Goal: Task Accomplishment & Management: Manage account settings

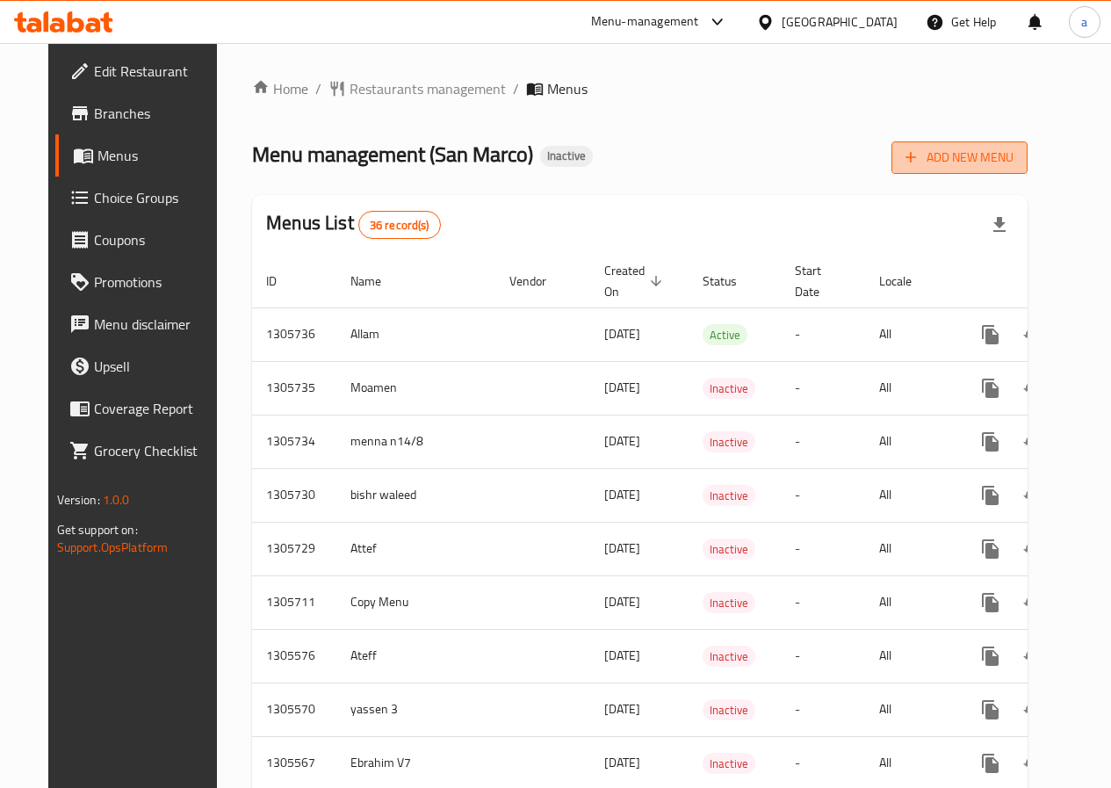
click at [1014, 155] on span "Add New Menu" at bounding box center [959, 158] width 108 height 22
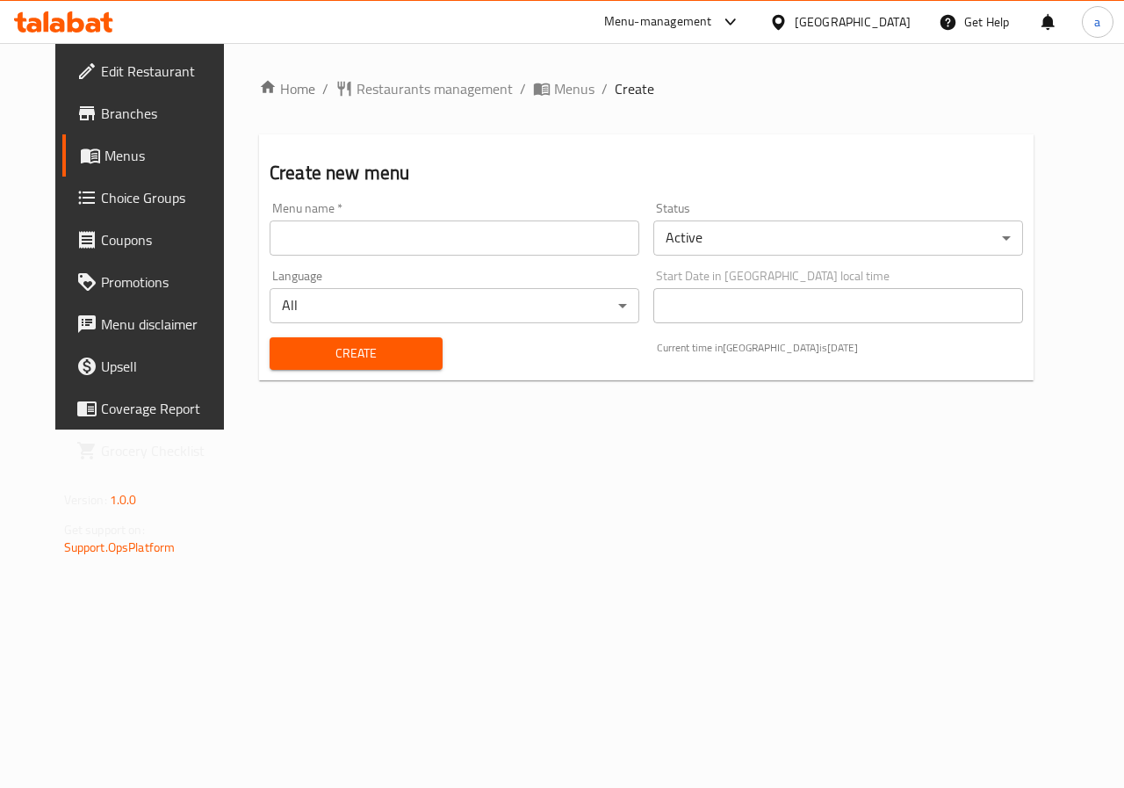
click at [430, 250] on input "text" at bounding box center [455, 237] width 370 height 35
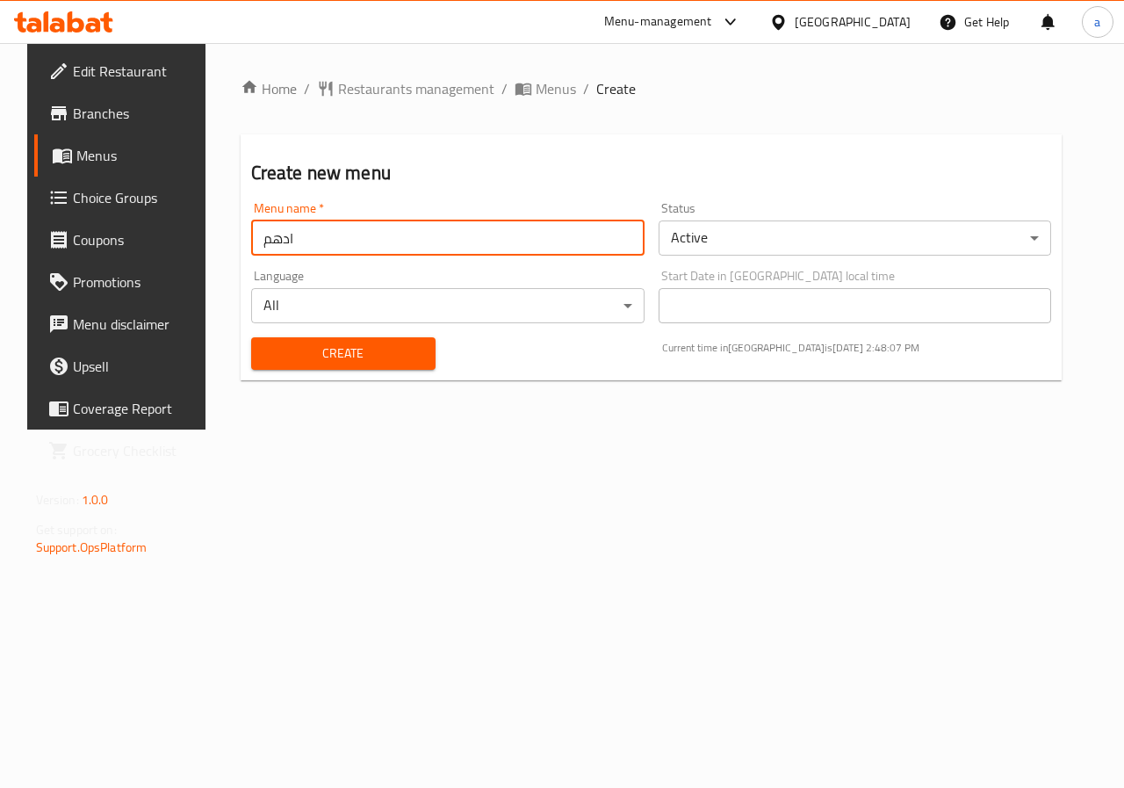
type input "ادهم"
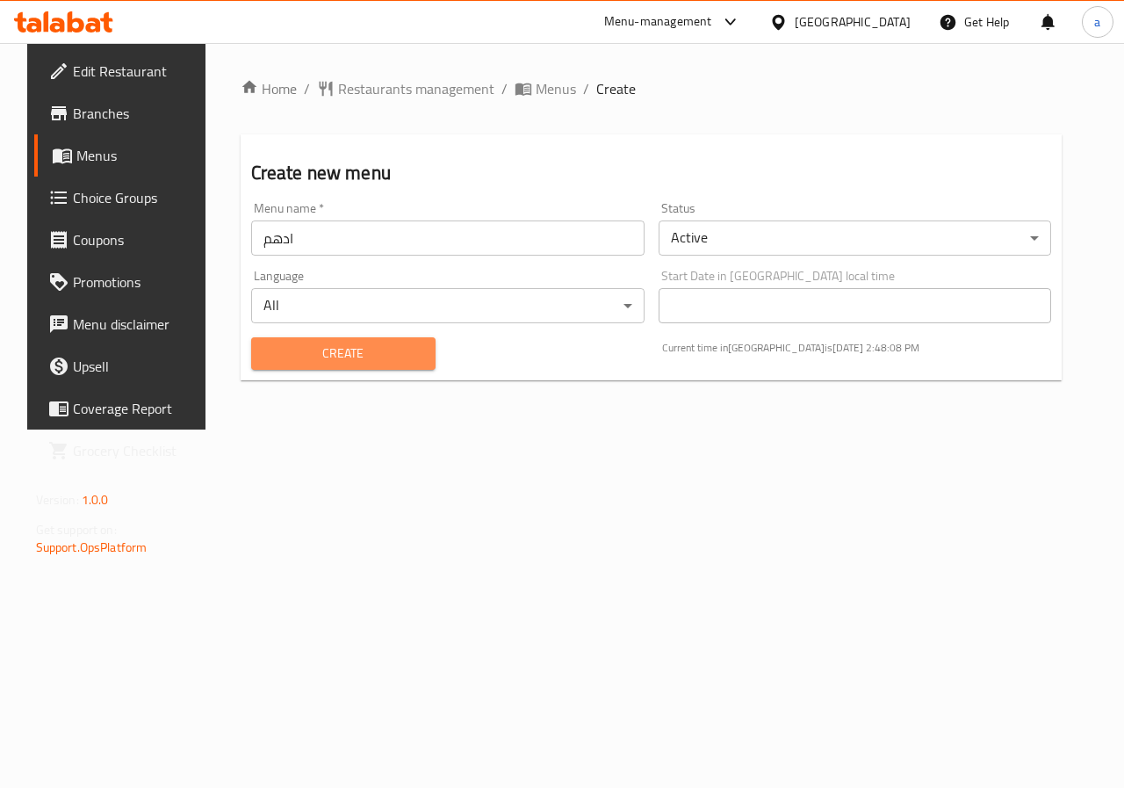
click at [386, 353] on span "Create" at bounding box center [343, 354] width 156 height 22
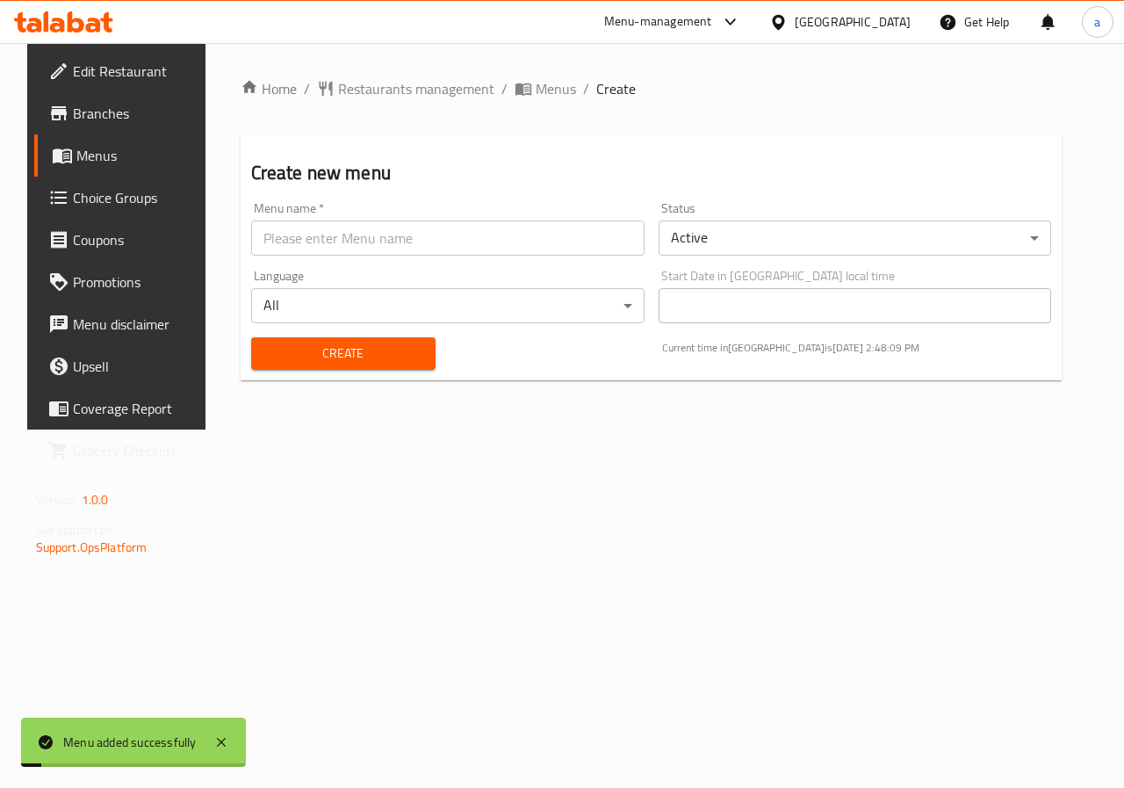
click at [73, 196] on span "Choice Groups" at bounding box center [137, 197] width 128 height 21
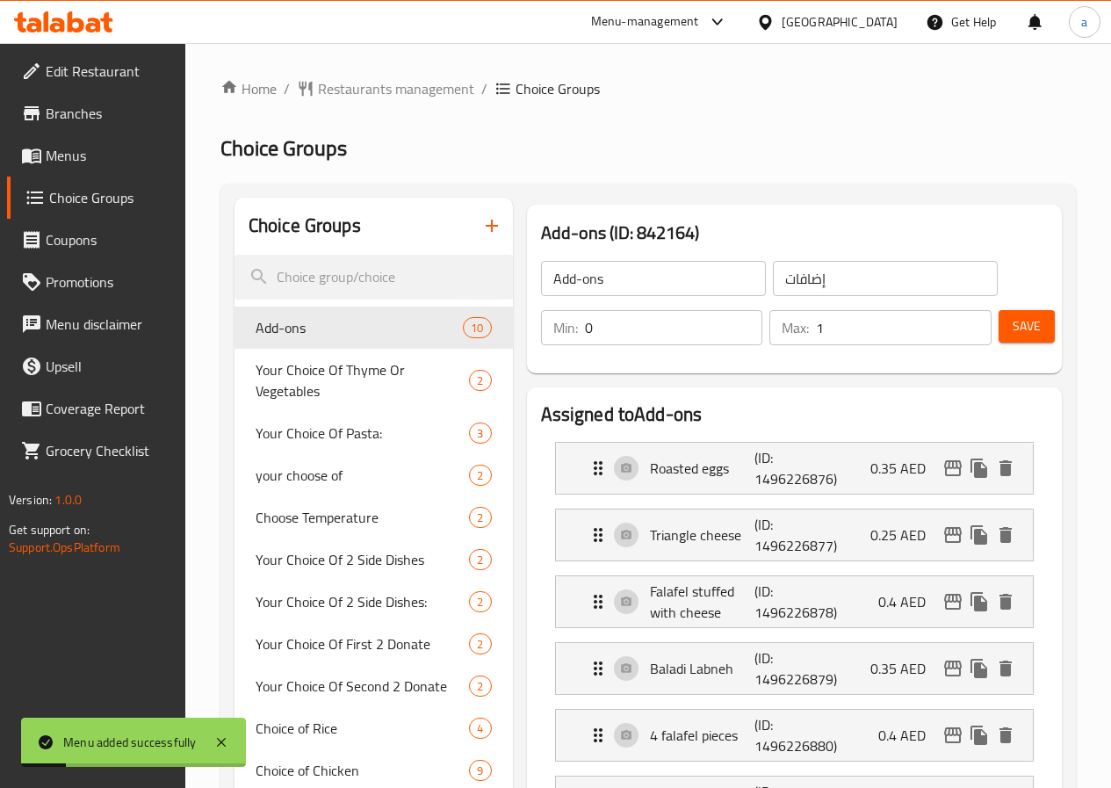
click at [80, 158] on span "Menus" at bounding box center [109, 155] width 126 height 21
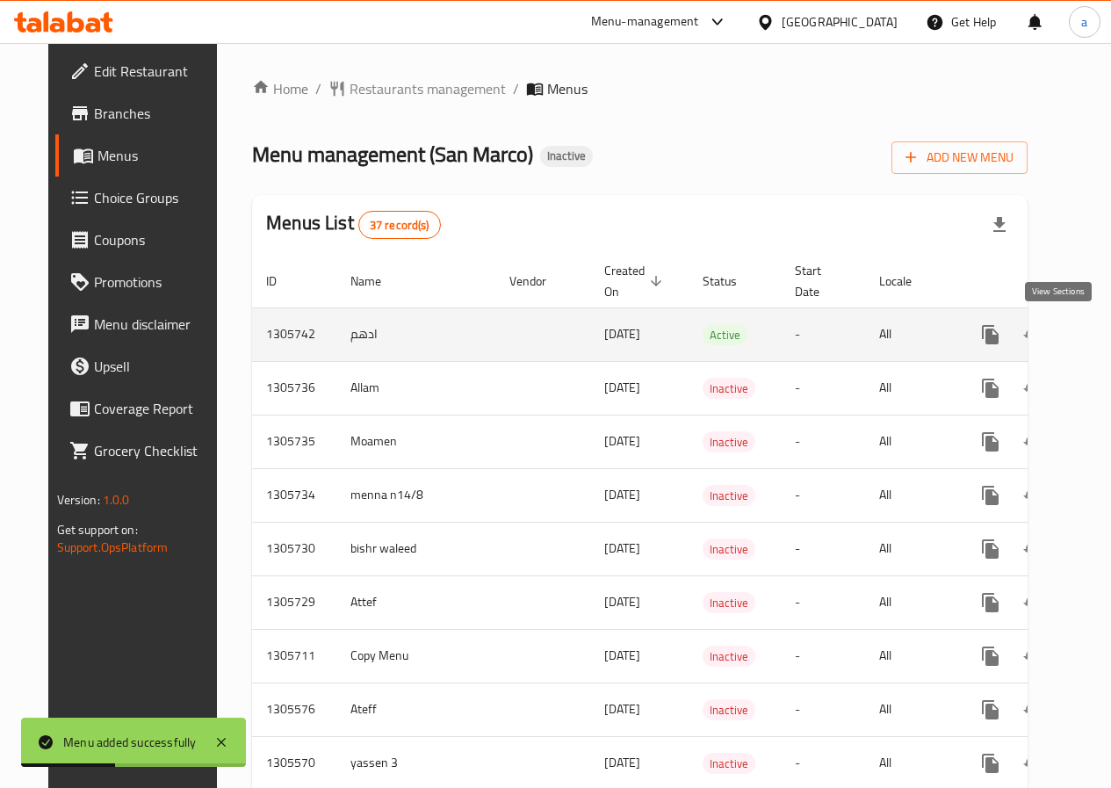
click at [1107, 336] on icon "enhanced table" at bounding box center [1117, 334] width 21 height 21
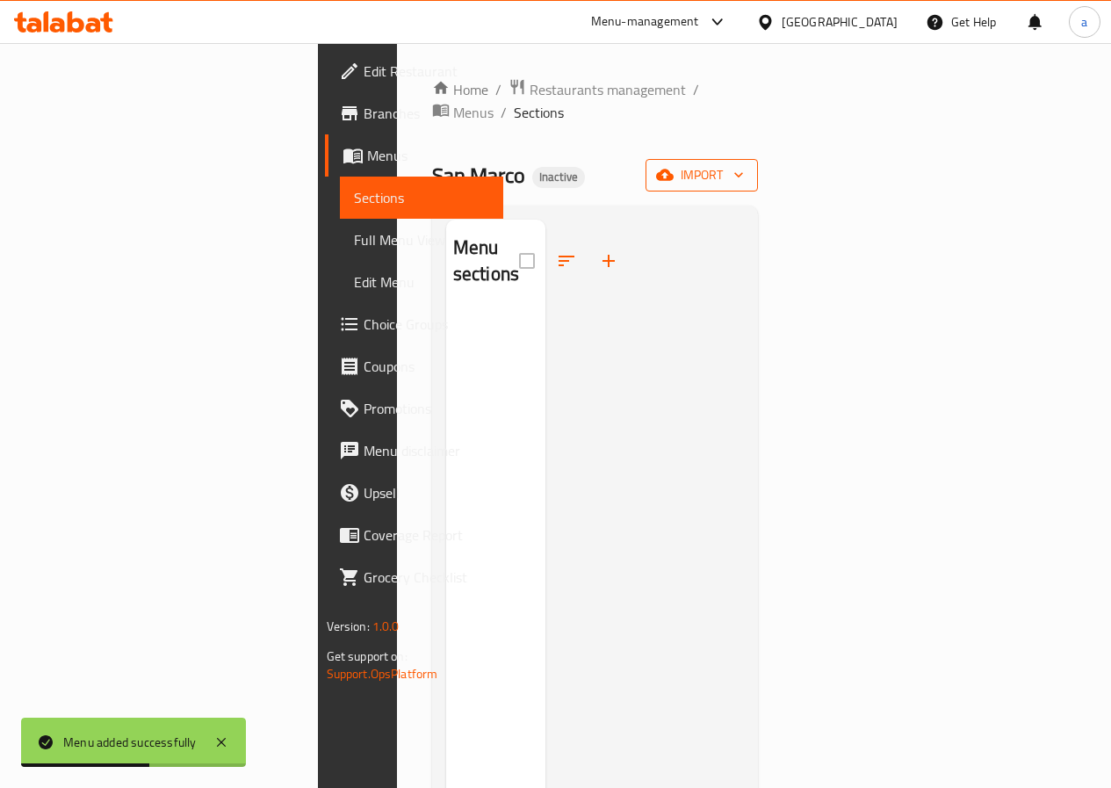
click at [674, 170] on icon "button" at bounding box center [665, 175] width 18 height 11
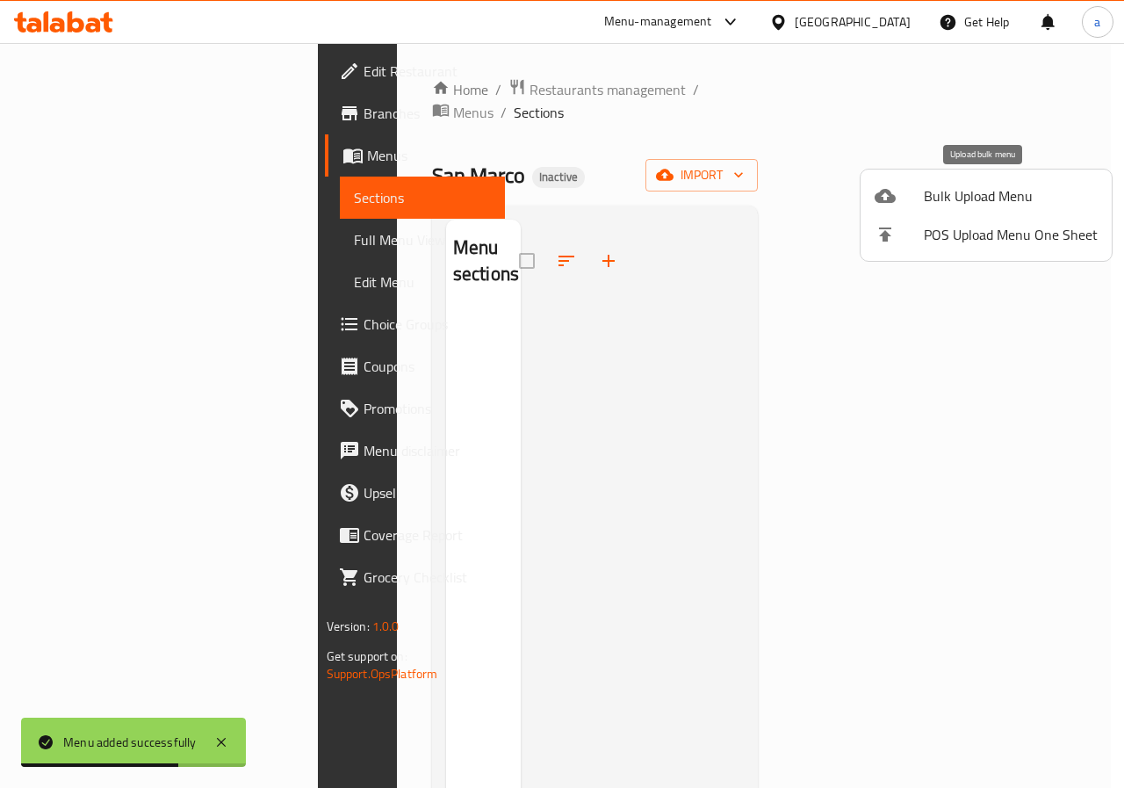
click at [961, 206] on span "Bulk Upload Menu" at bounding box center [1011, 195] width 174 height 21
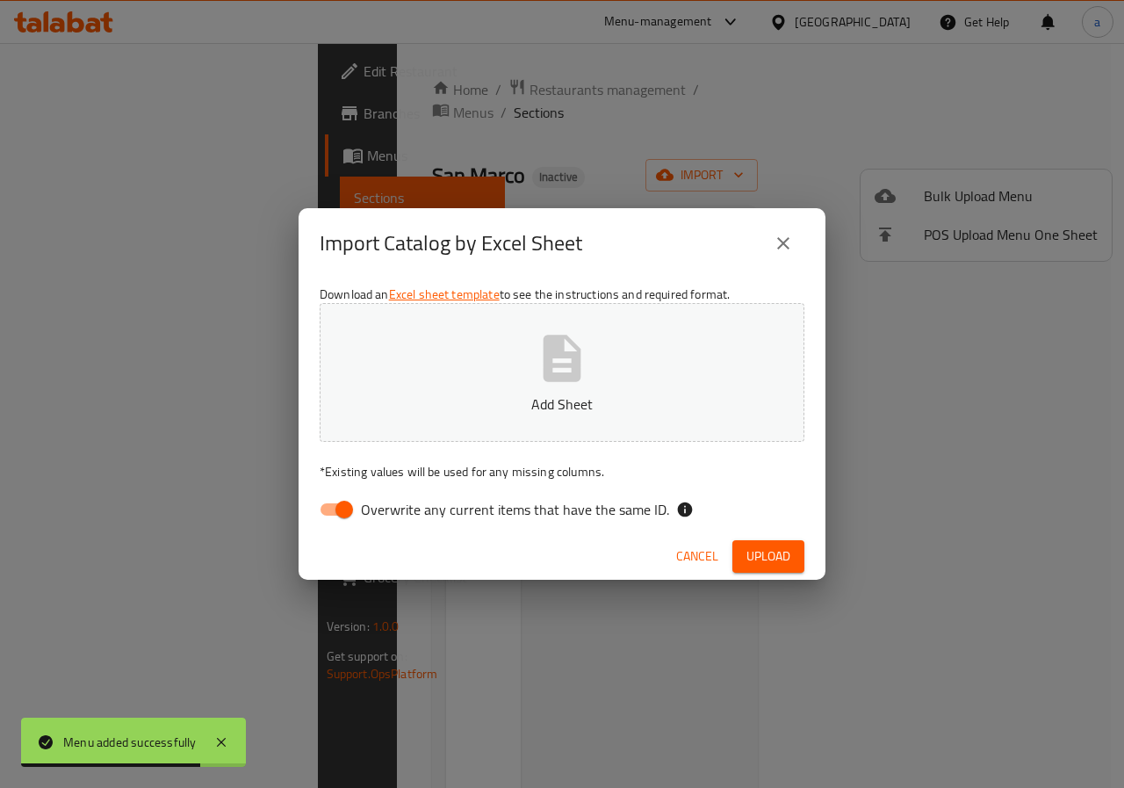
click at [339, 514] on input "Overwrite any current items that have the same ID." at bounding box center [344, 509] width 100 height 33
checkbox input "false"
click at [507, 396] on p "Add Sheet" at bounding box center [562, 403] width 430 height 21
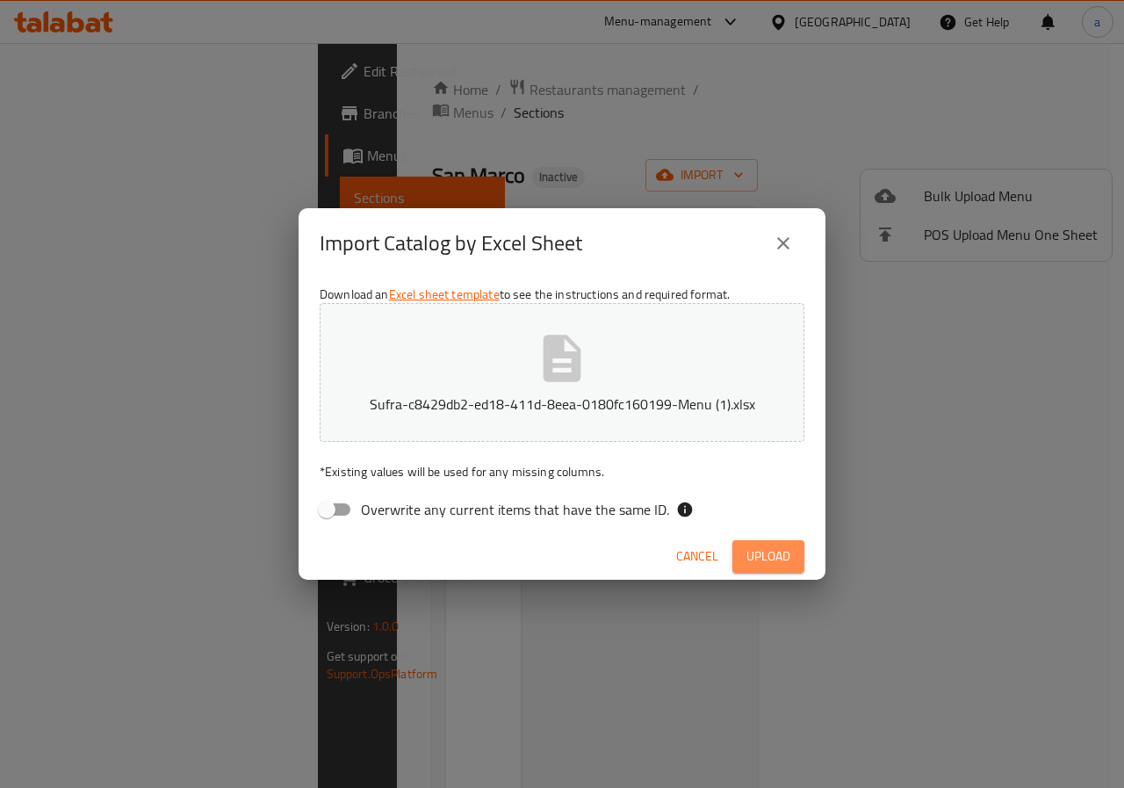
click at [762, 552] on span "Upload" at bounding box center [769, 556] width 44 height 22
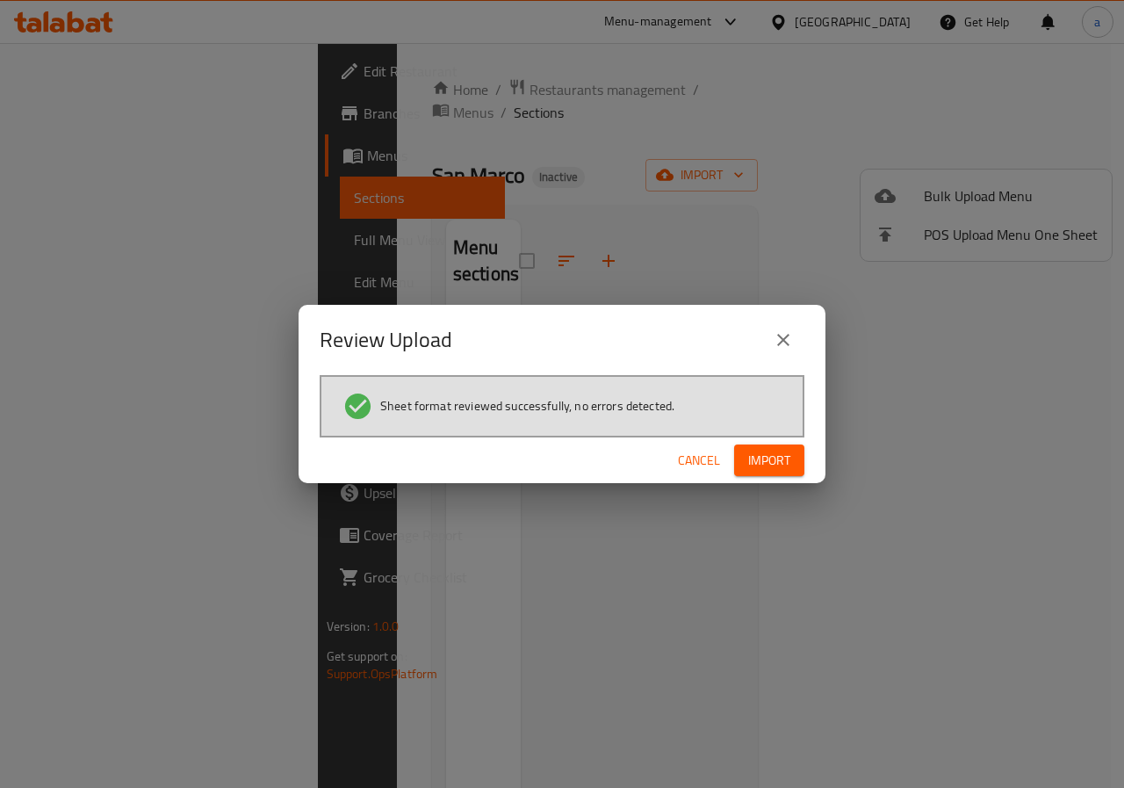
click at [773, 468] on span "Import" at bounding box center [769, 461] width 42 height 22
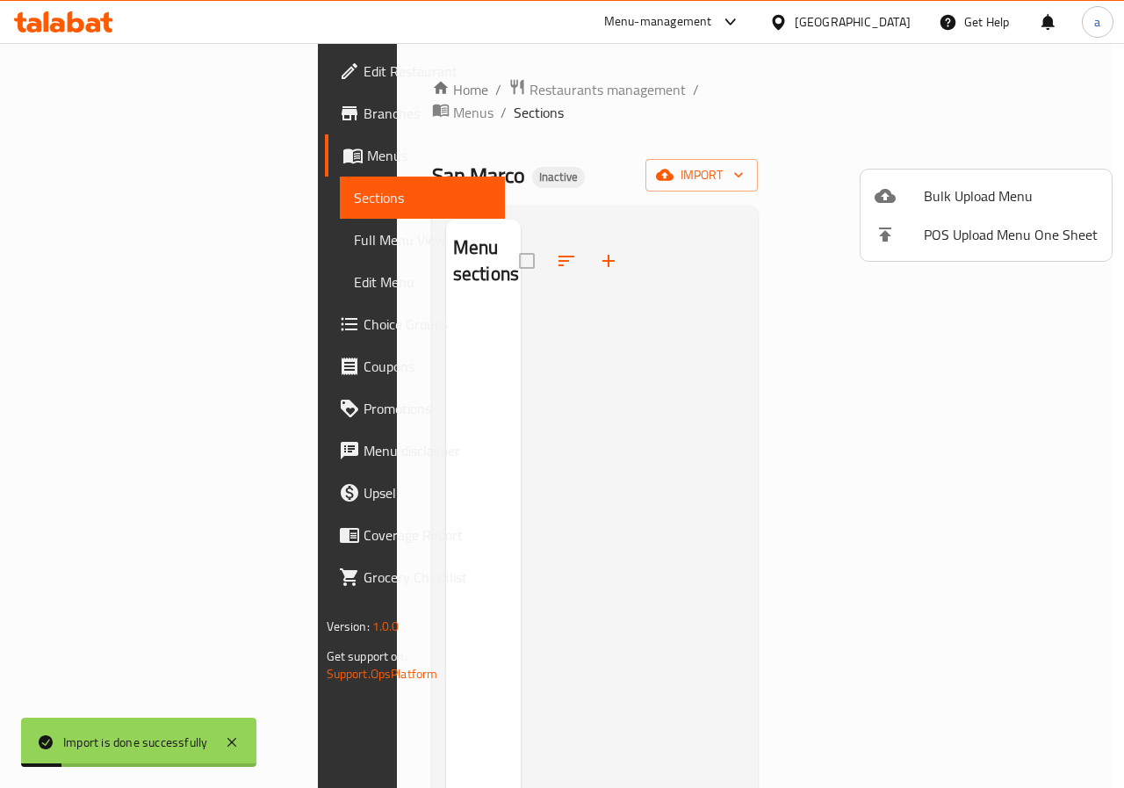
click at [83, 151] on div at bounding box center [562, 394] width 1124 height 788
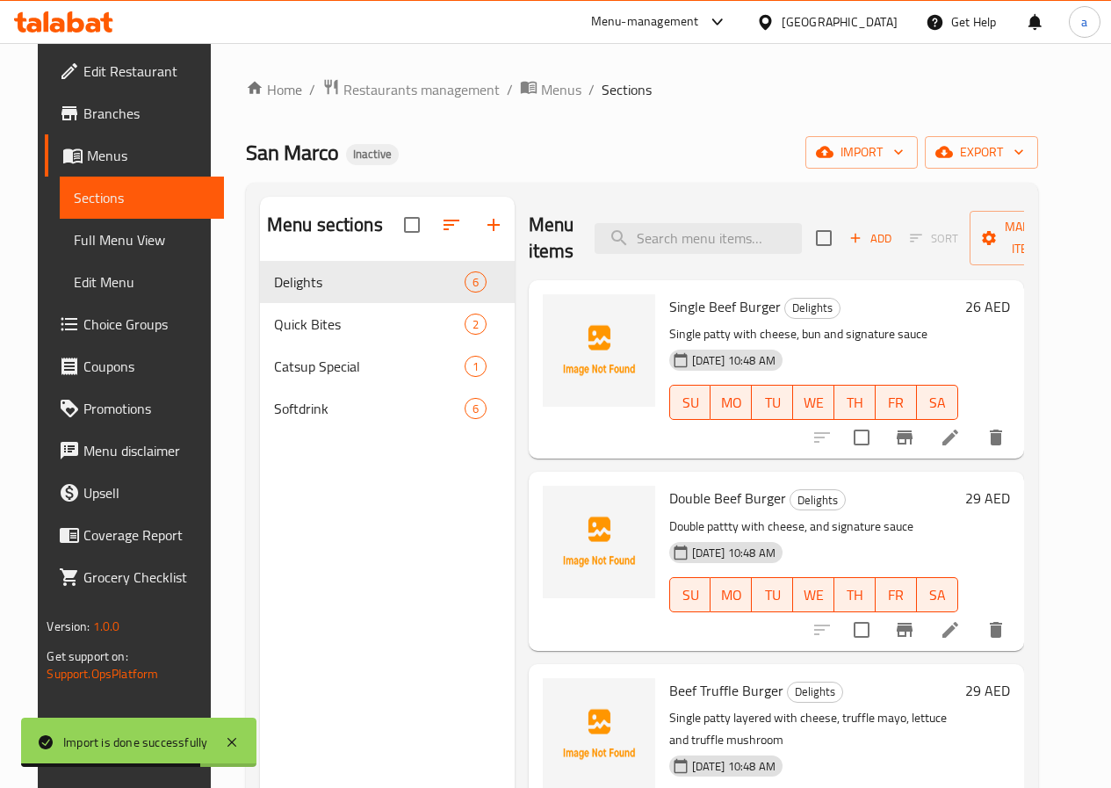
click at [74, 278] on span "Edit Menu" at bounding box center [141, 281] width 135 height 21
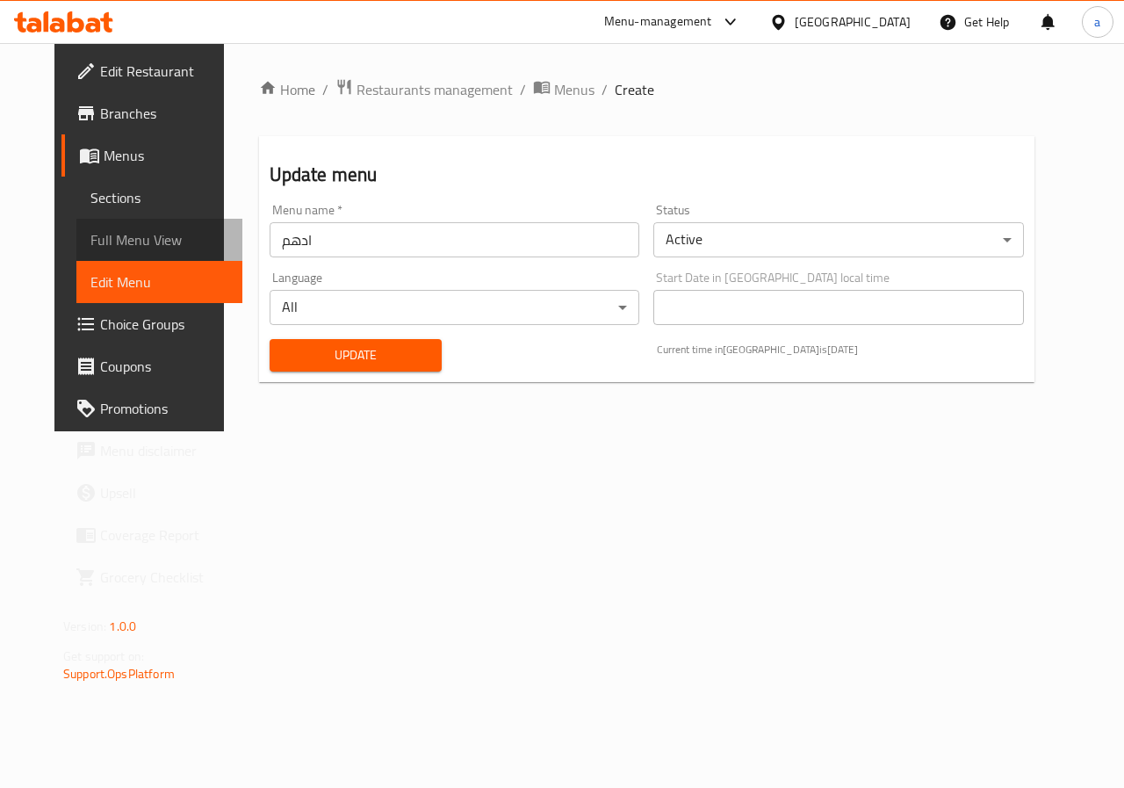
click at [90, 248] on span "Full Menu View" at bounding box center [159, 239] width 138 height 21
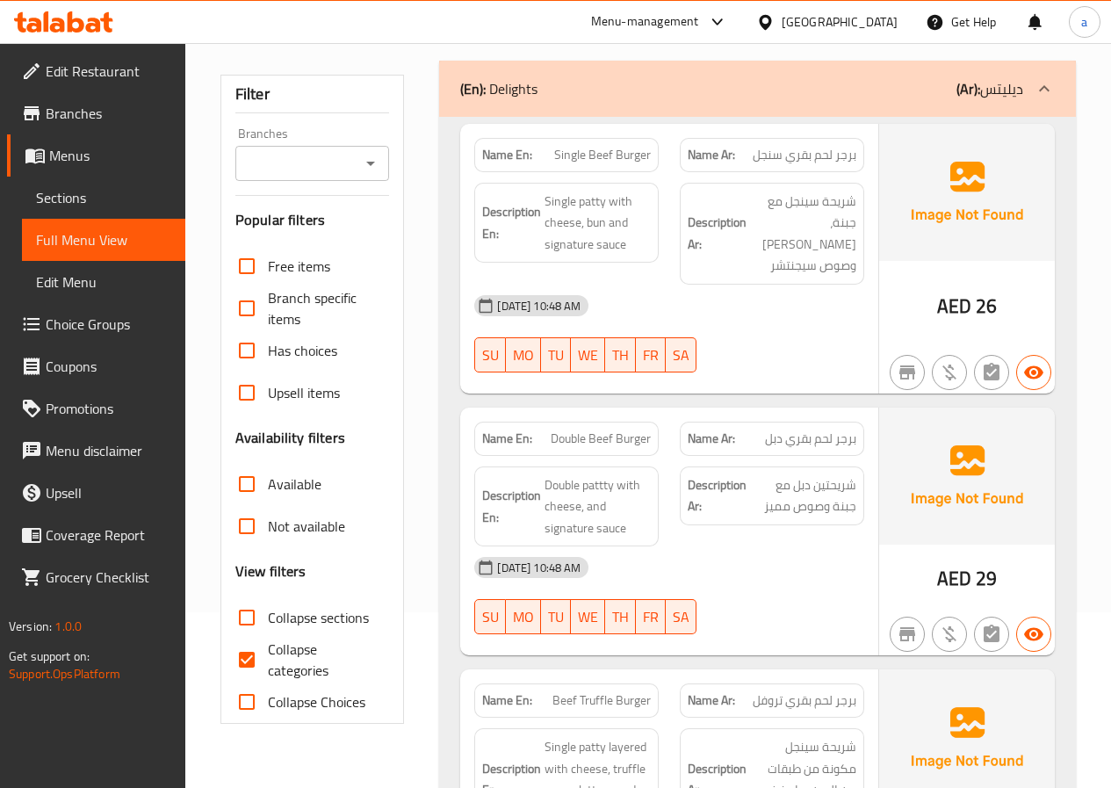
scroll to position [263, 0]
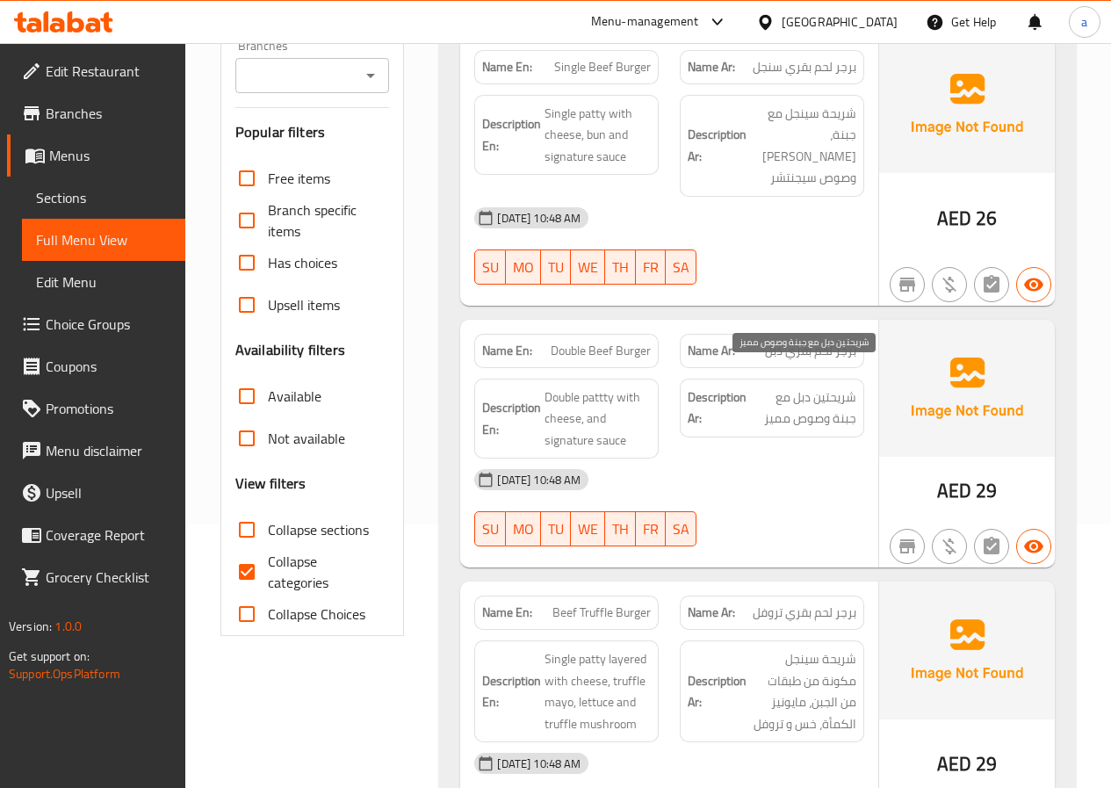
click at [781, 400] on span "شريحتين دبل مع جبنة وصوص مميز" at bounding box center [803, 407] width 106 height 43
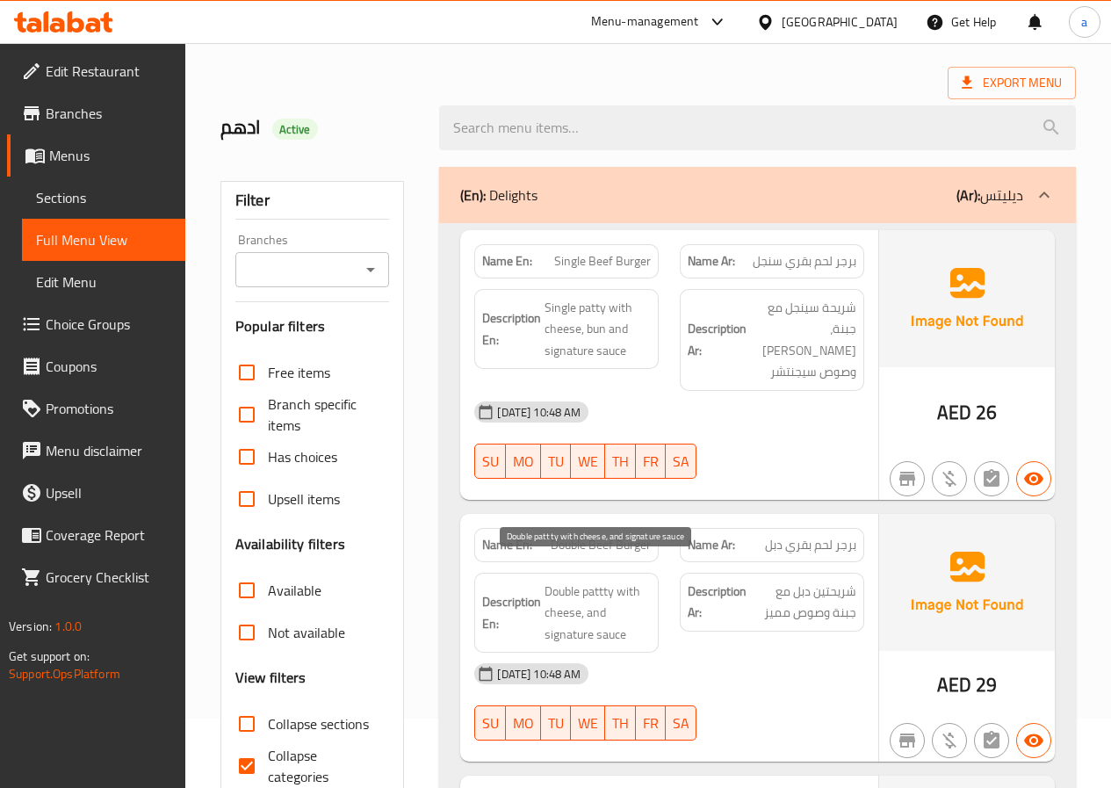
scroll to position [176, 0]
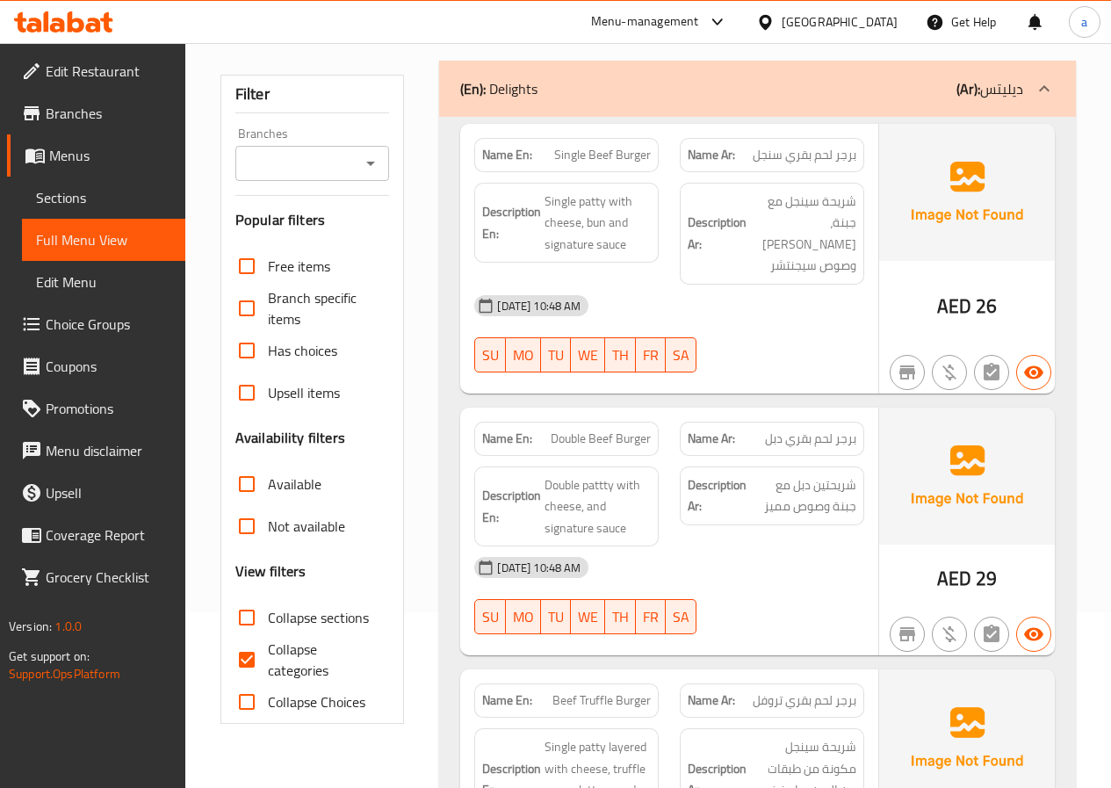
click at [107, 286] on span "Edit Menu" at bounding box center [103, 281] width 135 height 21
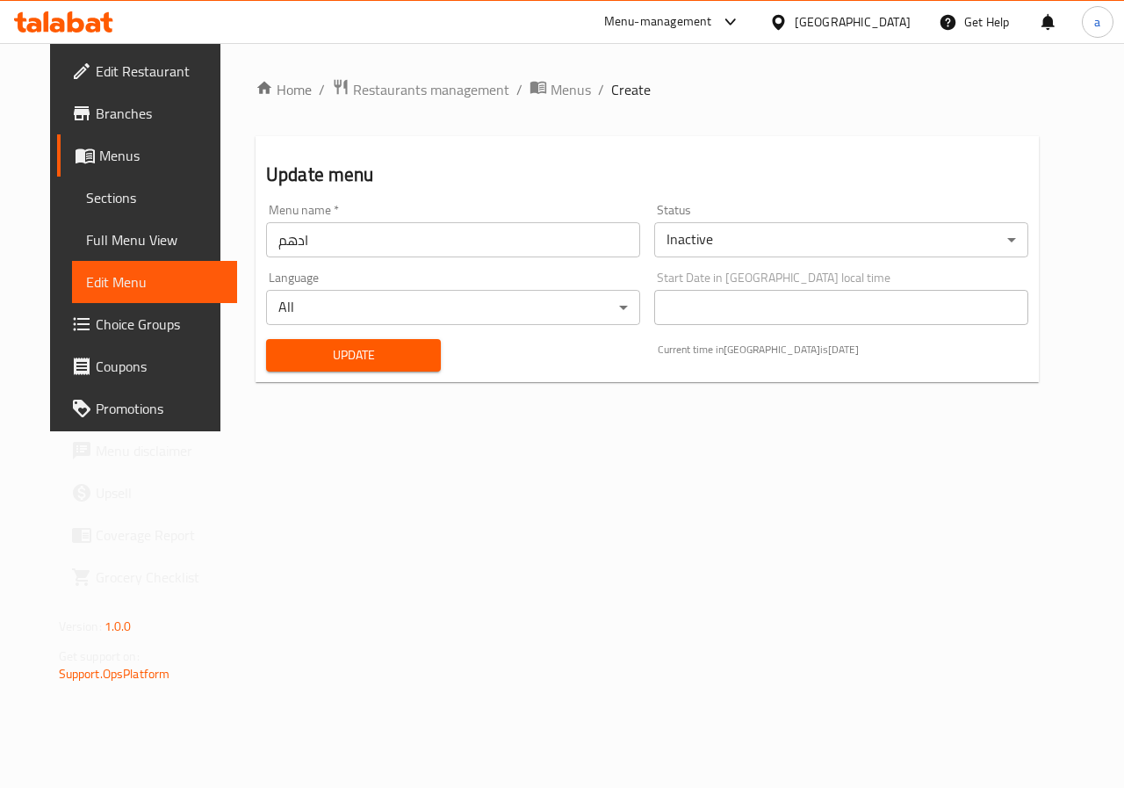
click at [86, 231] on span "Full Menu View" at bounding box center [155, 239] width 138 height 21
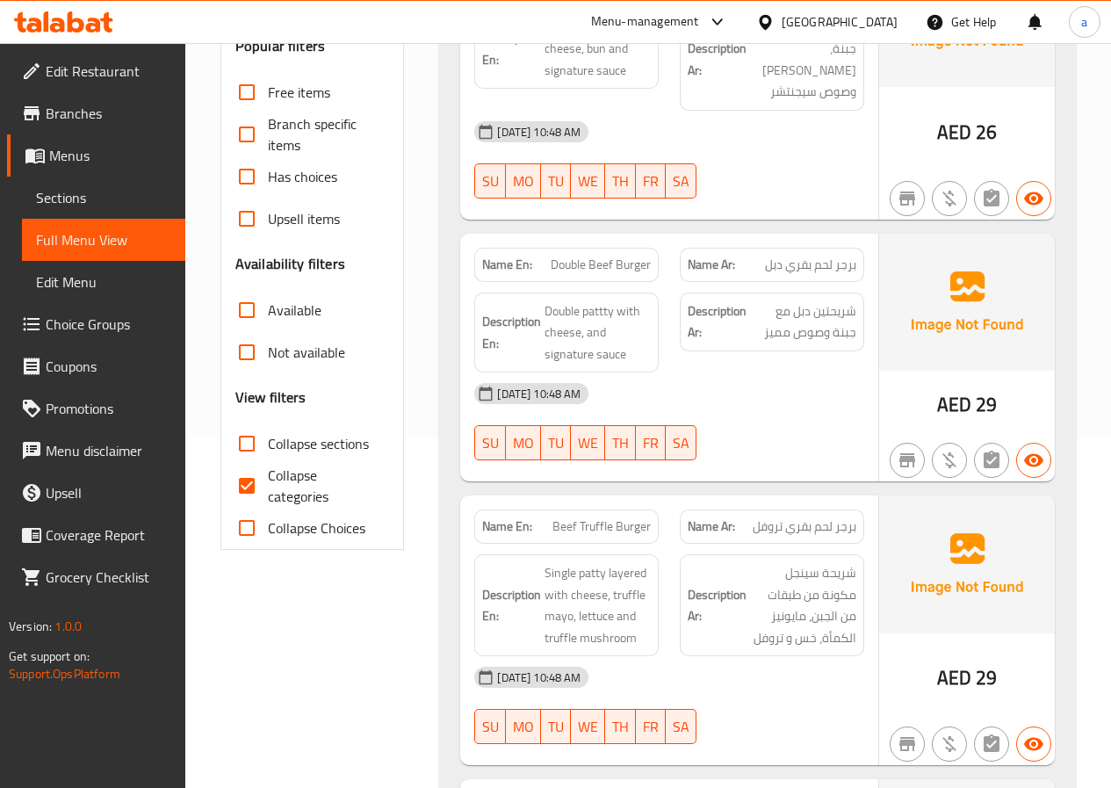
scroll to position [351, 0]
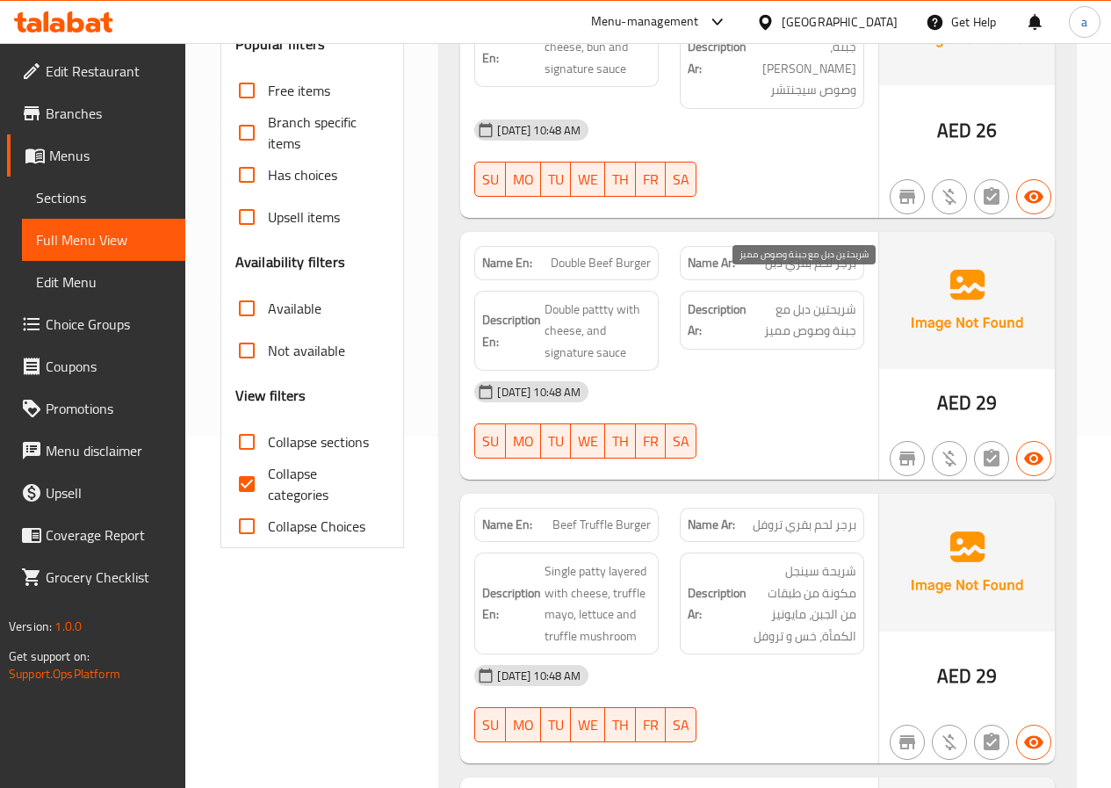
click at [773, 309] on span "شريحتين دبل مع جبنة وصوص مميز" at bounding box center [803, 320] width 106 height 43
click at [807, 254] on span "برجر لحم بقري دبل" at bounding box center [810, 263] width 91 height 18
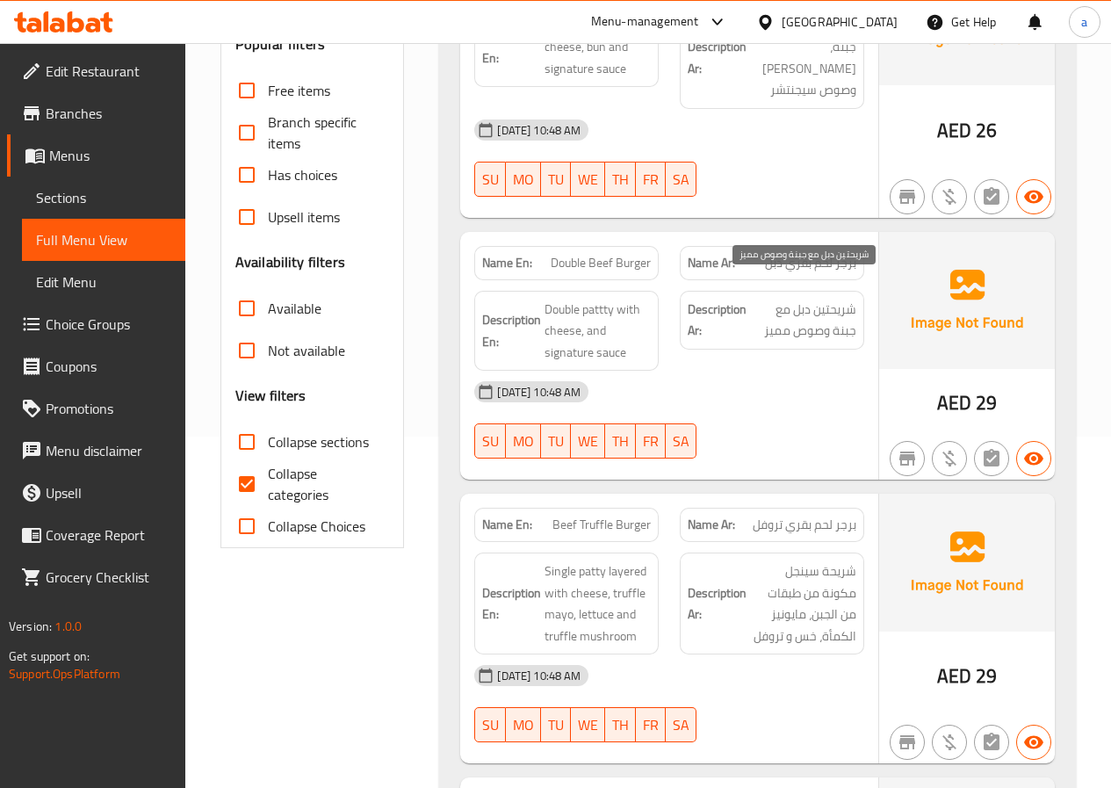
click at [794, 318] on span "شريحتين دبل مع جبنة وصوص مميز" at bounding box center [803, 320] width 106 height 43
drag, startPoint x: 794, startPoint y: 318, endPoint x: 762, endPoint y: 304, distance: 34.6
click at [762, 304] on span "شريحتين دبل مع جبنة وصوص مميز" at bounding box center [803, 320] width 106 height 43
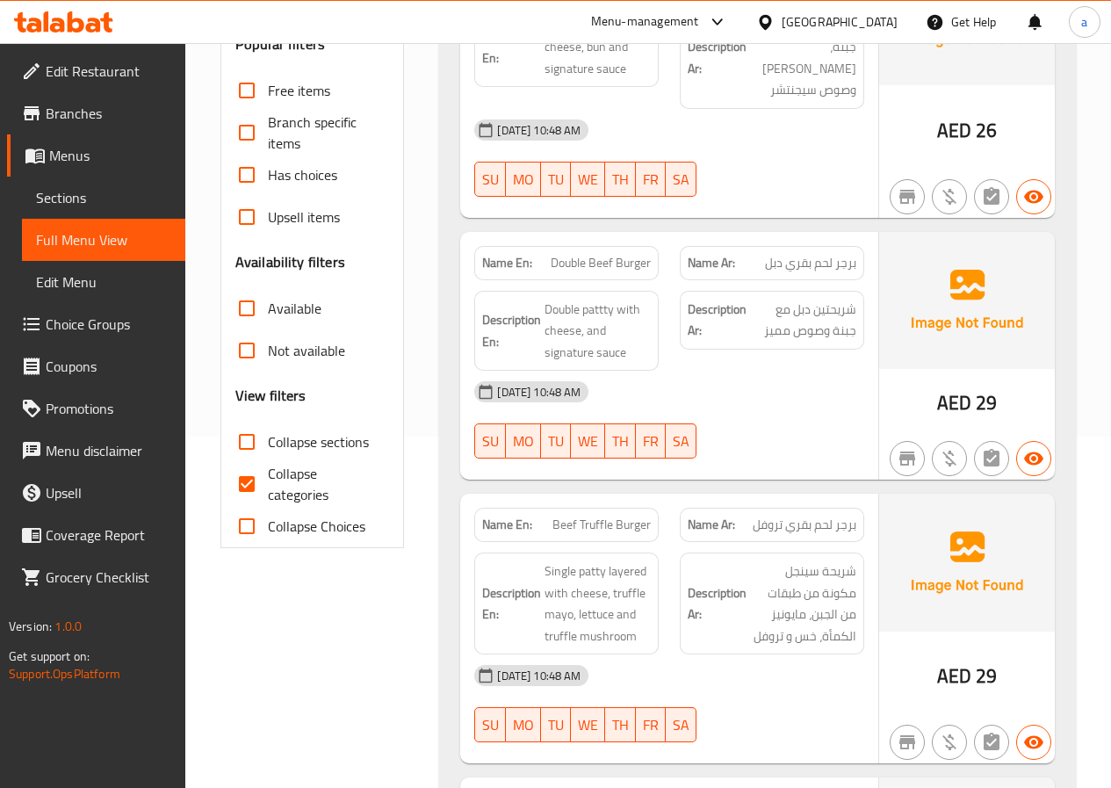
click at [47, 200] on span "Sections" at bounding box center [103, 197] width 135 height 21
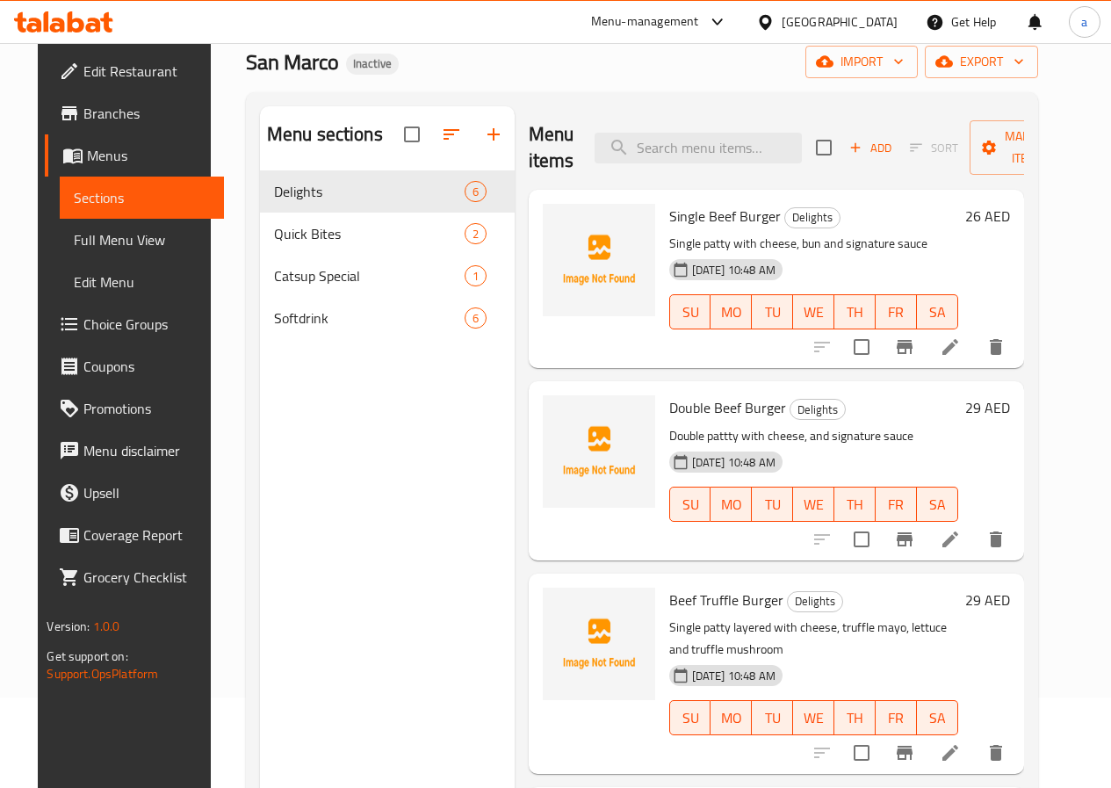
scroll to position [70, 0]
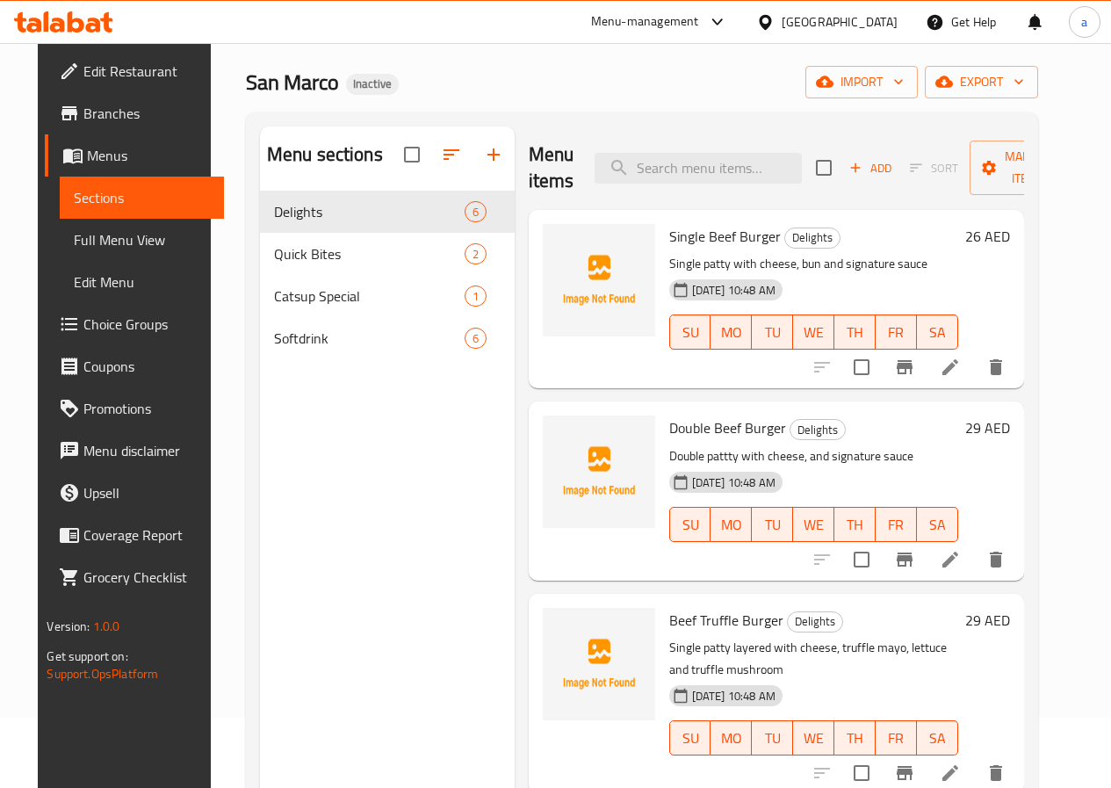
click at [962, 554] on li at bounding box center [950, 560] width 49 height 32
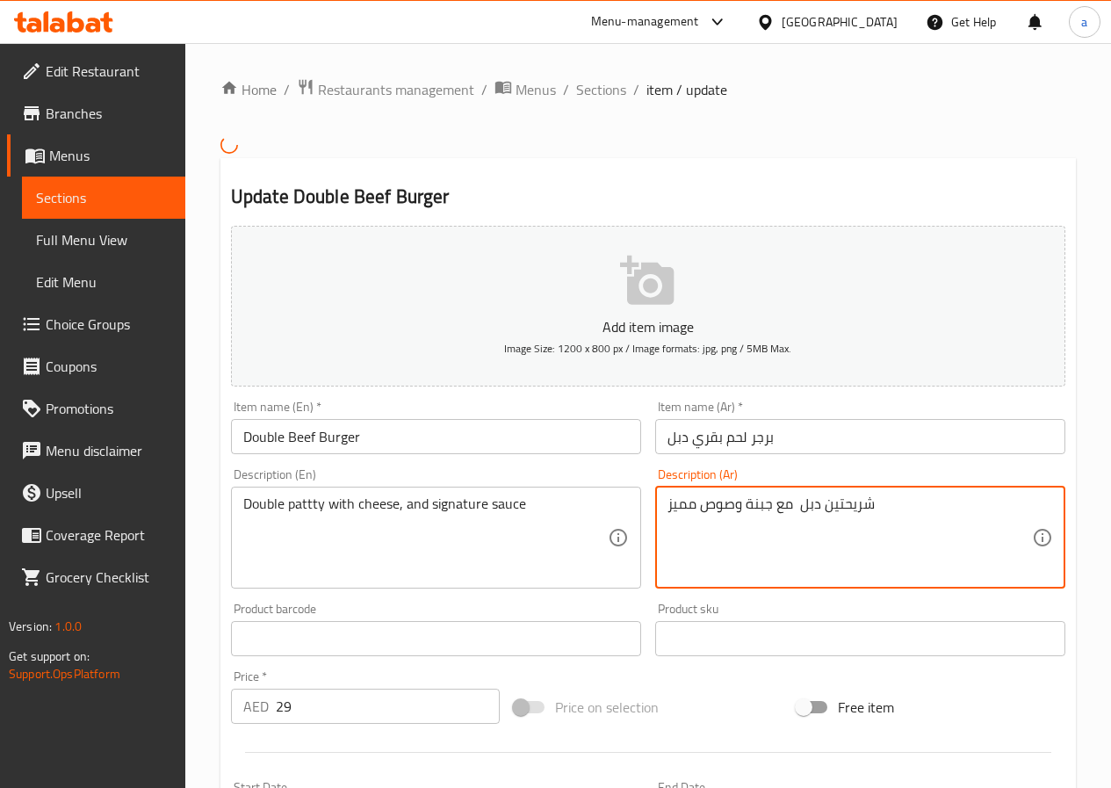
click at [679, 514] on textarea "شريحتين دبل مع جبنة وصوص مميز" at bounding box center [849, 536] width 364 height 83
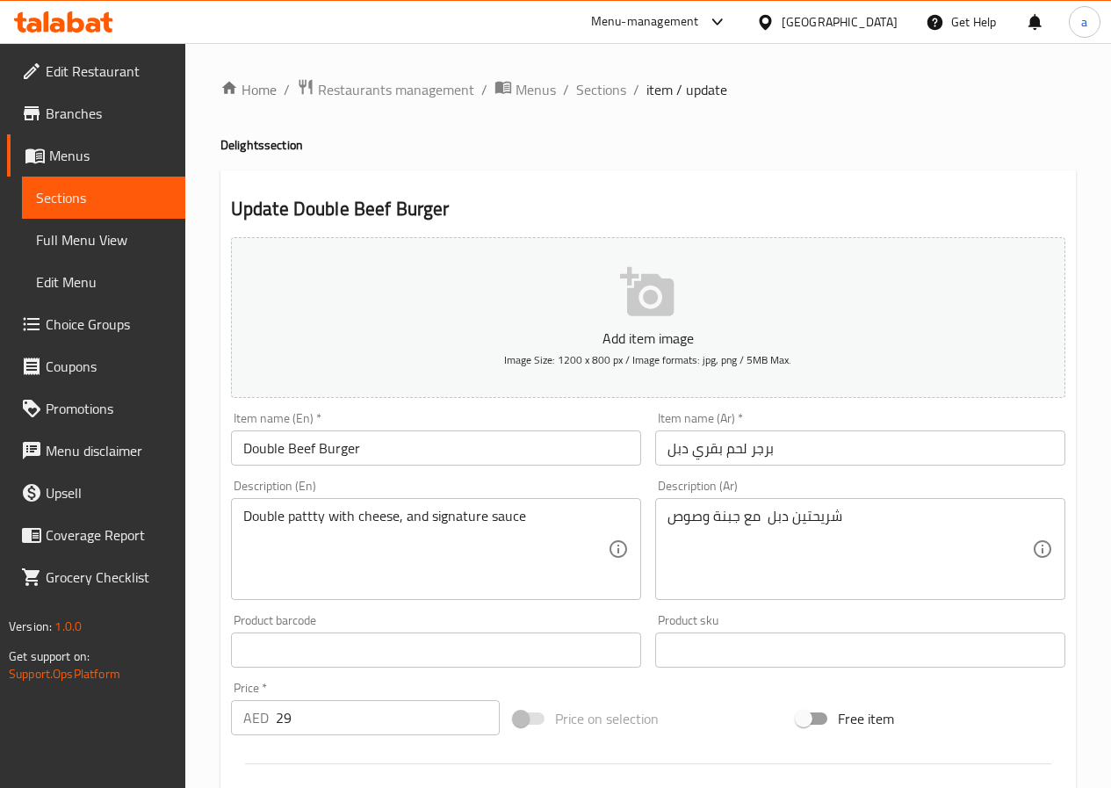
click at [660, 516] on div "شريحتين دبل مع جبنة وصوص Description (Ar)" at bounding box center [860, 549] width 410 height 102
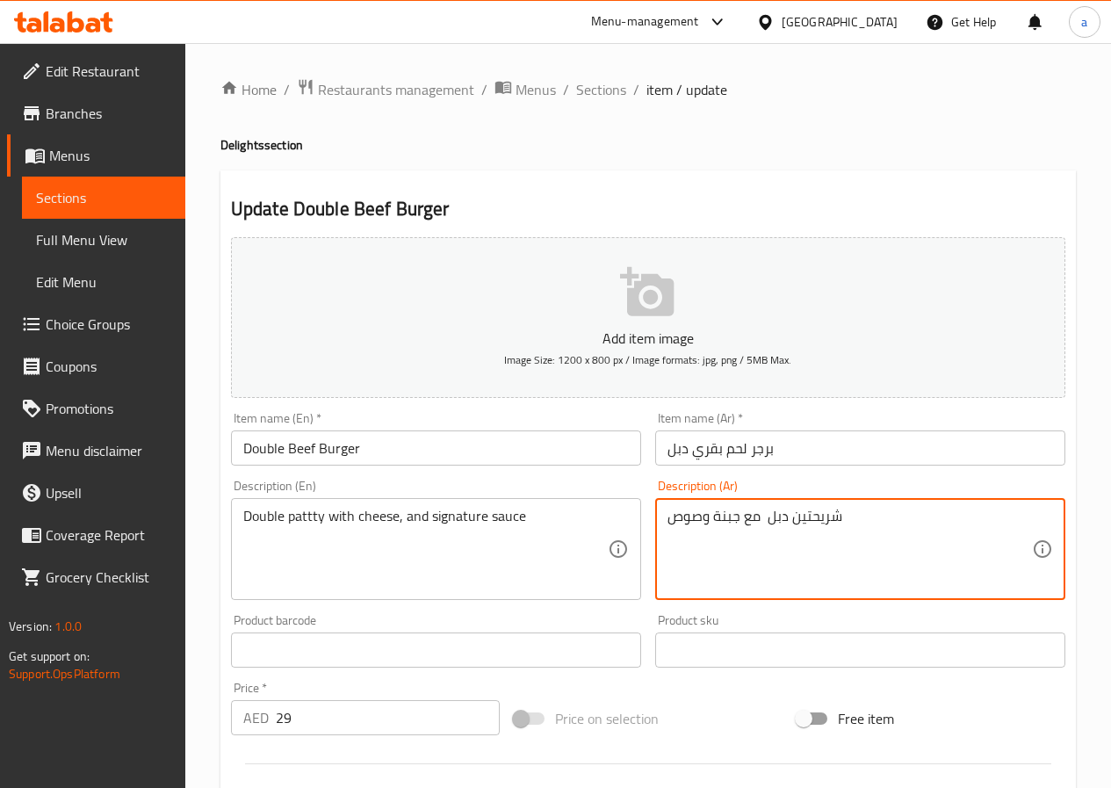
click at [669, 518] on textarea "شريحتين دبل مع جبنة وصوص" at bounding box center [849, 549] width 364 height 83
paste textarea "سيجنتشر"
click at [876, 515] on textarea "شريحتين دبل مع جبنة وصوص" at bounding box center [849, 549] width 364 height 83
paste textarea "سيجنتشر"
type textarea "شريحتين دبل مع جبنة وصوص سيجنتشر"
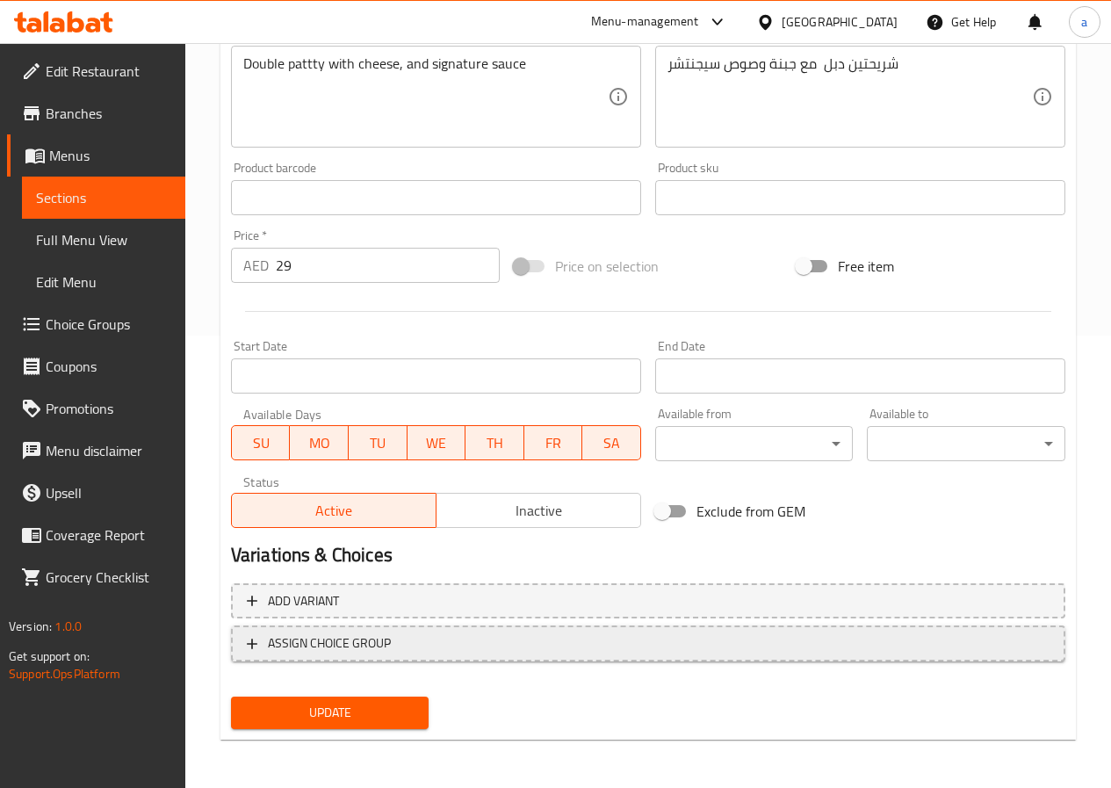
scroll to position [453, 0]
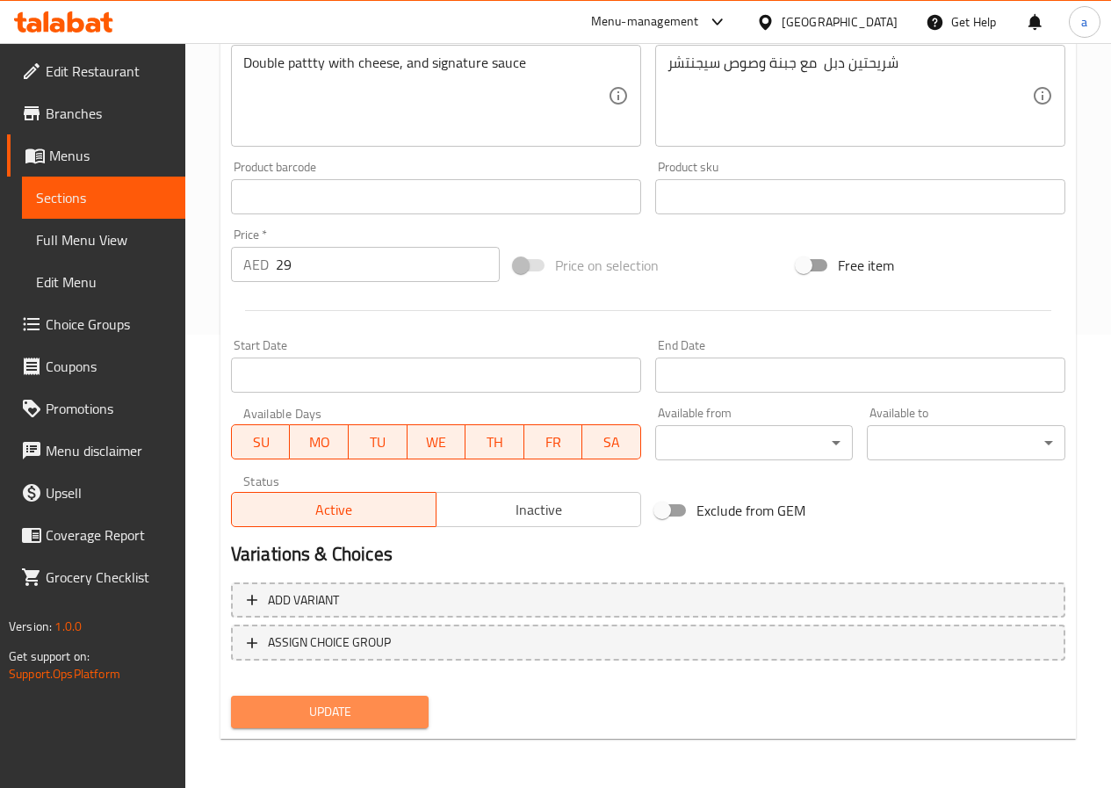
click at [346, 704] on span "Update" at bounding box center [330, 712] width 170 height 22
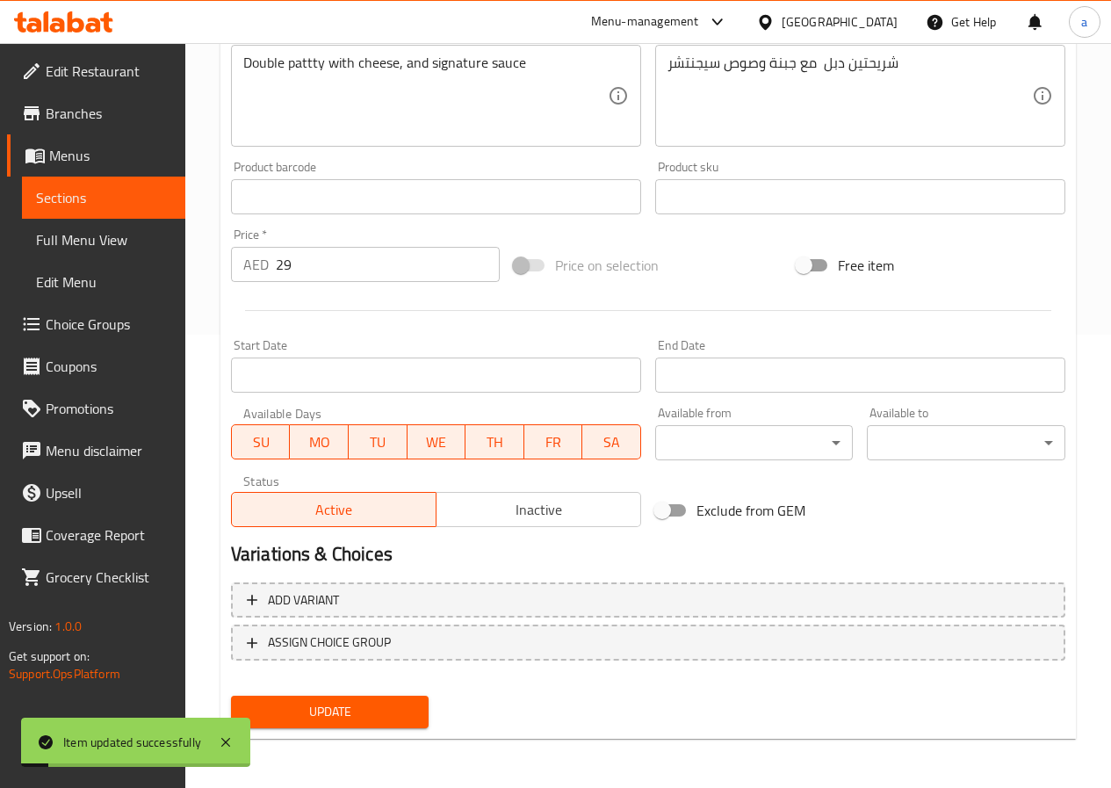
click at [119, 198] on span "Sections" at bounding box center [103, 197] width 135 height 21
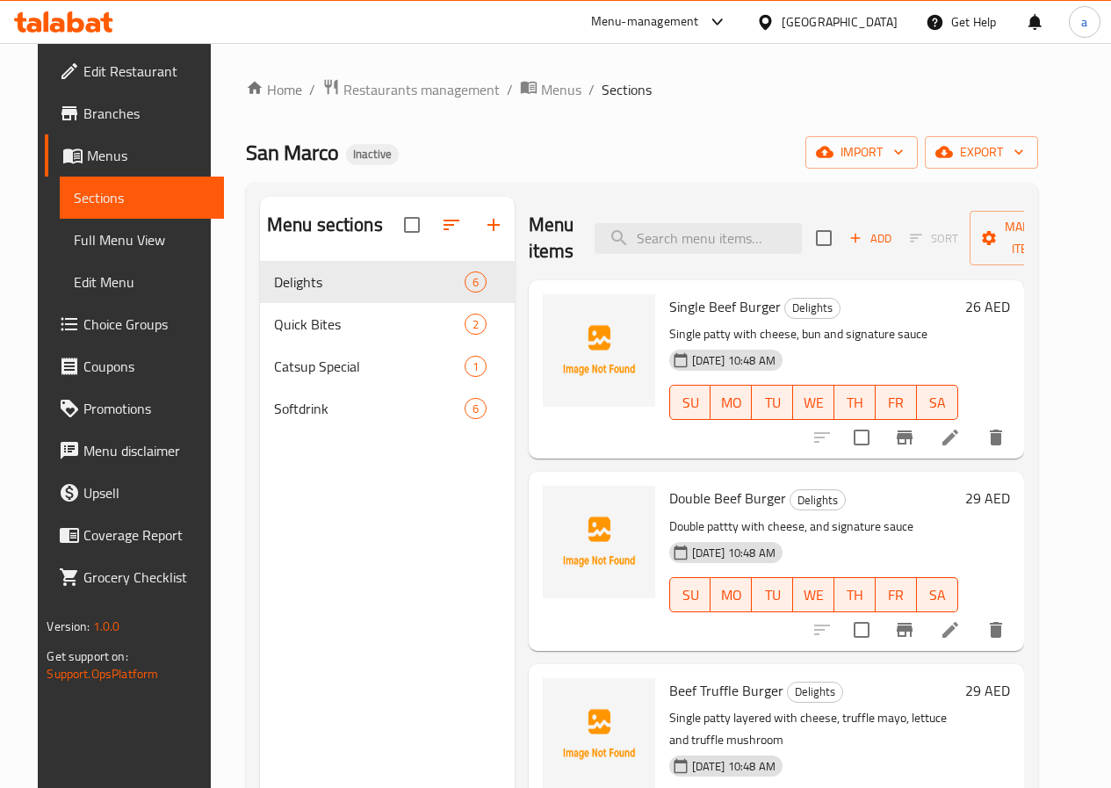
click at [103, 243] on span "Full Menu View" at bounding box center [141, 239] width 135 height 21
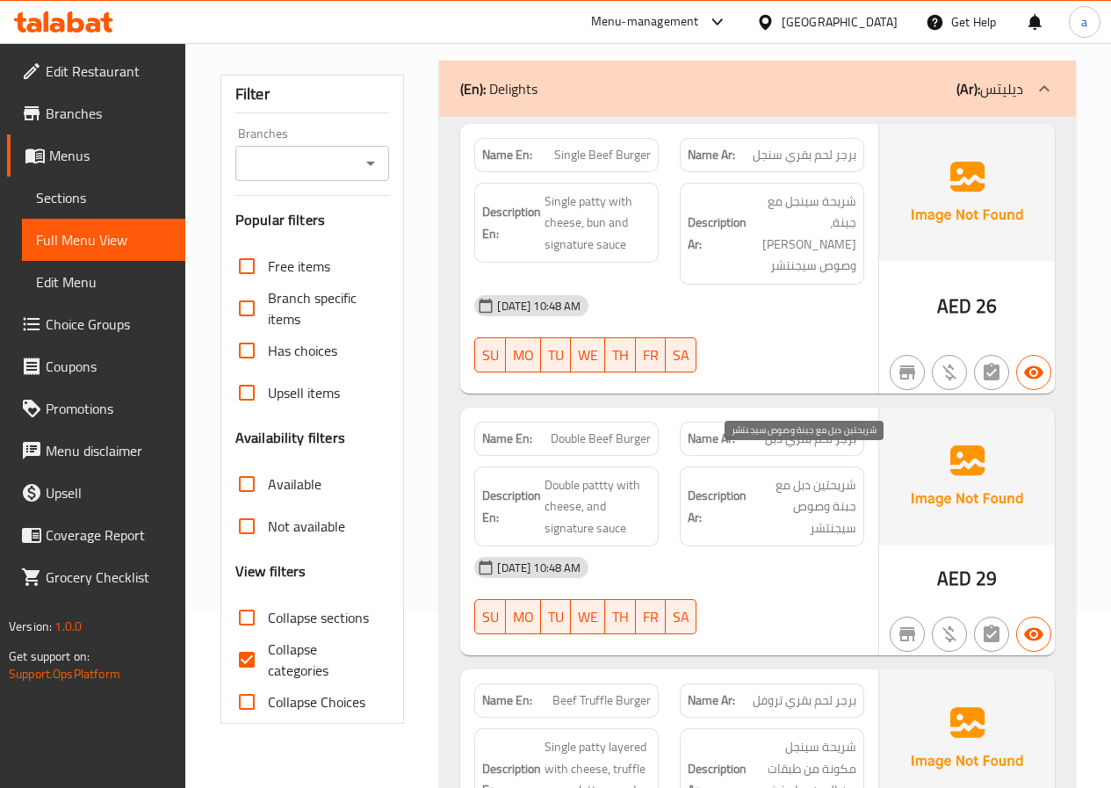
scroll to position [351, 0]
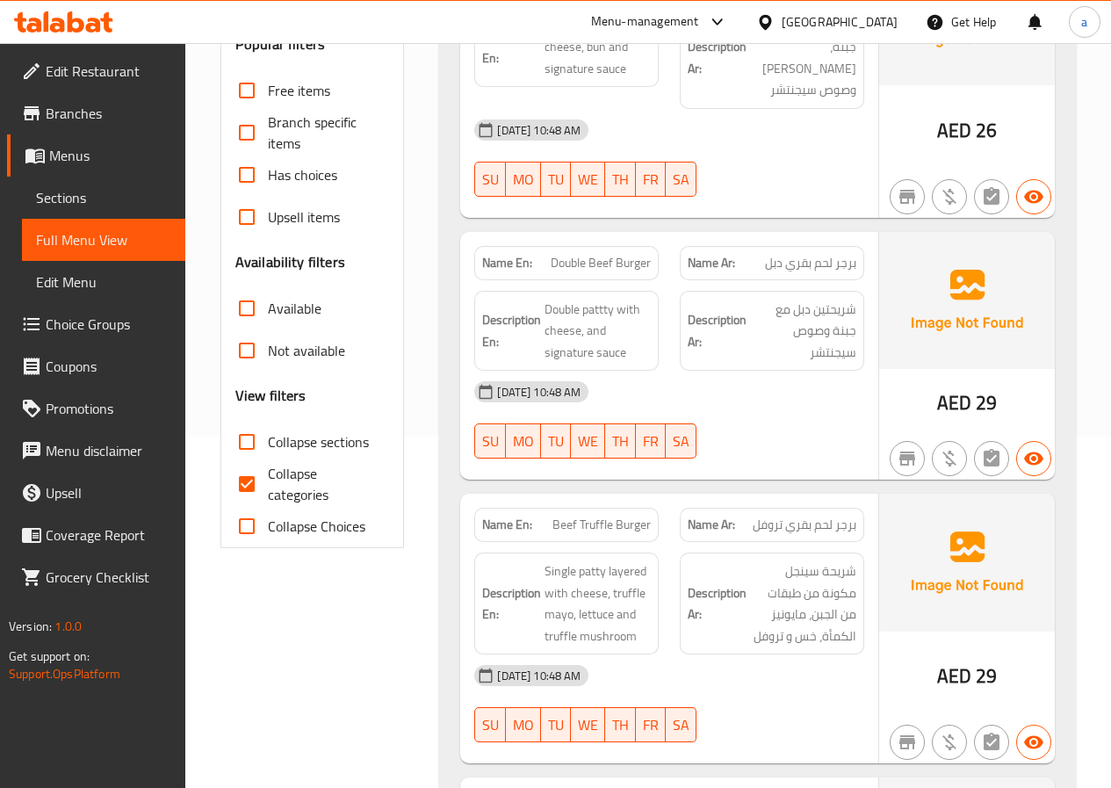
click at [91, 206] on span "Sections" at bounding box center [103, 197] width 135 height 21
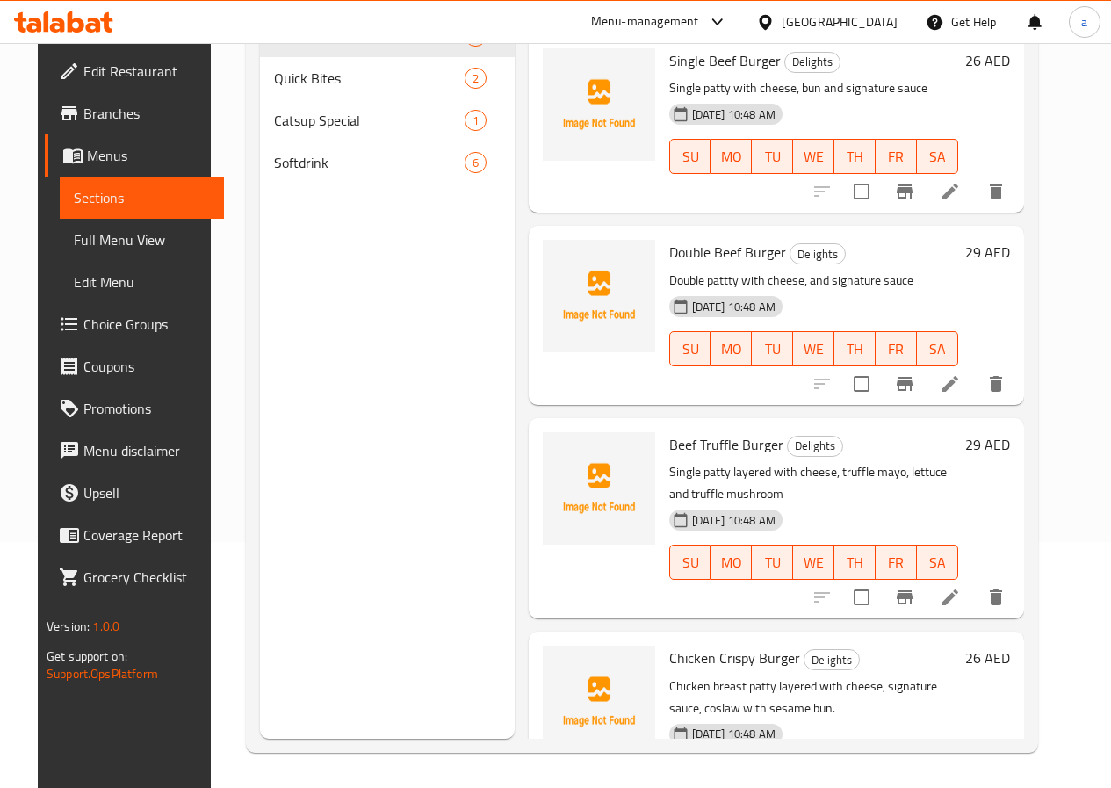
scroll to position [246, 0]
click at [974, 610] on li at bounding box center [950, 597] width 49 height 32
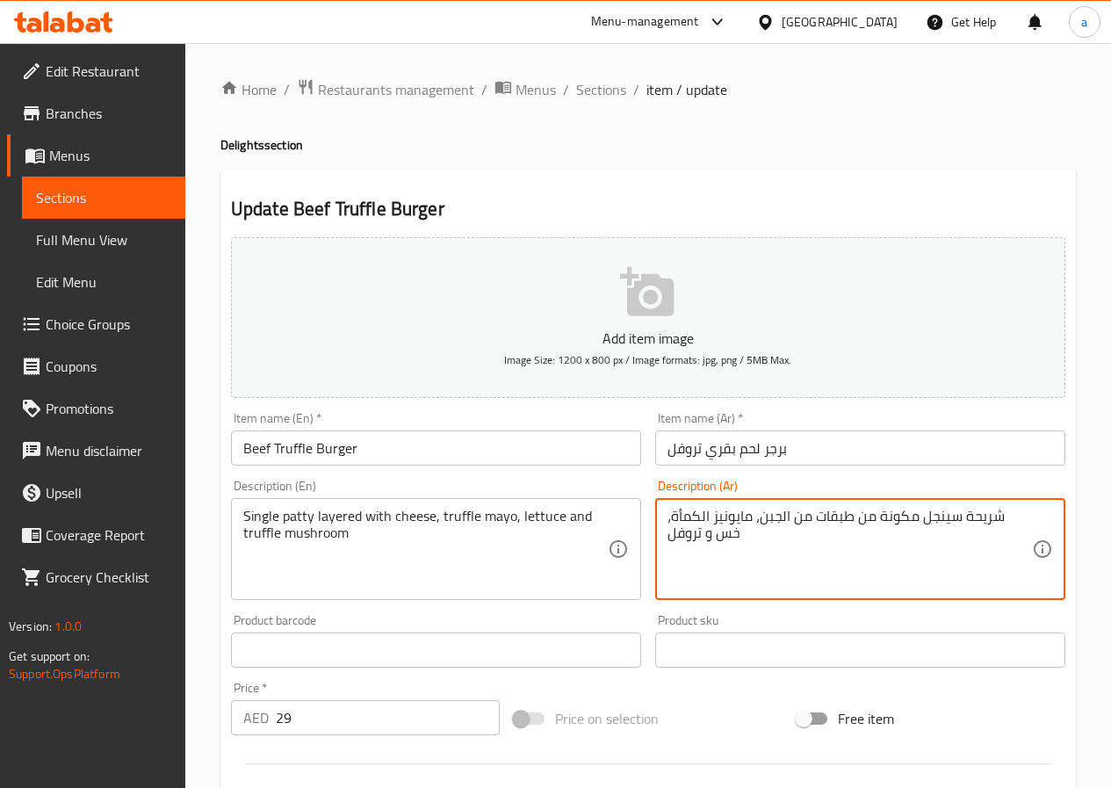
click at [717, 511] on textarea "شريحة سينجل مكونة من طبقات من الجبن، مايونيز الكمأة، خس و تروفل" at bounding box center [849, 549] width 364 height 83
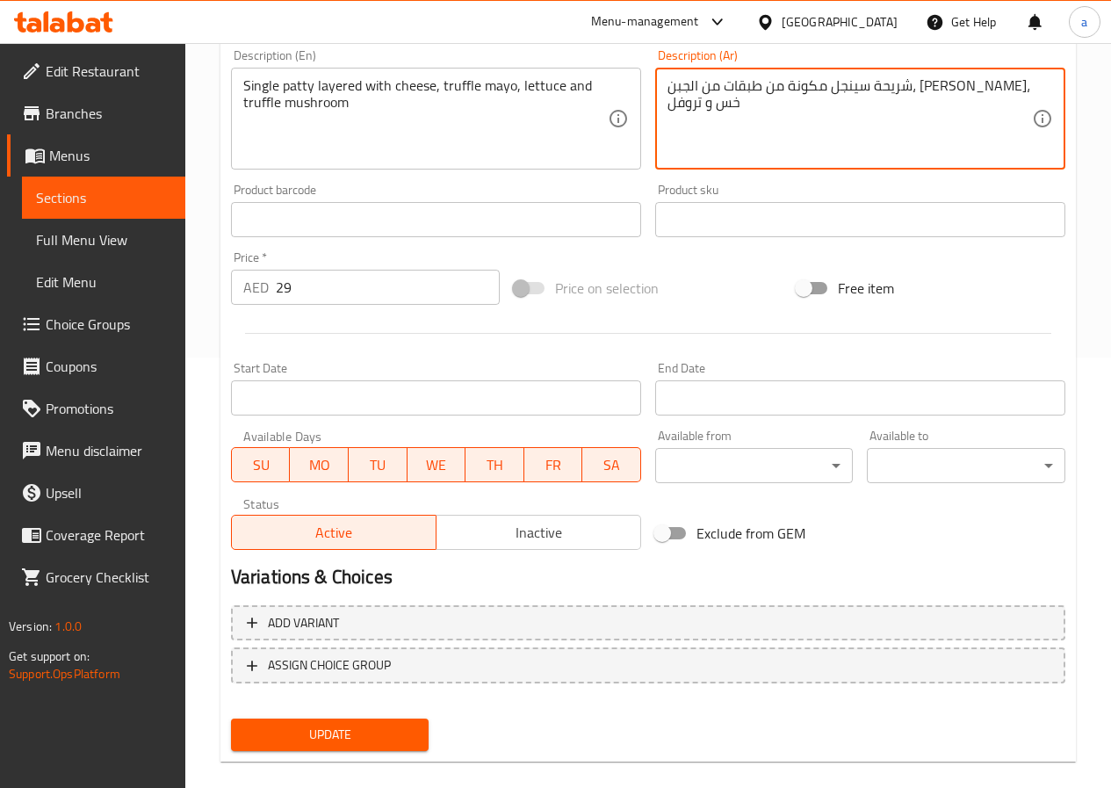
scroll to position [453, 0]
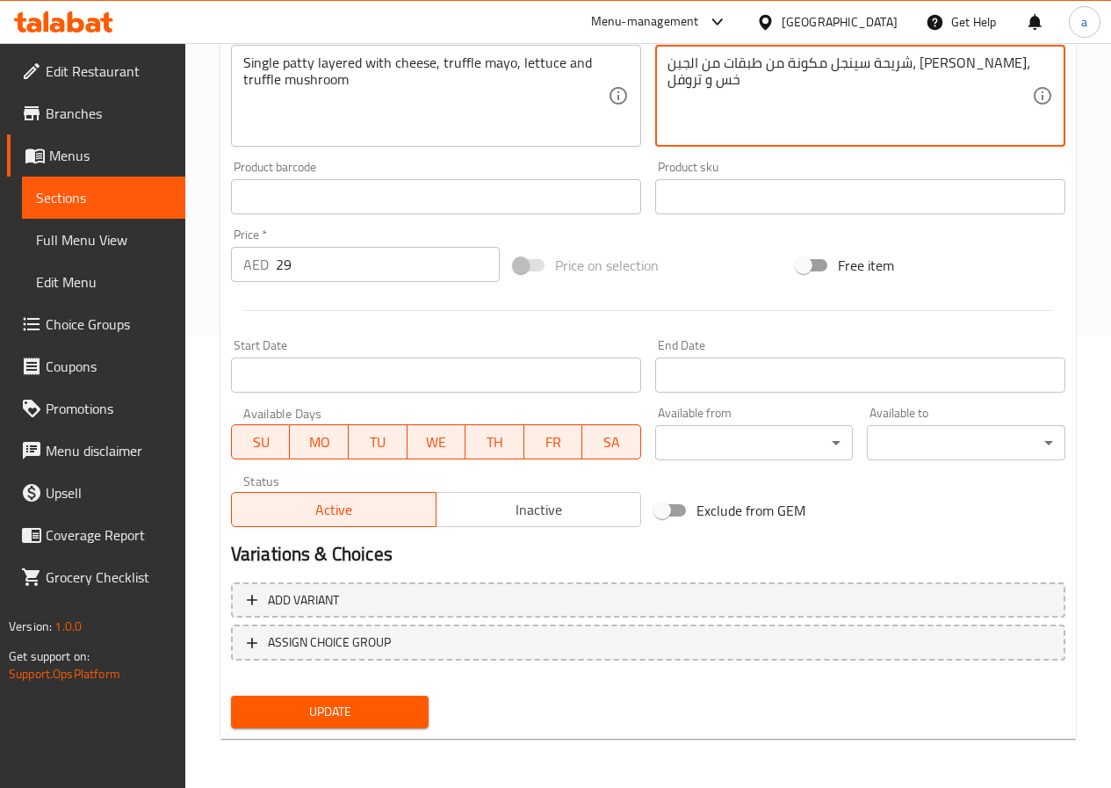
type textarea "شريحة سينجل مكونة من طبقات من الجبن، مايونيز تروفل، خس و تروفل"
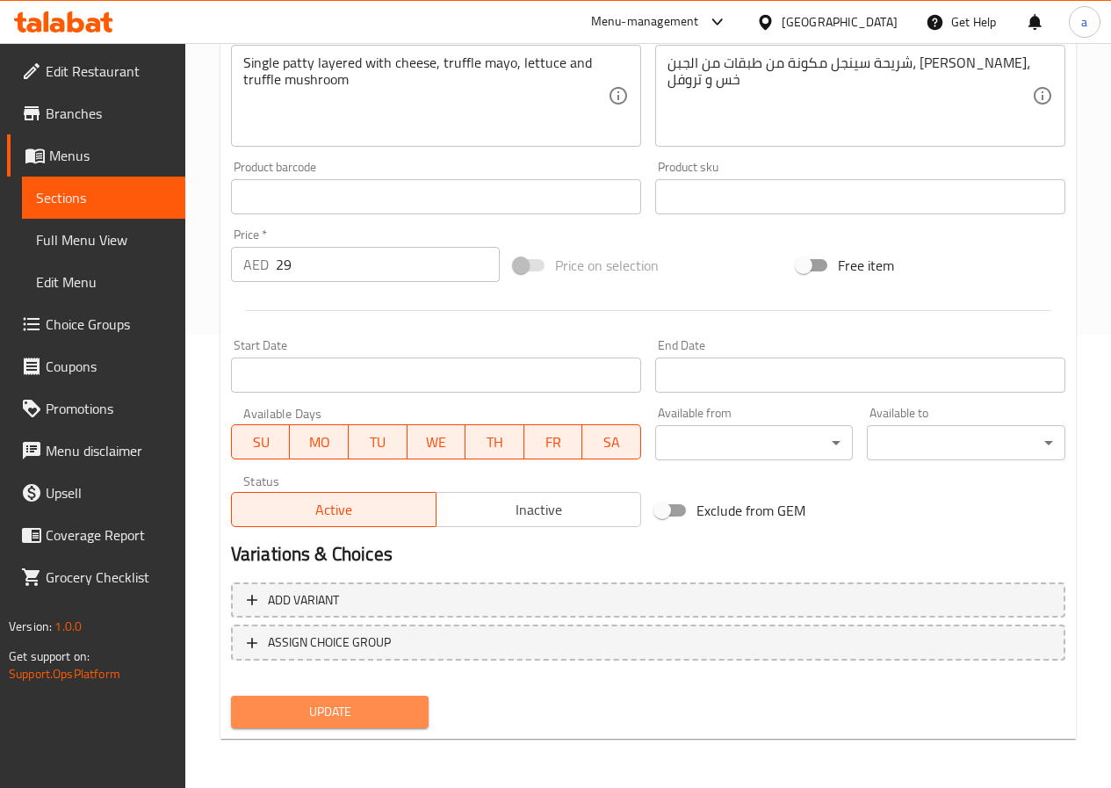
click at [410, 700] on button "Update" at bounding box center [330, 712] width 198 height 32
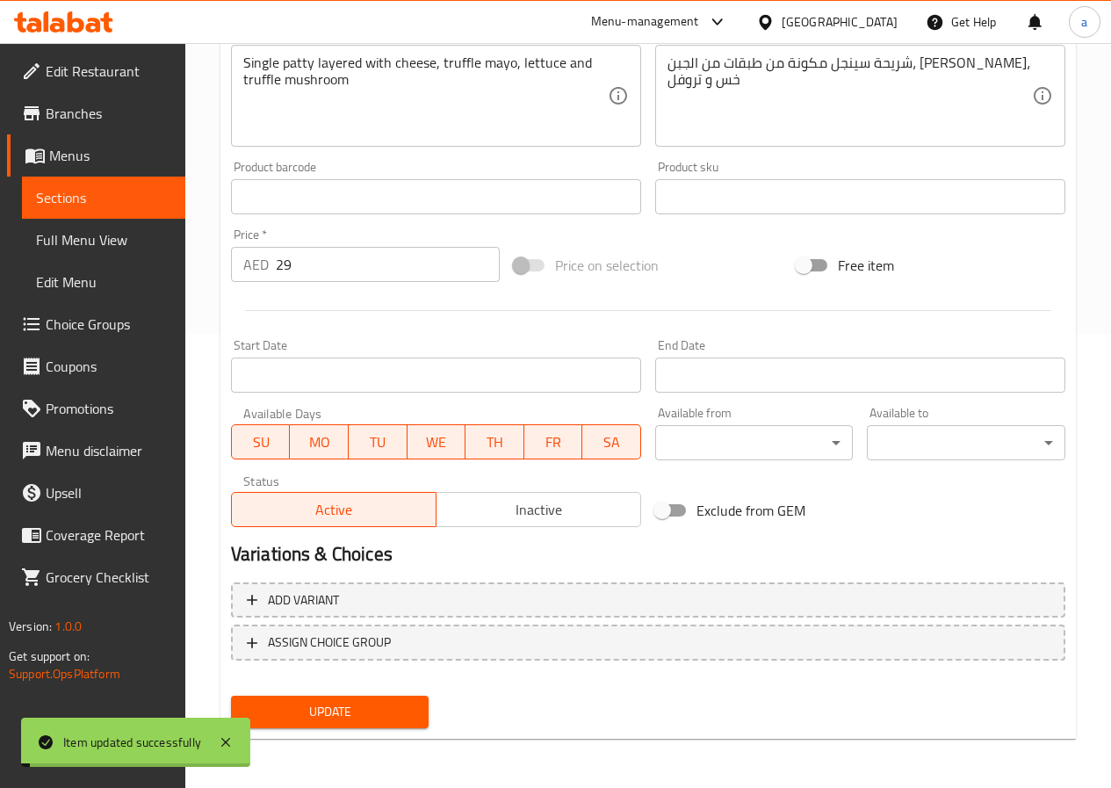
click at [97, 242] on span "Full Menu View" at bounding box center [103, 239] width 135 height 21
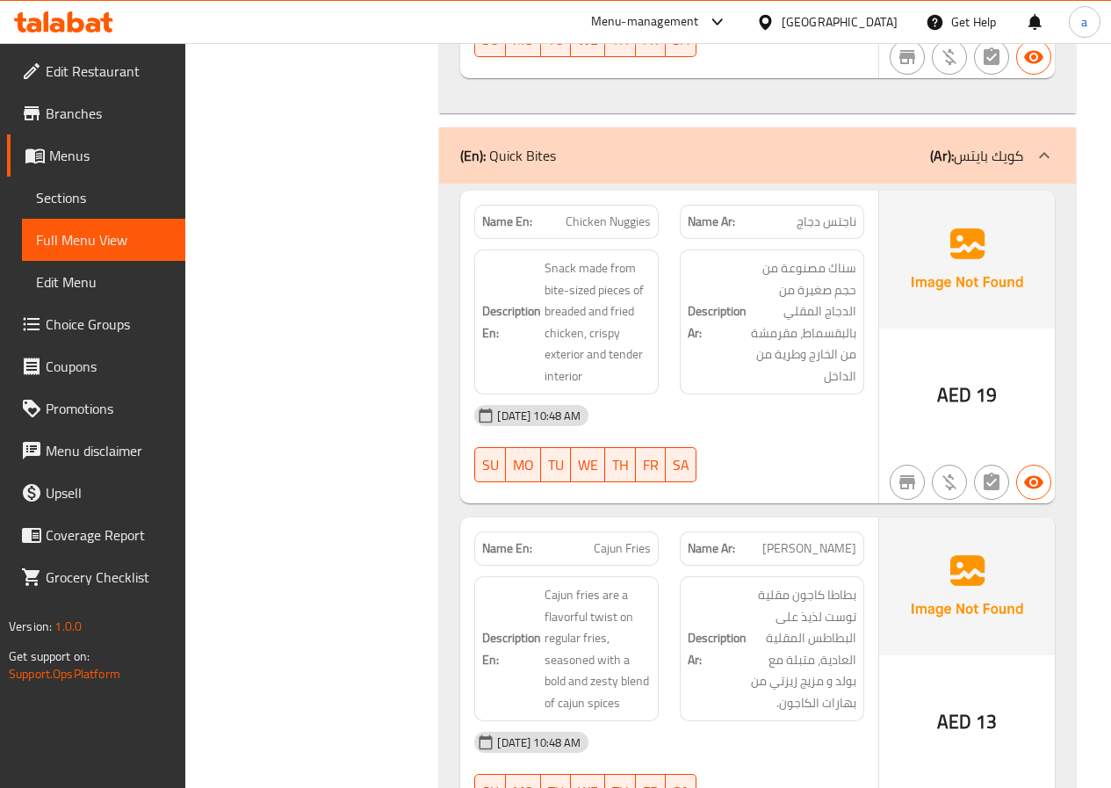
scroll to position [2122, 0]
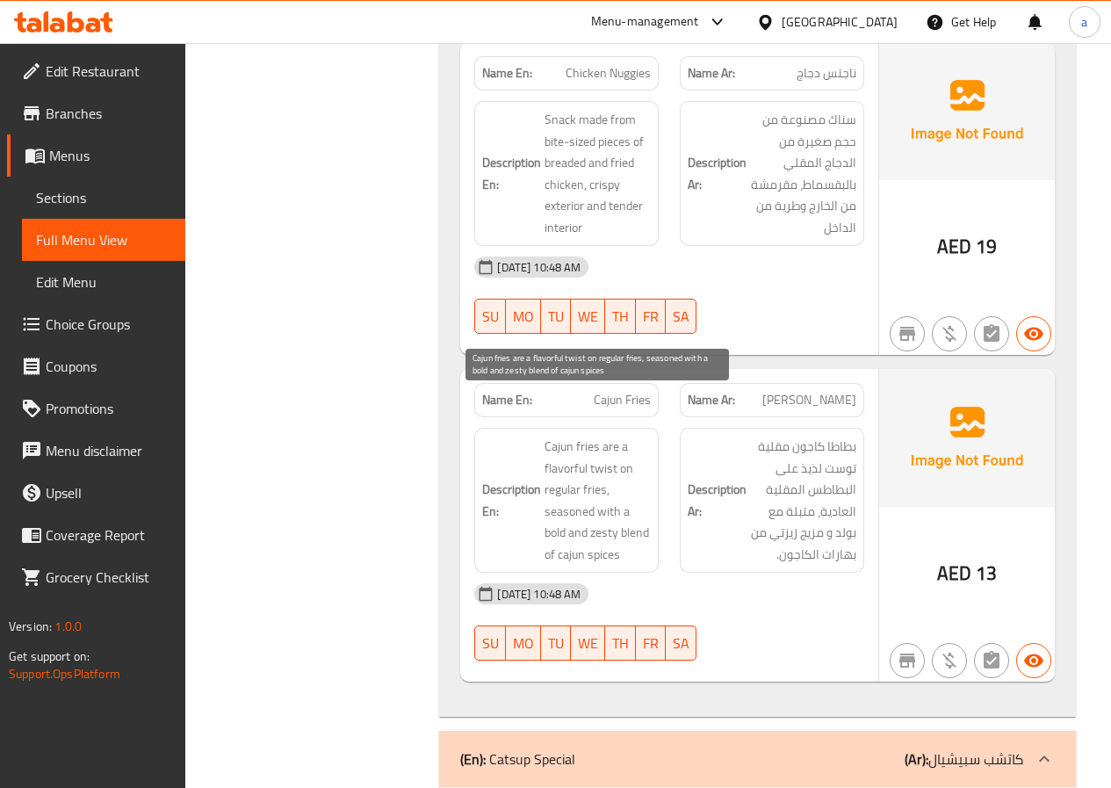
click at [552, 436] on span "Cajun fries are a flavorful twist on regular fries, seasoned with a bold and ze…" at bounding box center [598, 500] width 106 height 129
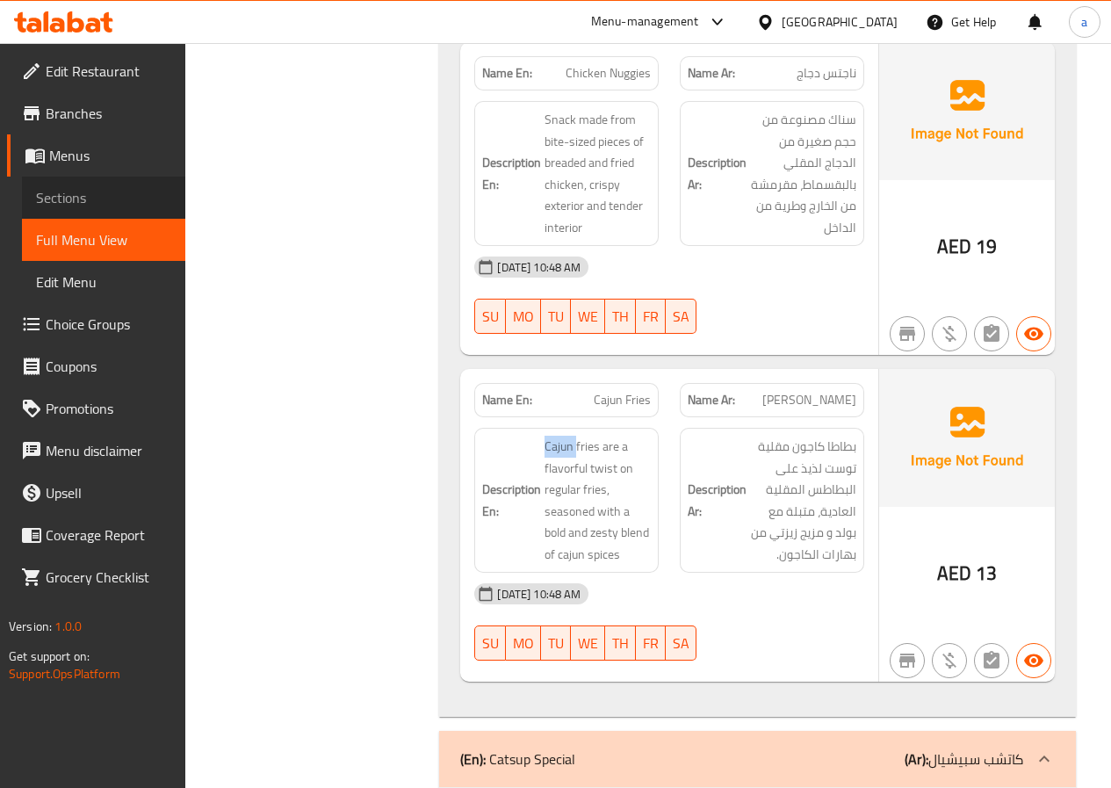
click at [86, 191] on span "Sections" at bounding box center [103, 197] width 135 height 21
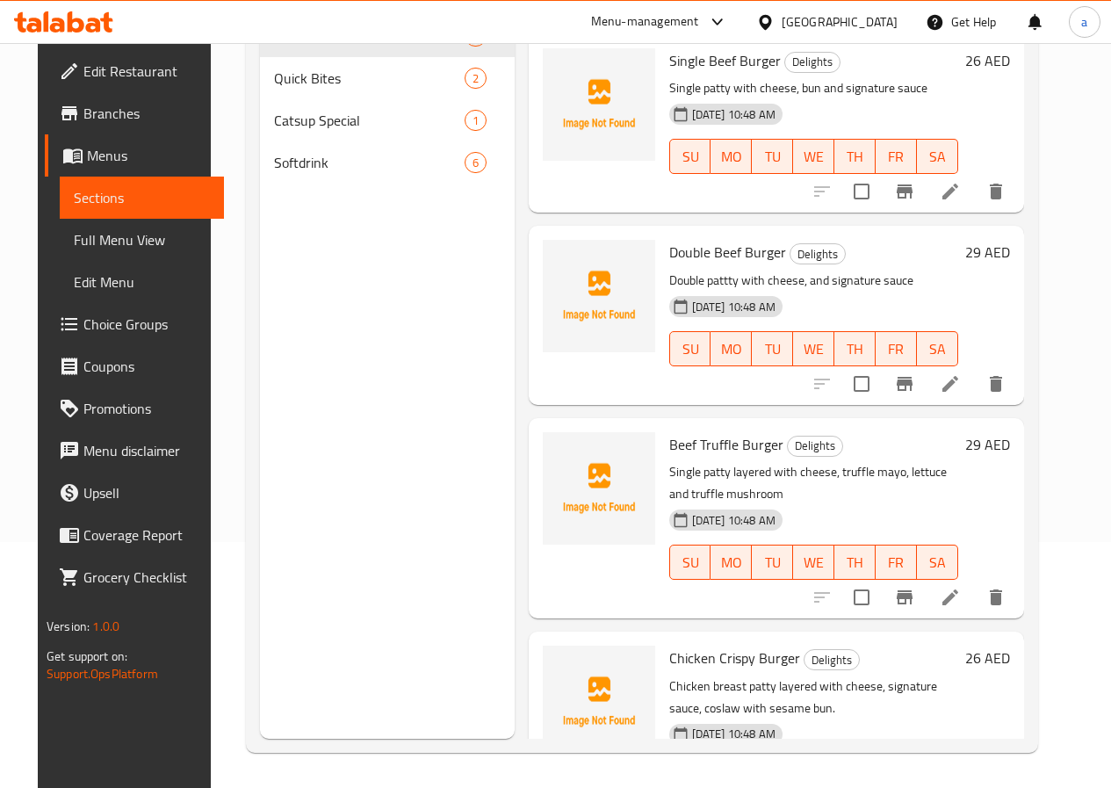
scroll to position [246, 0]
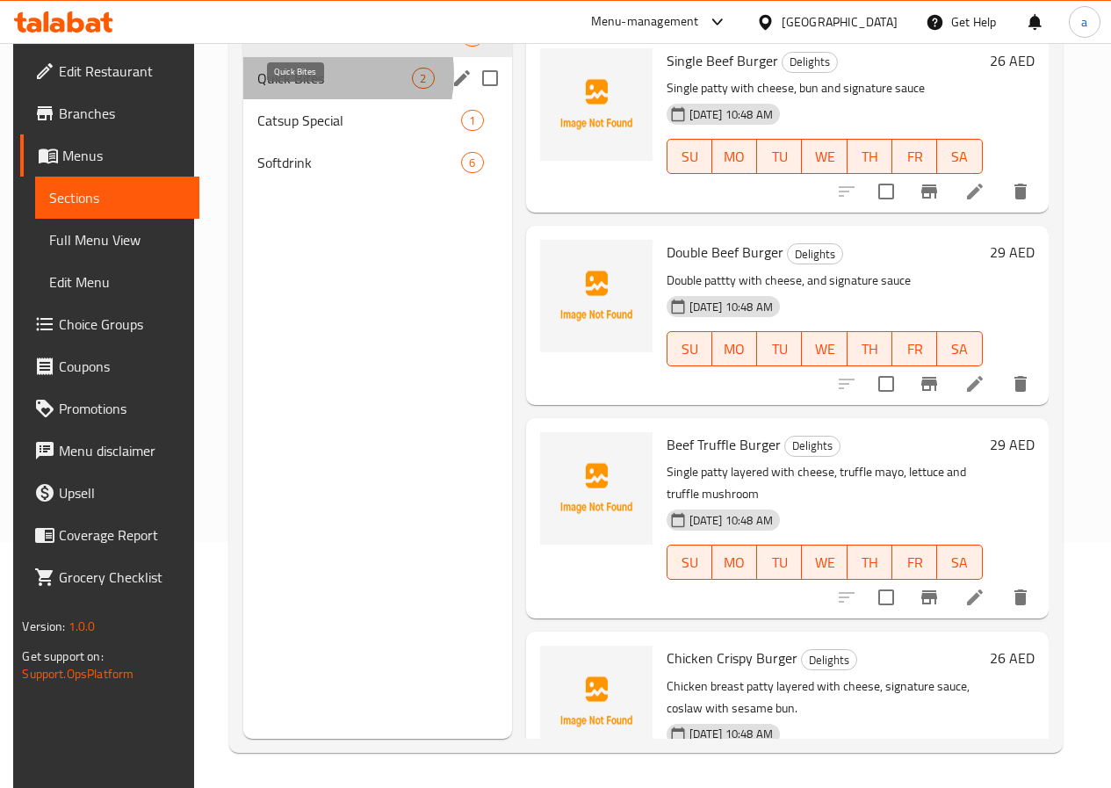
click at [303, 89] on span "Quick Bites" at bounding box center [334, 78] width 155 height 21
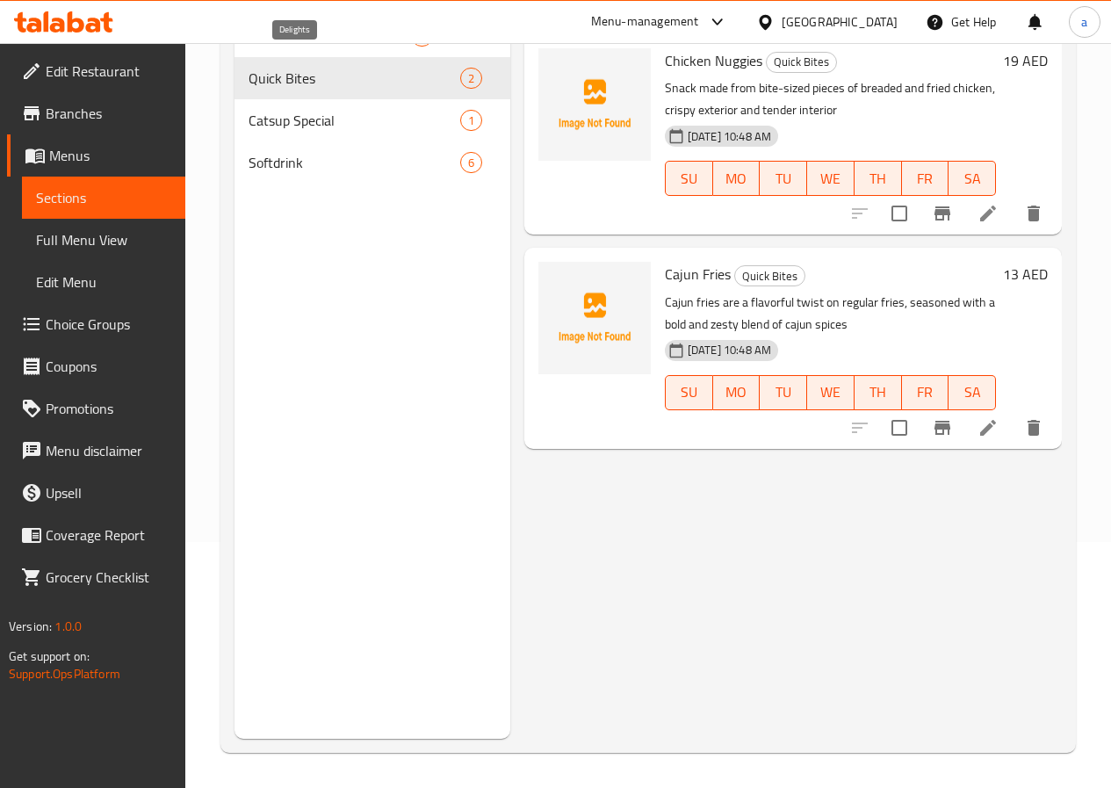
click at [279, 47] on span "Delights" at bounding box center [330, 35] width 162 height 21
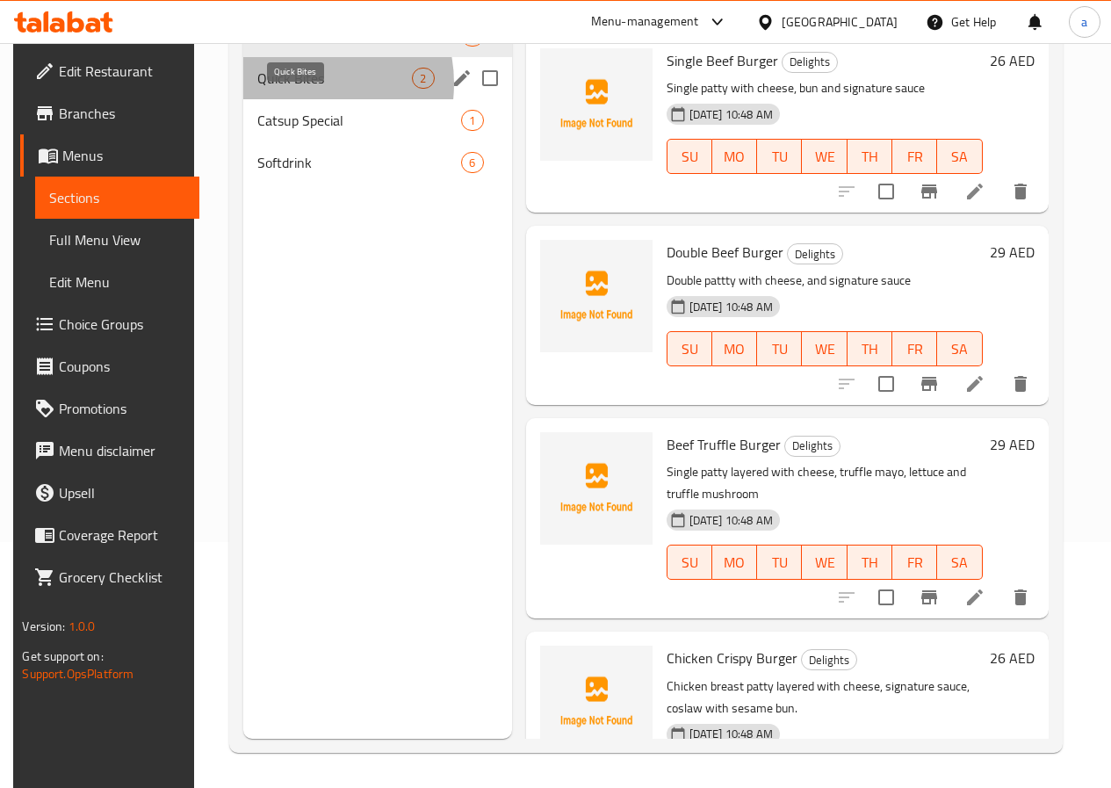
click at [291, 89] on span "Quick Bites" at bounding box center [334, 78] width 155 height 21
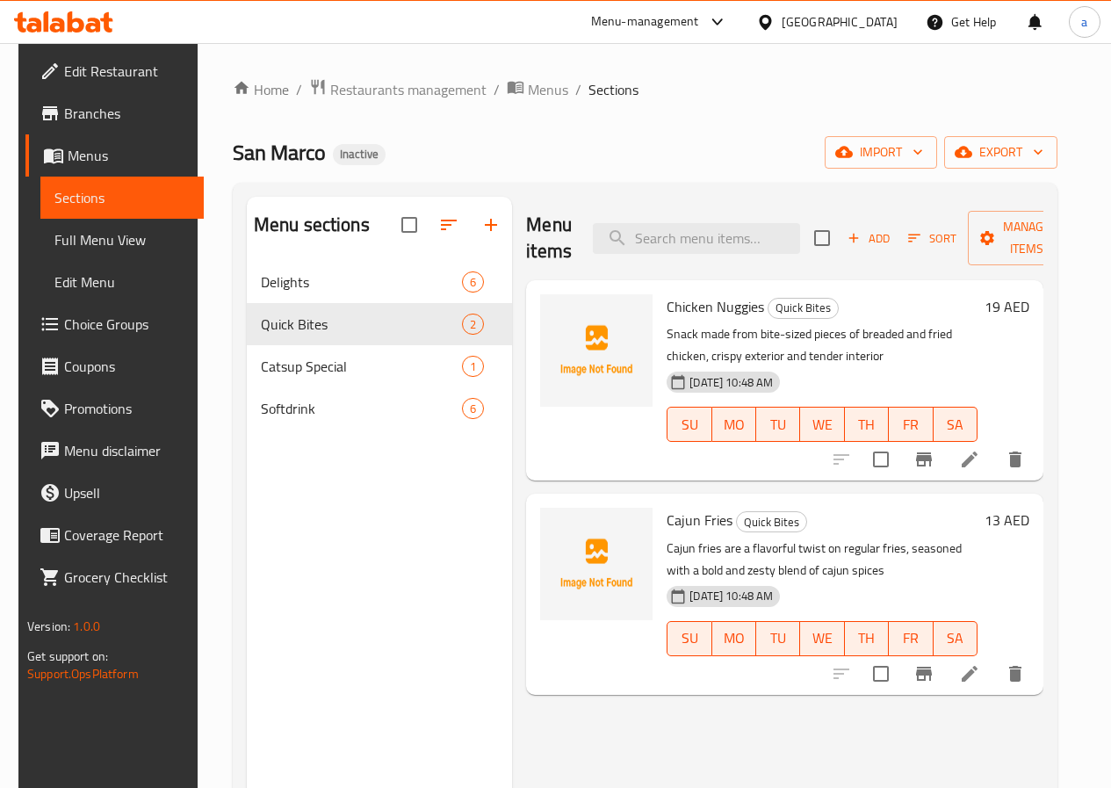
click at [980, 672] on icon at bounding box center [969, 673] width 21 height 21
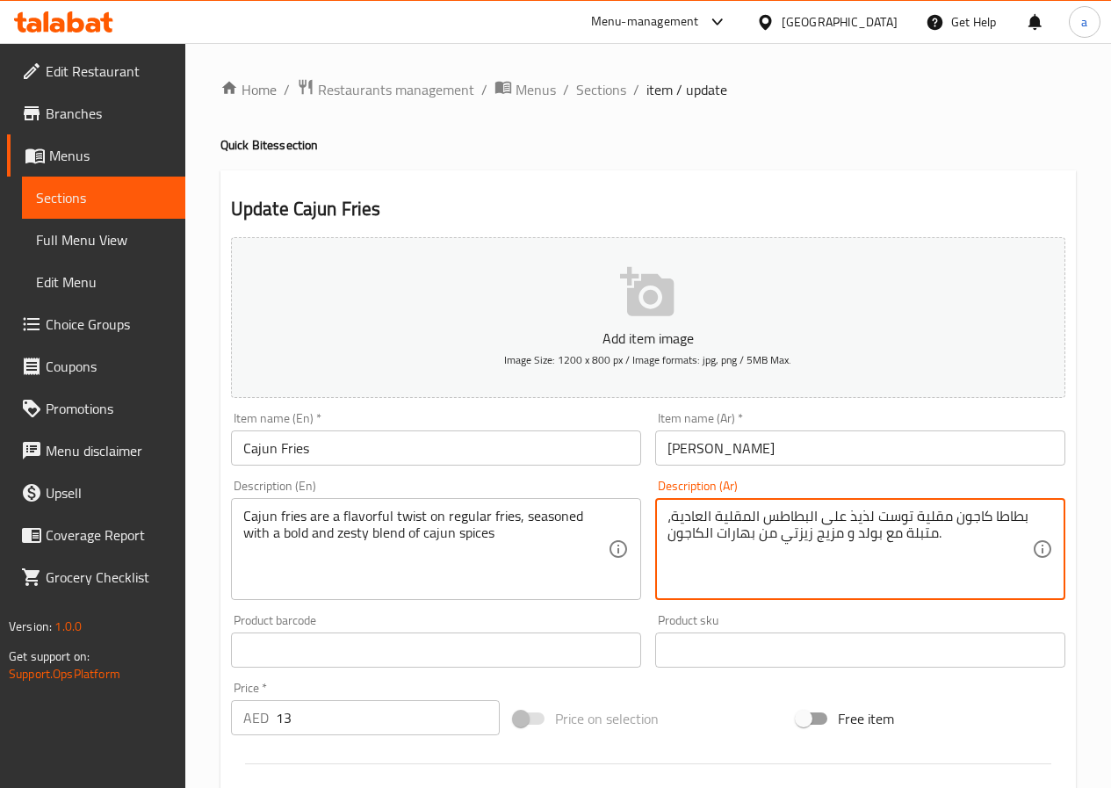
click at [997, 516] on textarea "بطاطا كاجون مقلية توست لذيذ على البطاطس المقلية العادية، متبلة مع بولد و مزيج ز…" at bounding box center [849, 549] width 364 height 83
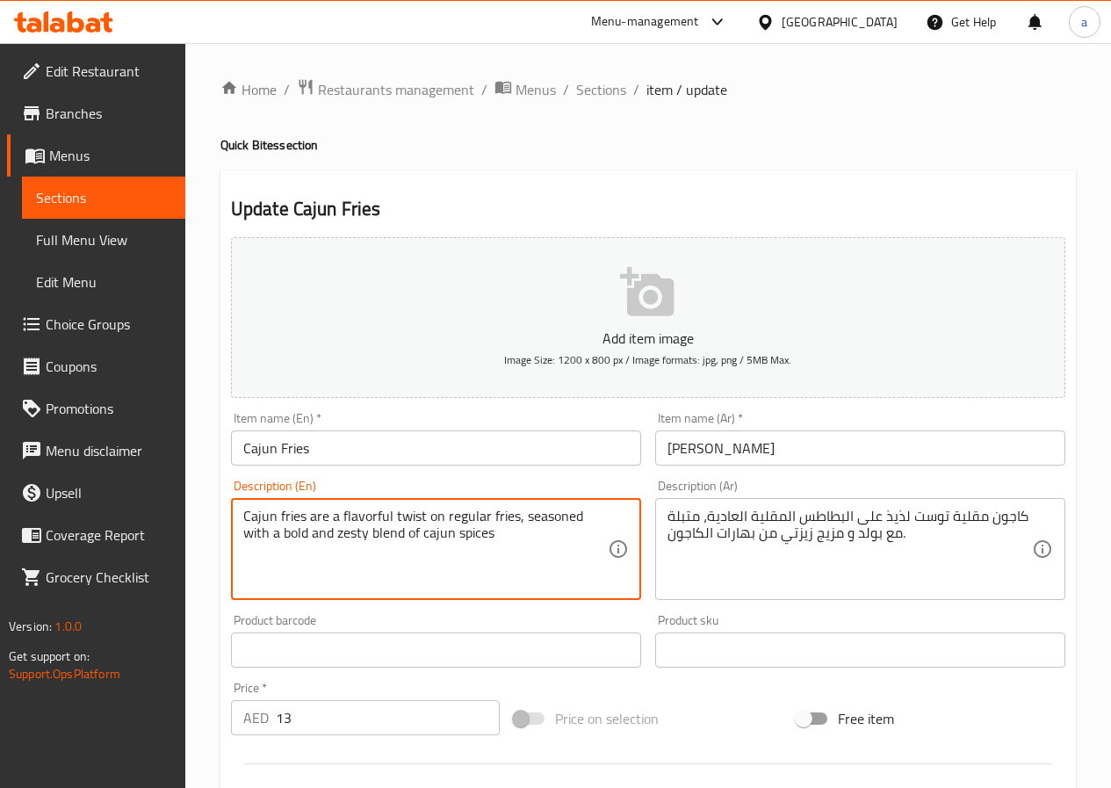
click at [511, 516] on textarea "Cajun fries are a flavorful twist on regular fries, seasoned with a bold and ze…" at bounding box center [425, 549] width 364 height 83
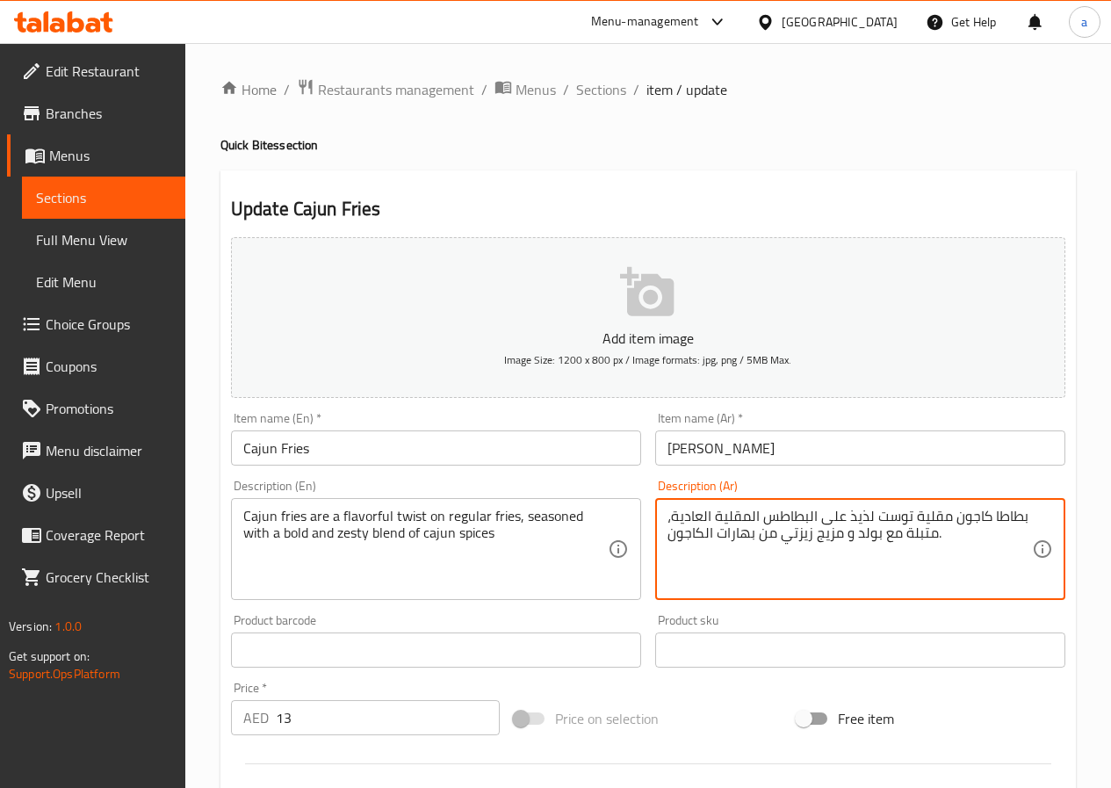
click at [988, 517] on textarea "بطاطا كاجون مقلية توست لذيذ على البطاطس المقلية العادية، متبلة مع بولد و مزيج ز…" at bounding box center [849, 549] width 364 height 83
click at [1007, 518] on textarea "بطاا كاجون مقلية توست لذيذ على البطاطس المقلية العادية، متبلة مع بولد و مزيج زي…" at bounding box center [849, 549] width 364 height 83
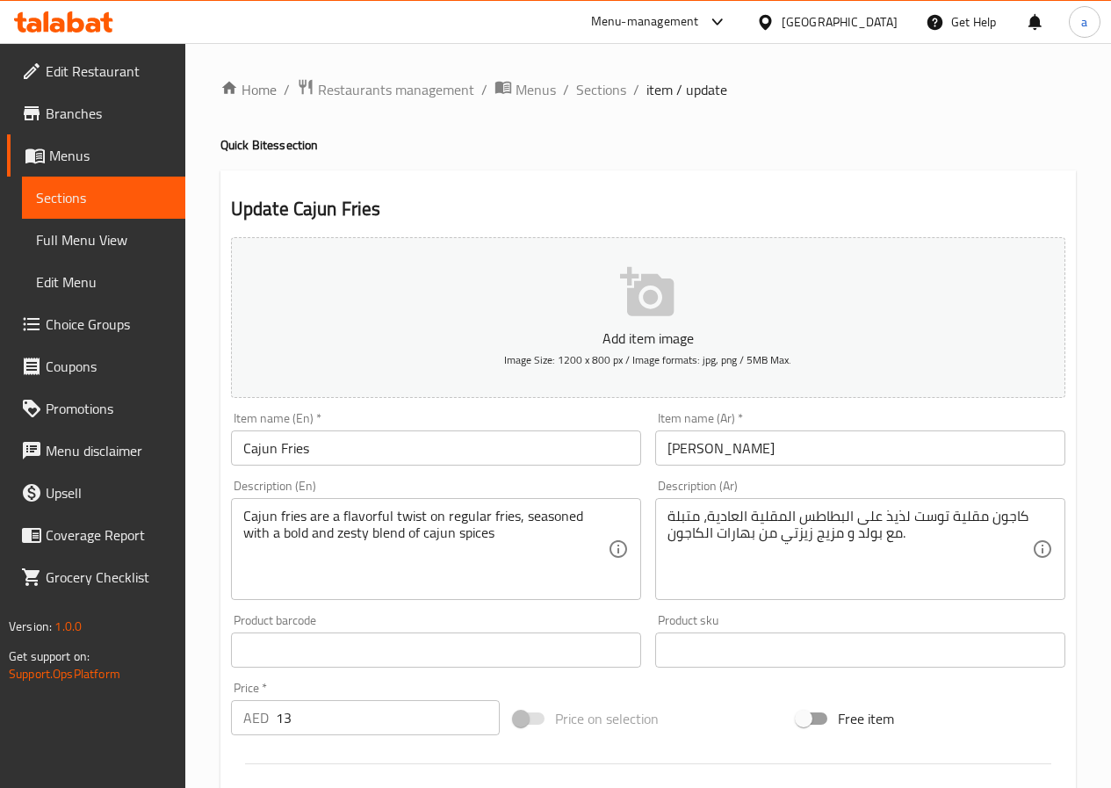
click at [1023, 519] on textarea "كاجون مقلية توست لذيذ على البطاطس المقلية العادية، متبلة مع بولد و مزيج زيزتي م…" at bounding box center [849, 549] width 364 height 83
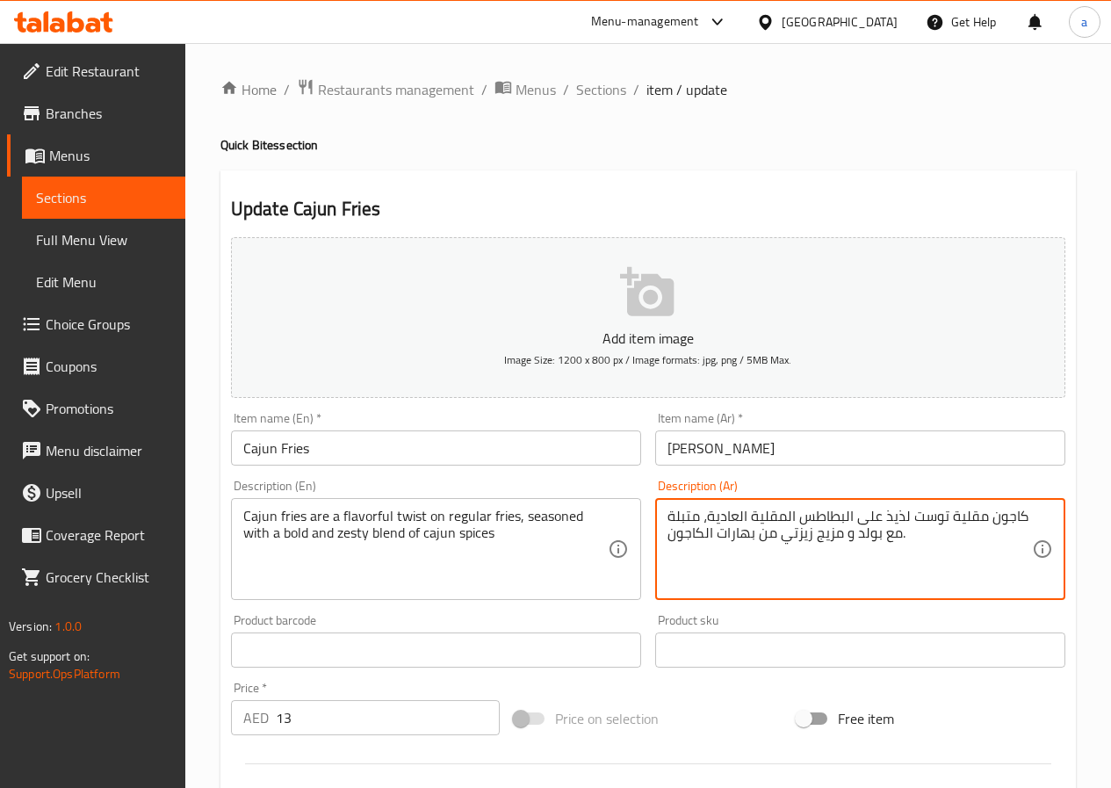
click at [985, 518] on textarea "كاجون مقلية توست لذيذ على البطاطس المقلية العادية، متبلة مع بولد و مزيج زيزتي م…" at bounding box center [849, 549] width 364 height 83
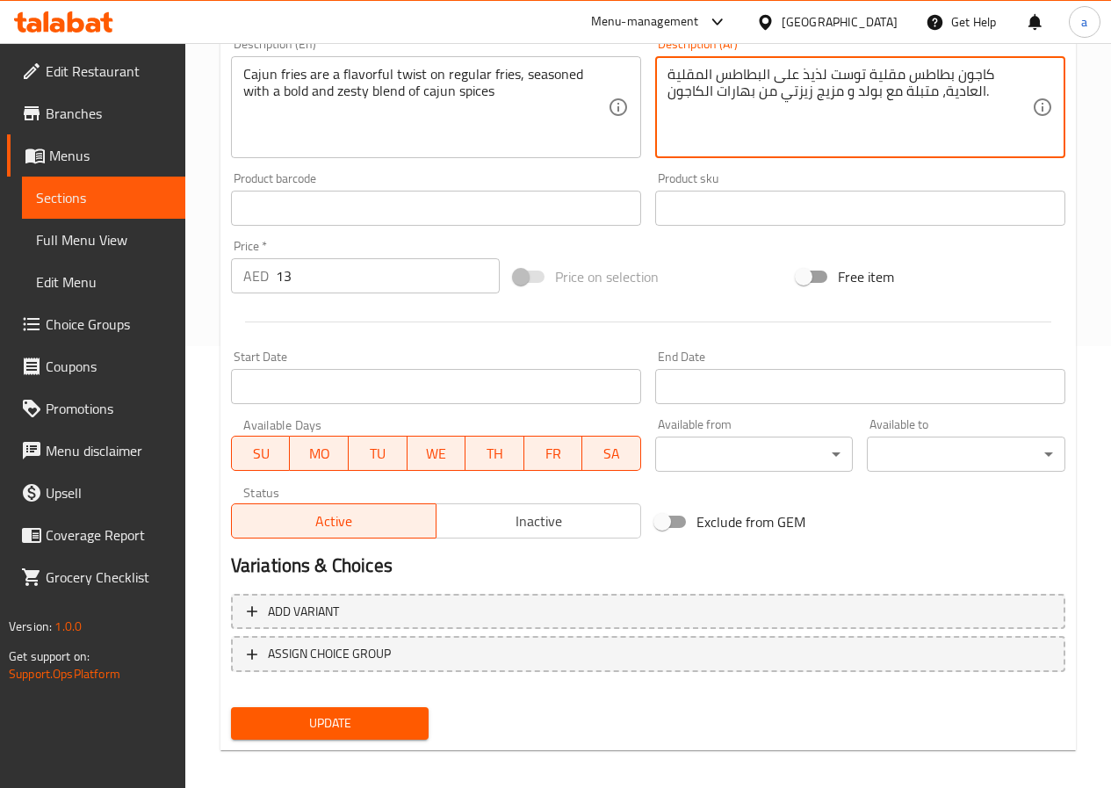
scroll to position [453, 0]
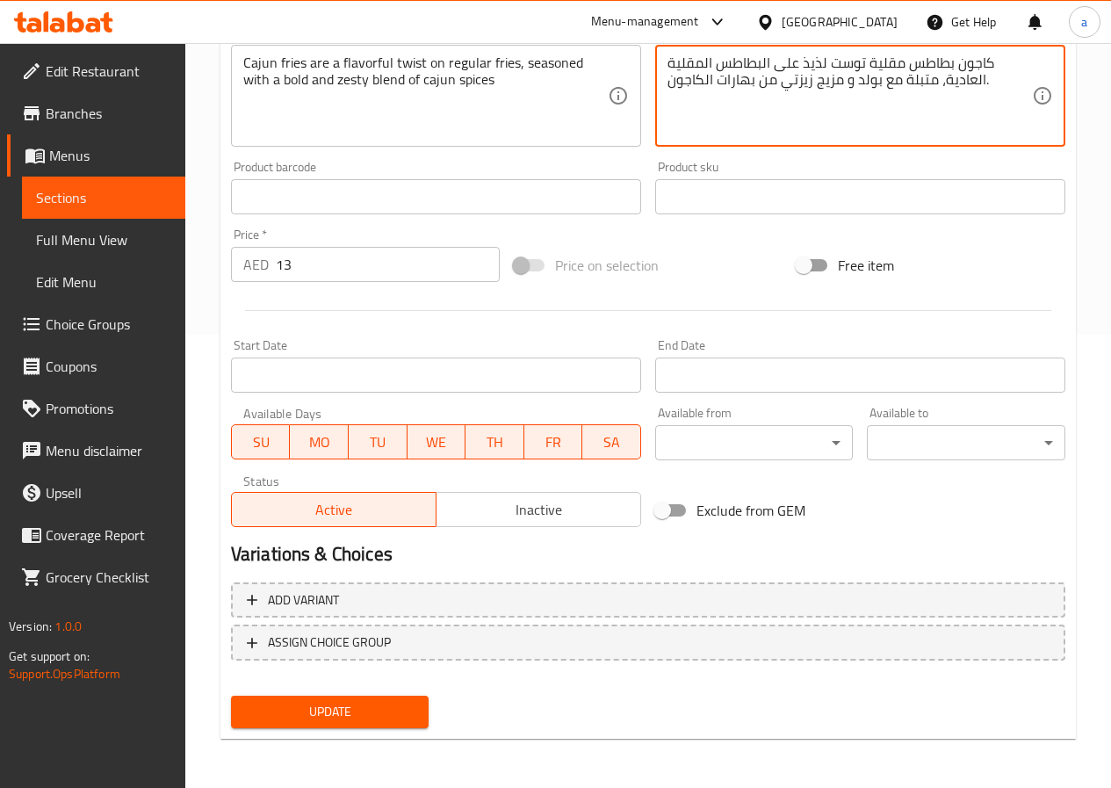
type textarea "كاجون بطاطس مقلية توست لذيذ على البطاطس المقلية العادية، متبلة مع بولد و مزيج ز…"
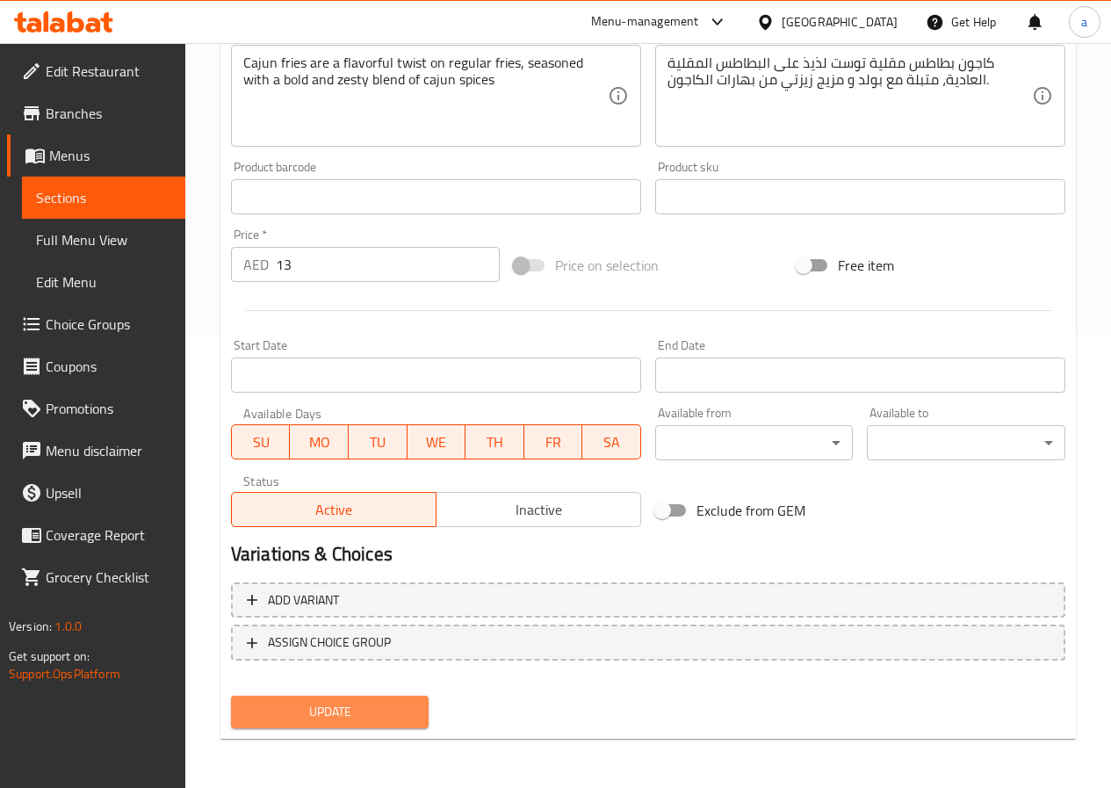
click at [390, 720] on span "Update" at bounding box center [330, 712] width 170 height 22
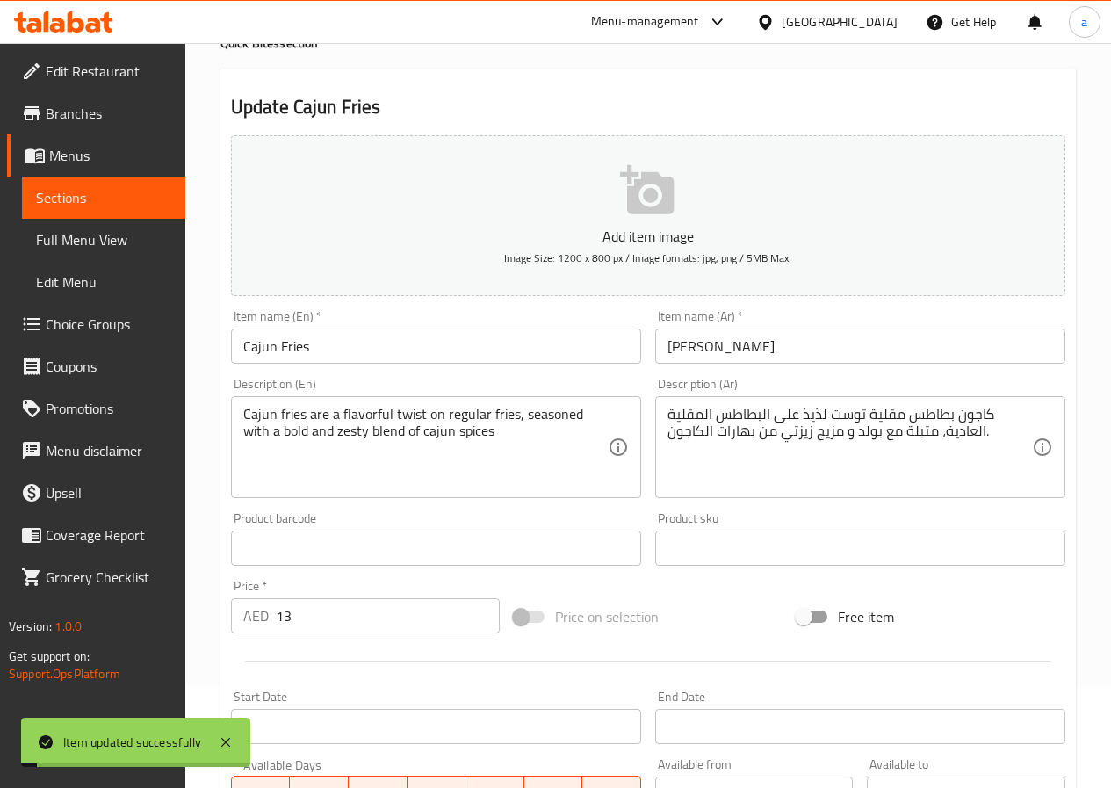
scroll to position [0, 0]
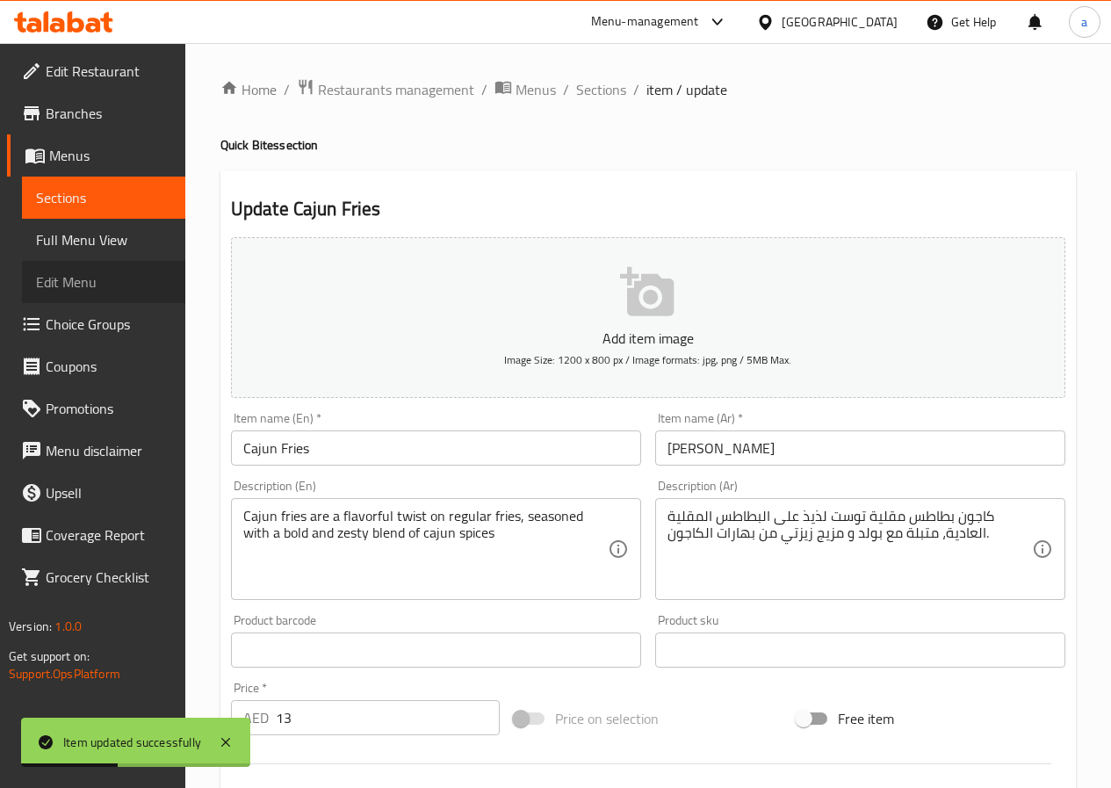
click at [96, 275] on span "Edit Menu" at bounding box center [103, 281] width 135 height 21
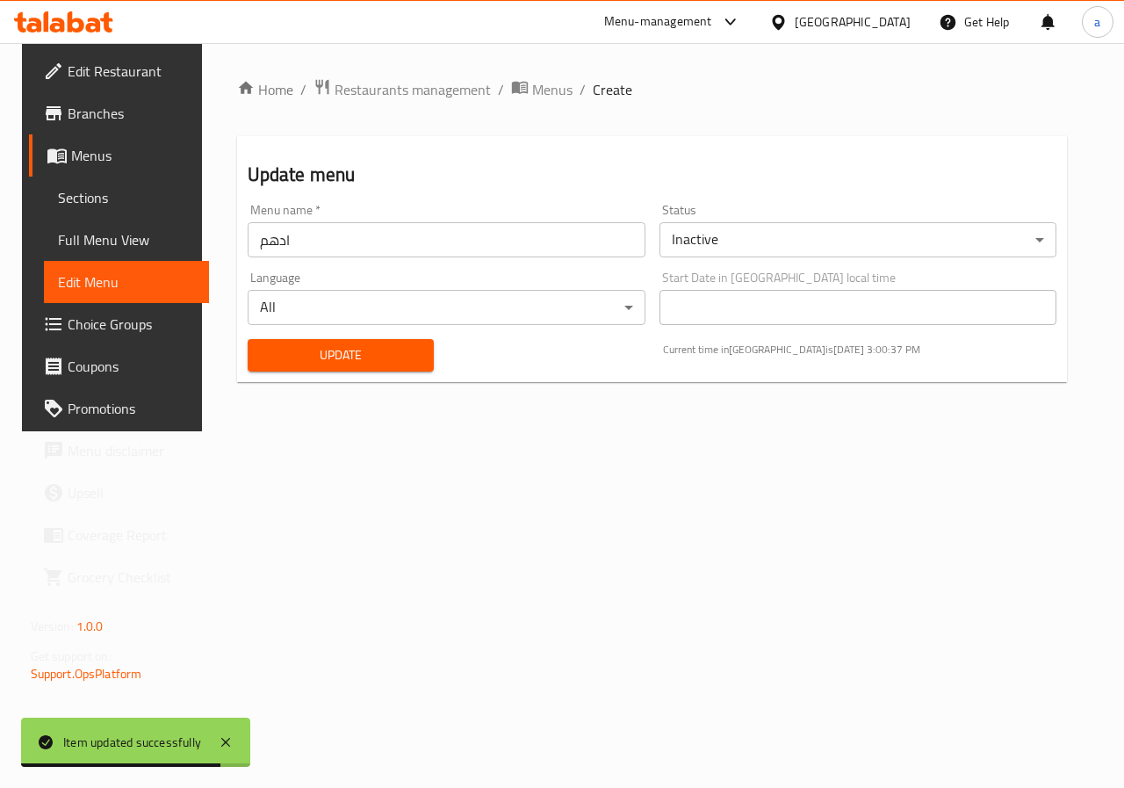
click at [88, 246] on span "Full Menu View" at bounding box center [127, 239] width 138 height 21
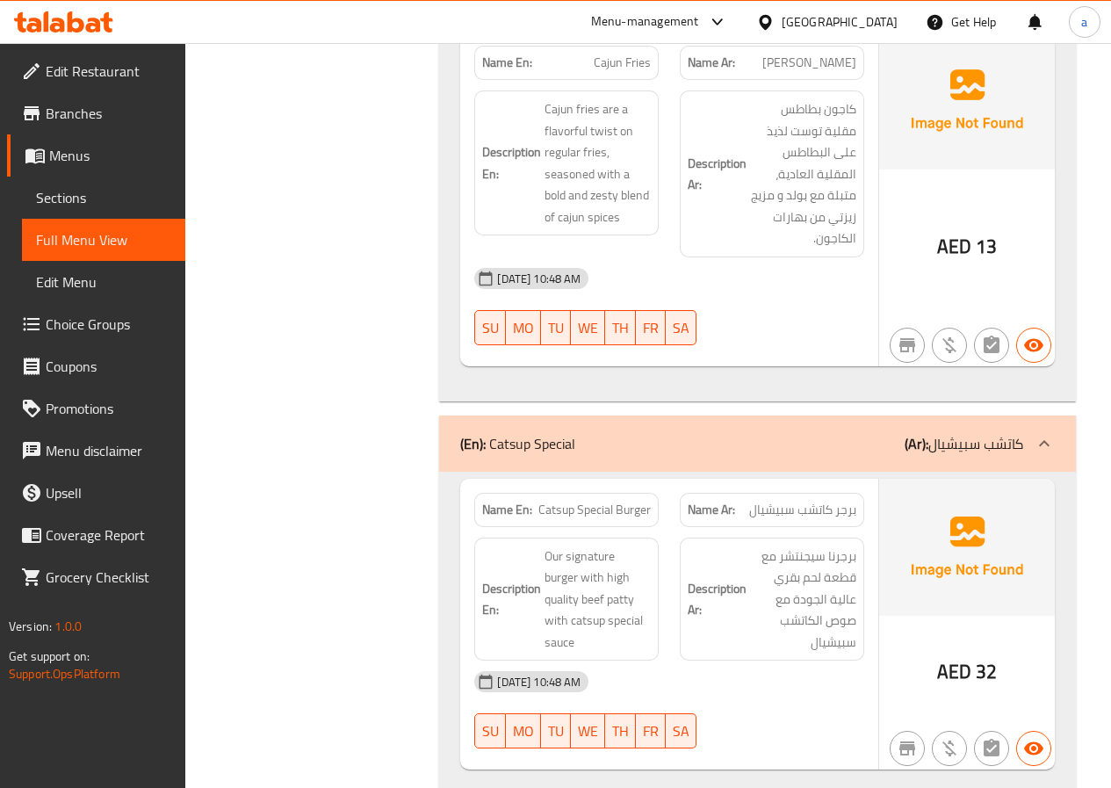
scroll to position [2547, 0]
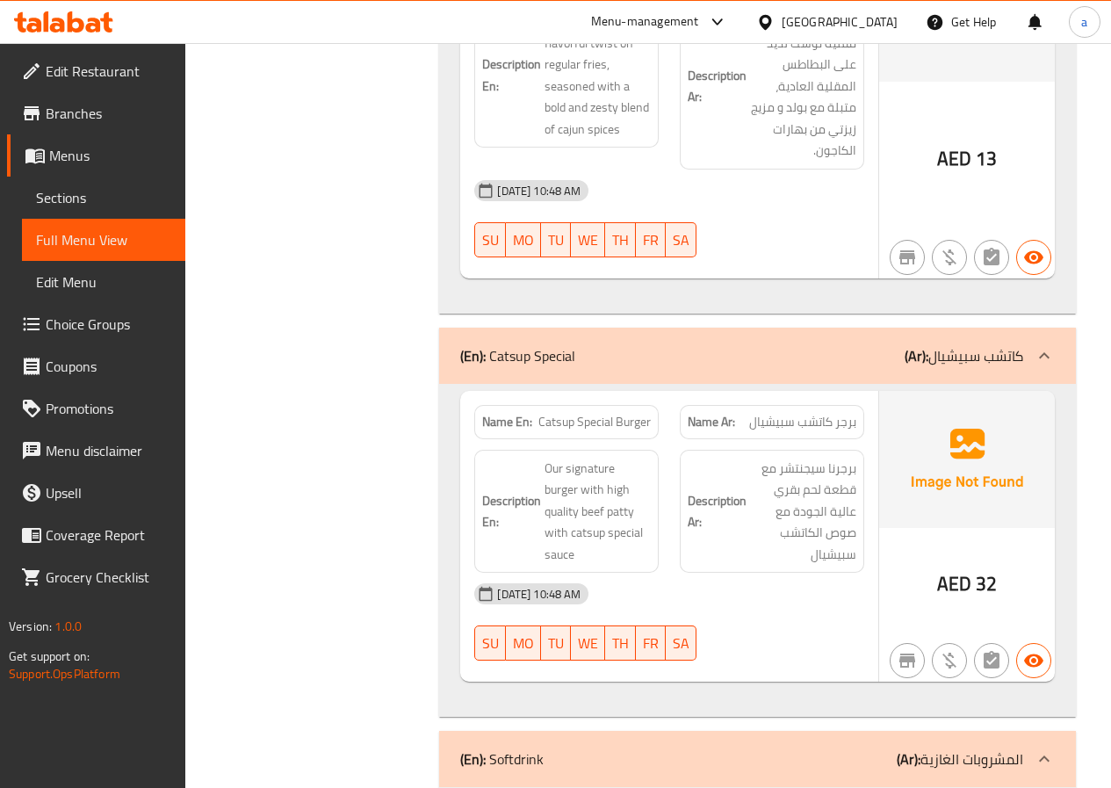
click at [83, 190] on span "Sections" at bounding box center [103, 197] width 135 height 21
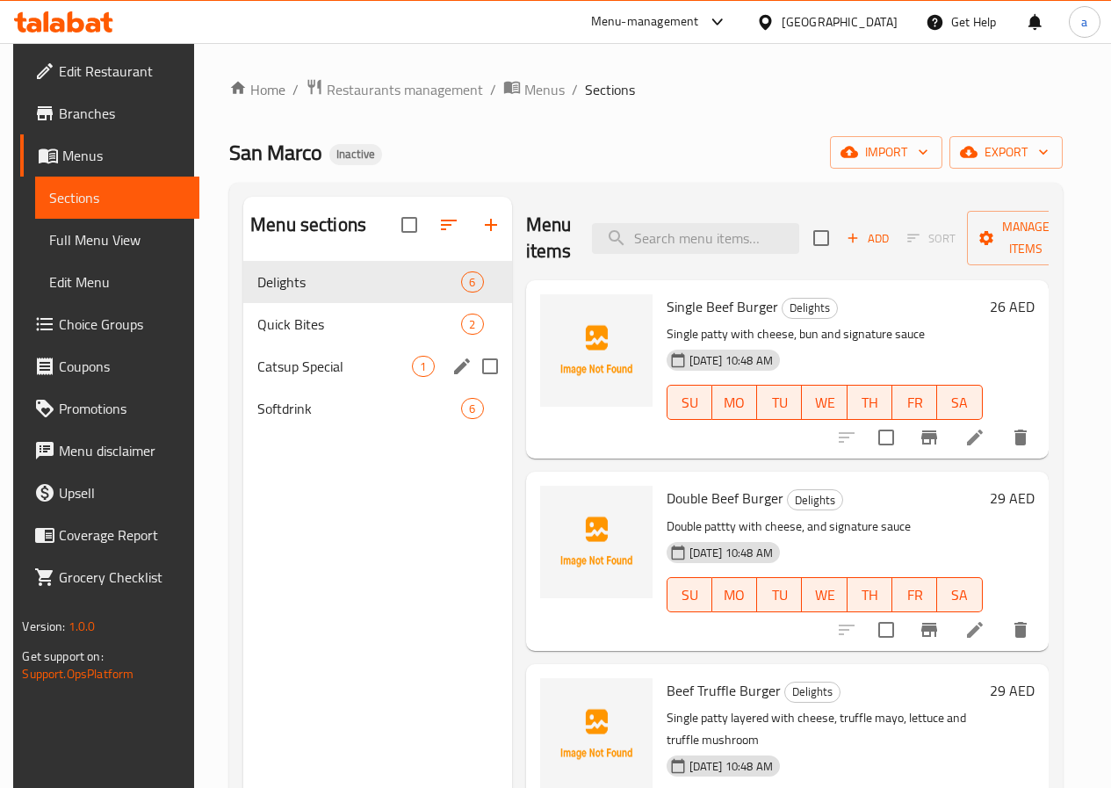
click at [330, 387] on div "Catsup Special 1" at bounding box center [377, 366] width 268 height 42
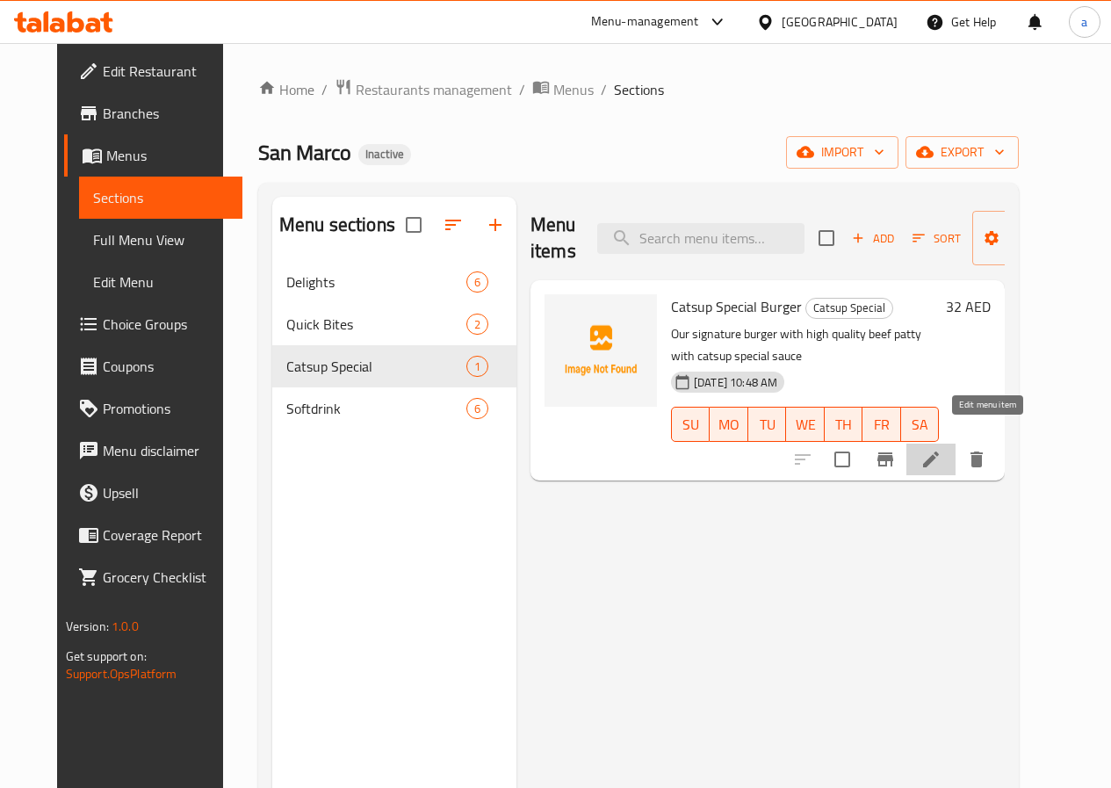
click at [942, 449] on icon at bounding box center [930, 459] width 21 height 21
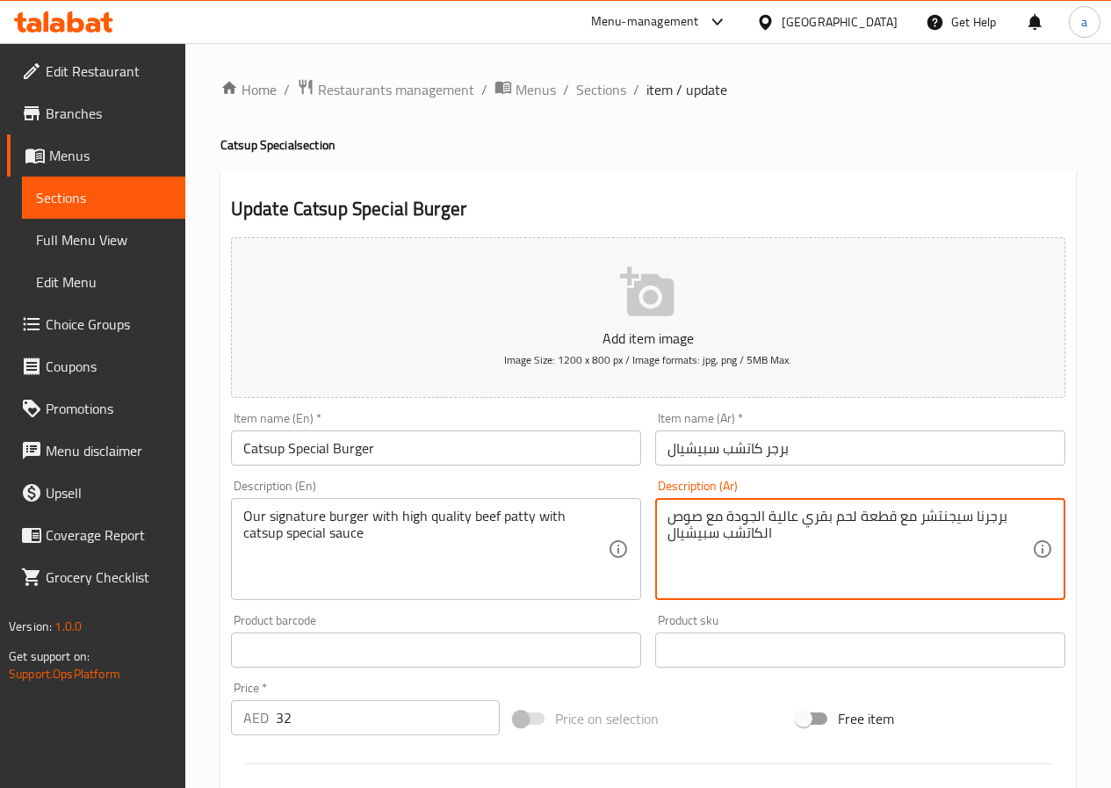
click at [875, 523] on textarea "برجرنا سيجنتشر مع قطعة لحم بقري عالية الجودة مع صوص الكاتشب سبيشيال" at bounding box center [849, 549] width 364 height 83
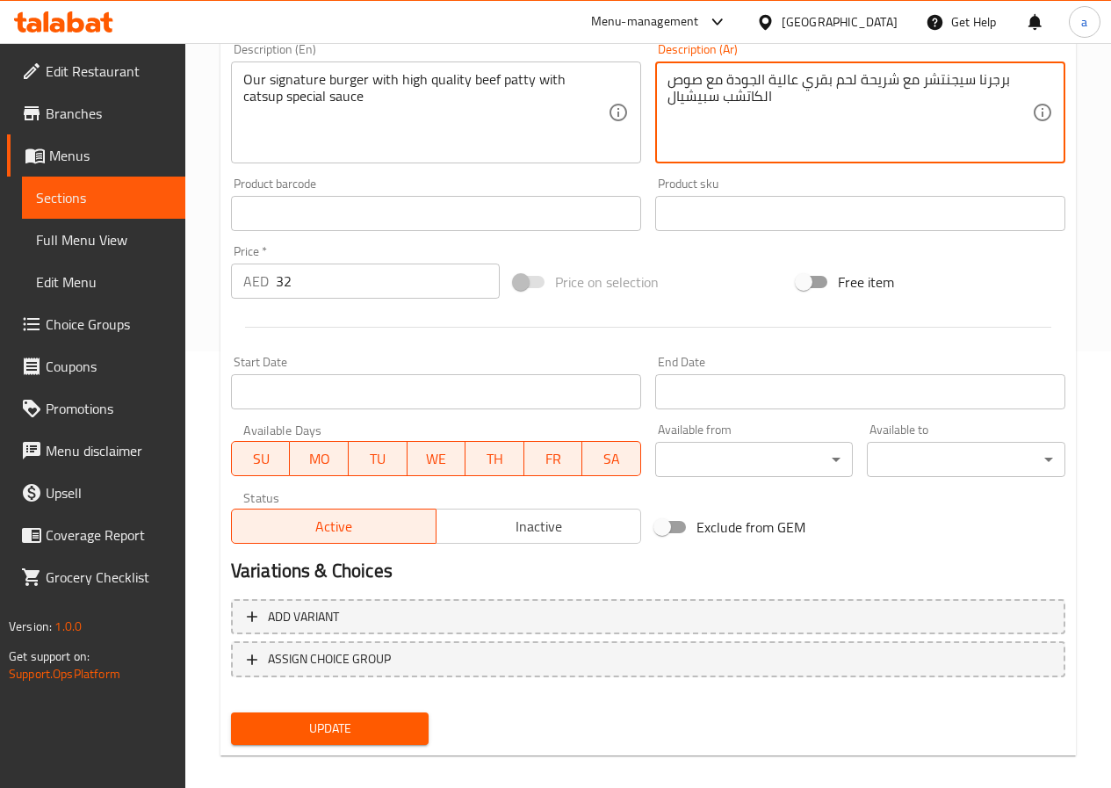
scroll to position [453, 0]
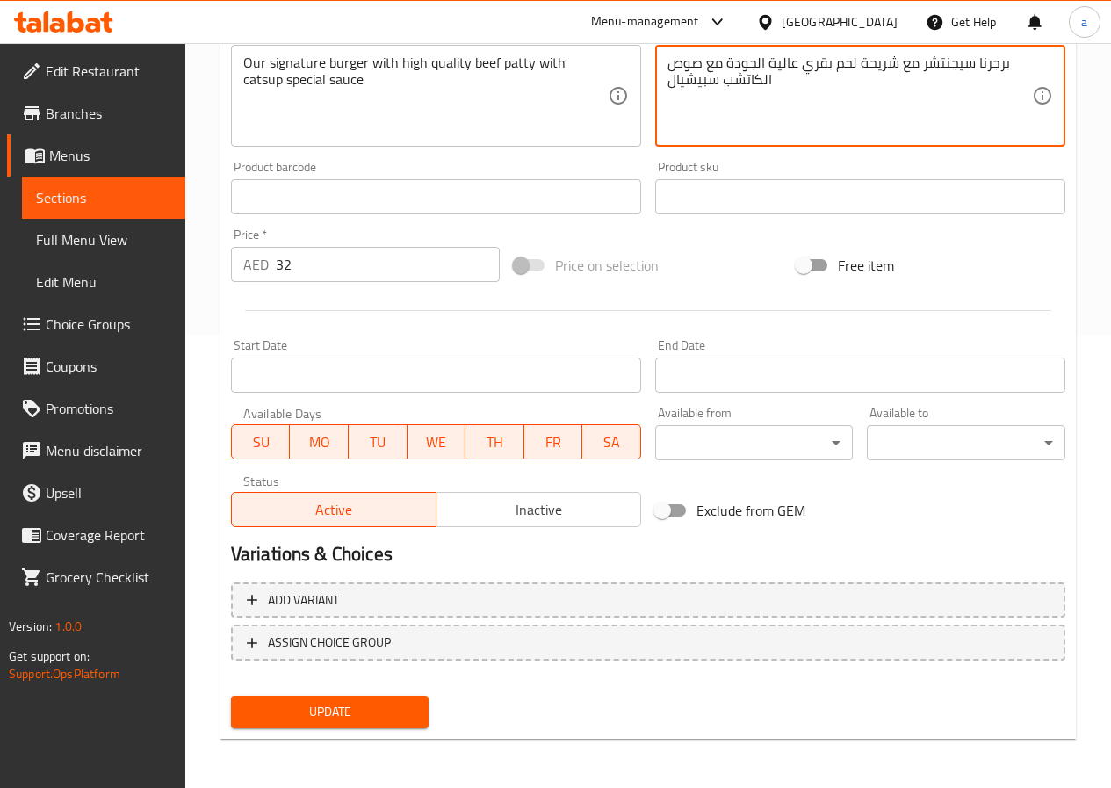
type textarea "برجرنا سيجنتشر مع شريحة لحم بقري عالية الجودة مع صوص الكاتشب سبيشيال"
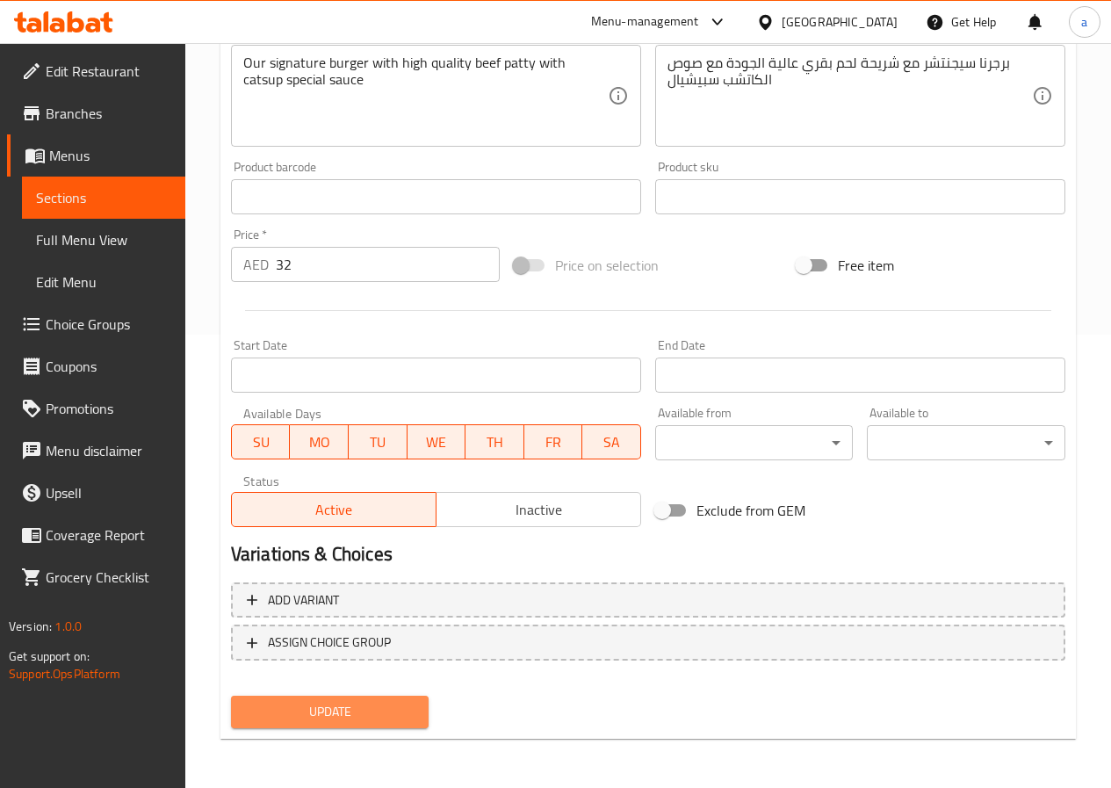
click at [346, 699] on button "Update" at bounding box center [330, 712] width 198 height 32
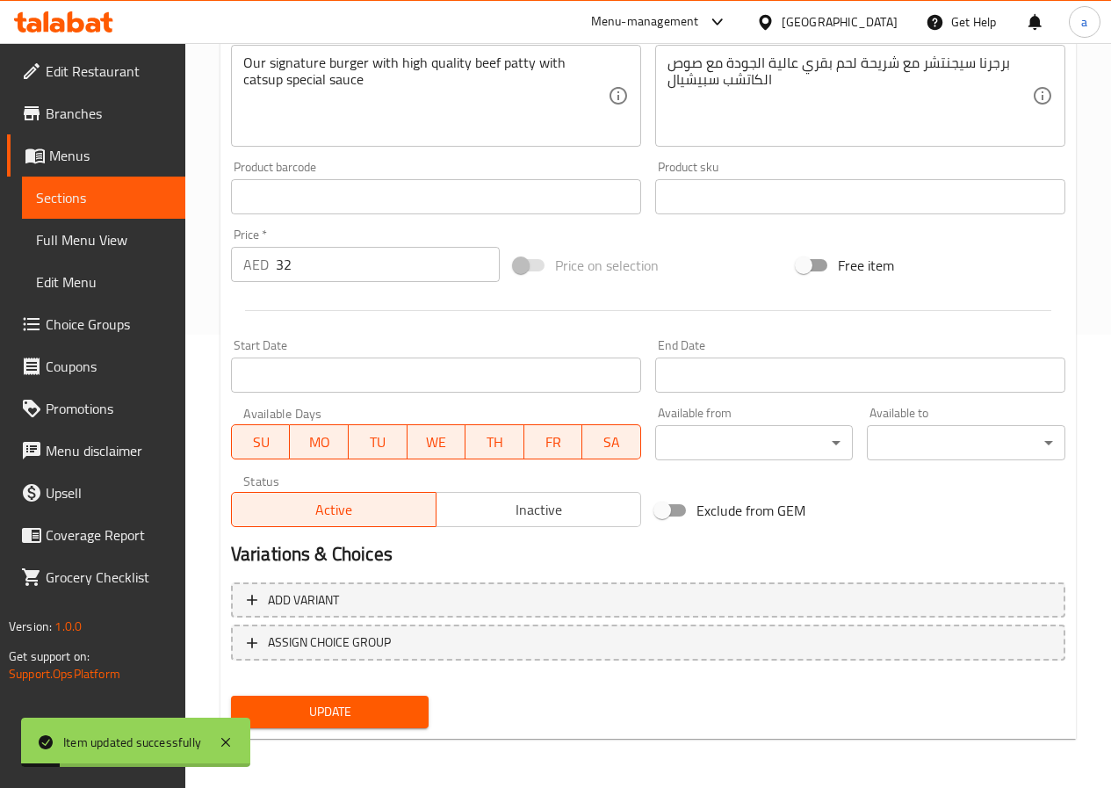
click at [127, 206] on span "Sections" at bounding box center [103, 197] width 135 height 21
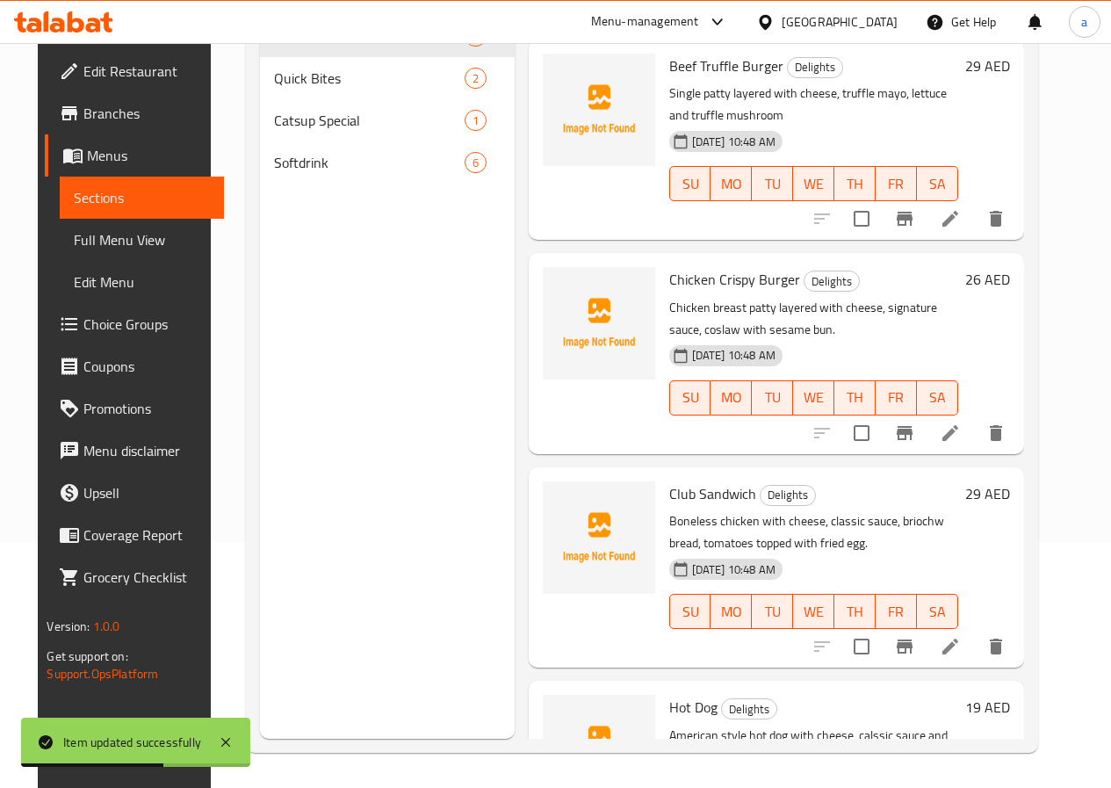
scroll to position [236, 0]
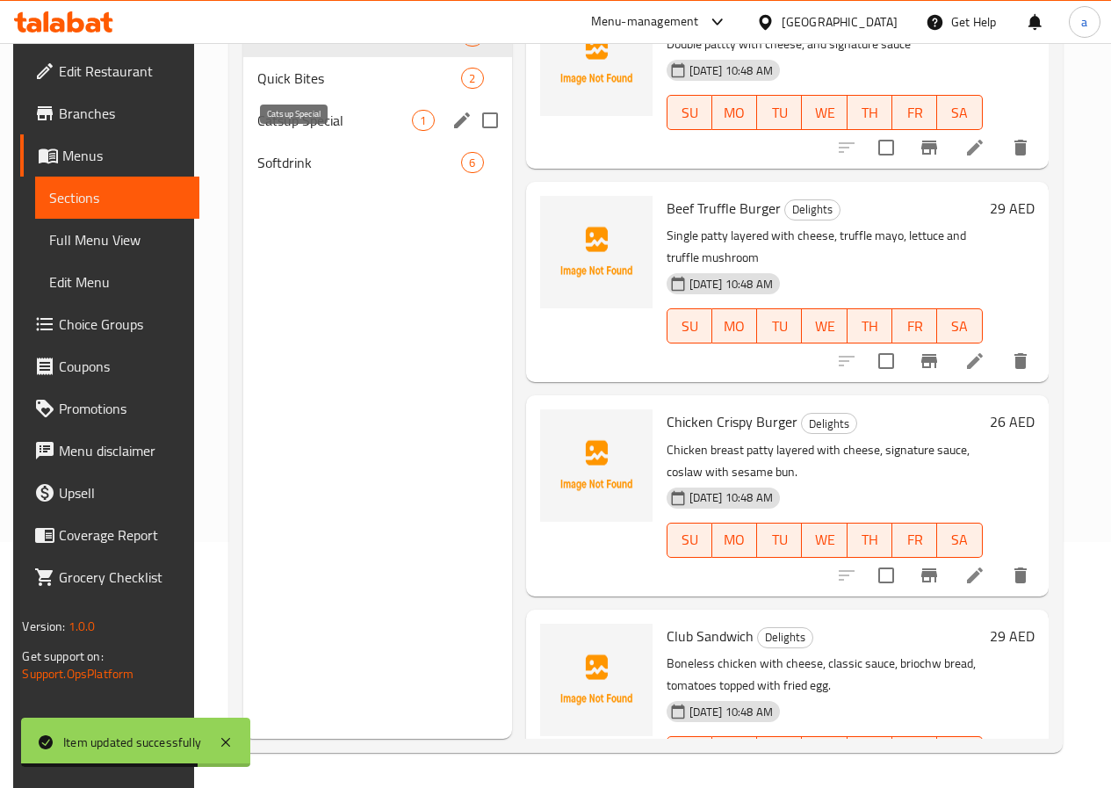
click at [274, 131] on span "Catsup Special" at bounding box center [334, 120] width 155 height 21
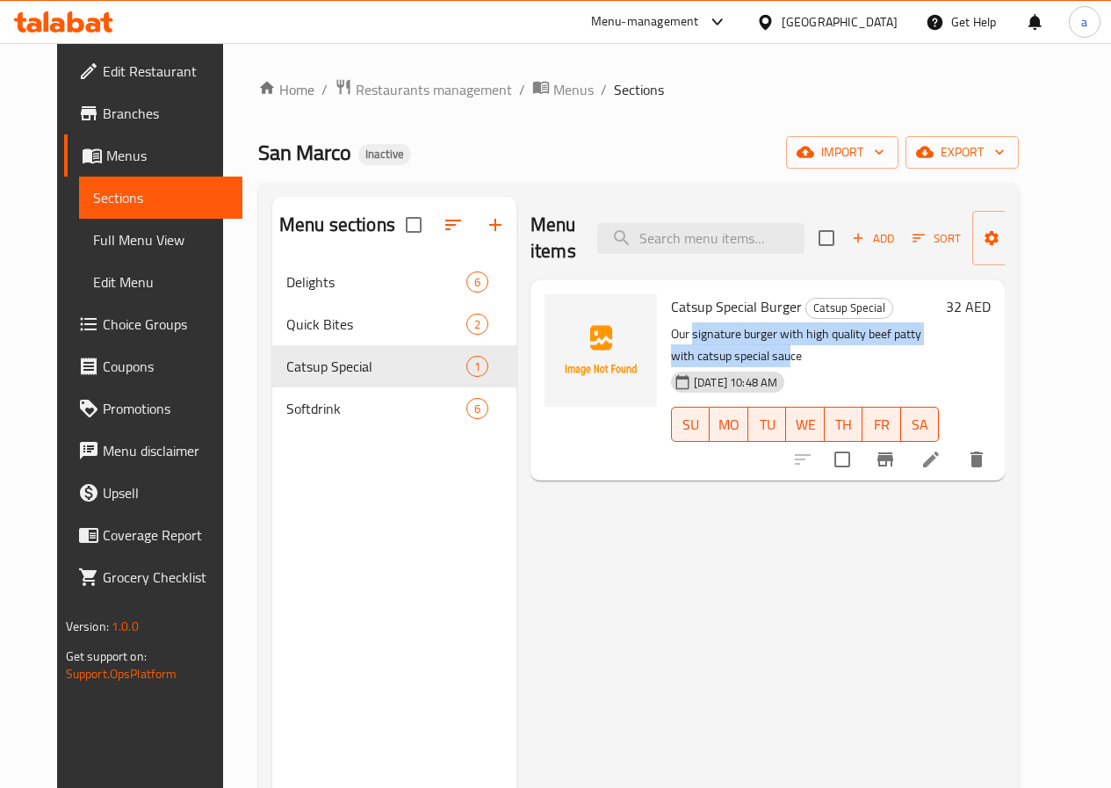
drag, startPoint x: 617, startPoint y: 333, endPoint x: 968, endPoint y: 320, distance: 350.7
click at [946, 320] on div "Catsup Special Burger Catsup Special Our signature burger with high quality bee…" at bounding box center [805, 380] width 282 height 186
click at [939, 329] on p "Our signature burger with high quality beef patty with catsup special sauce" at bounding box center [805, 345] width 268 height 44
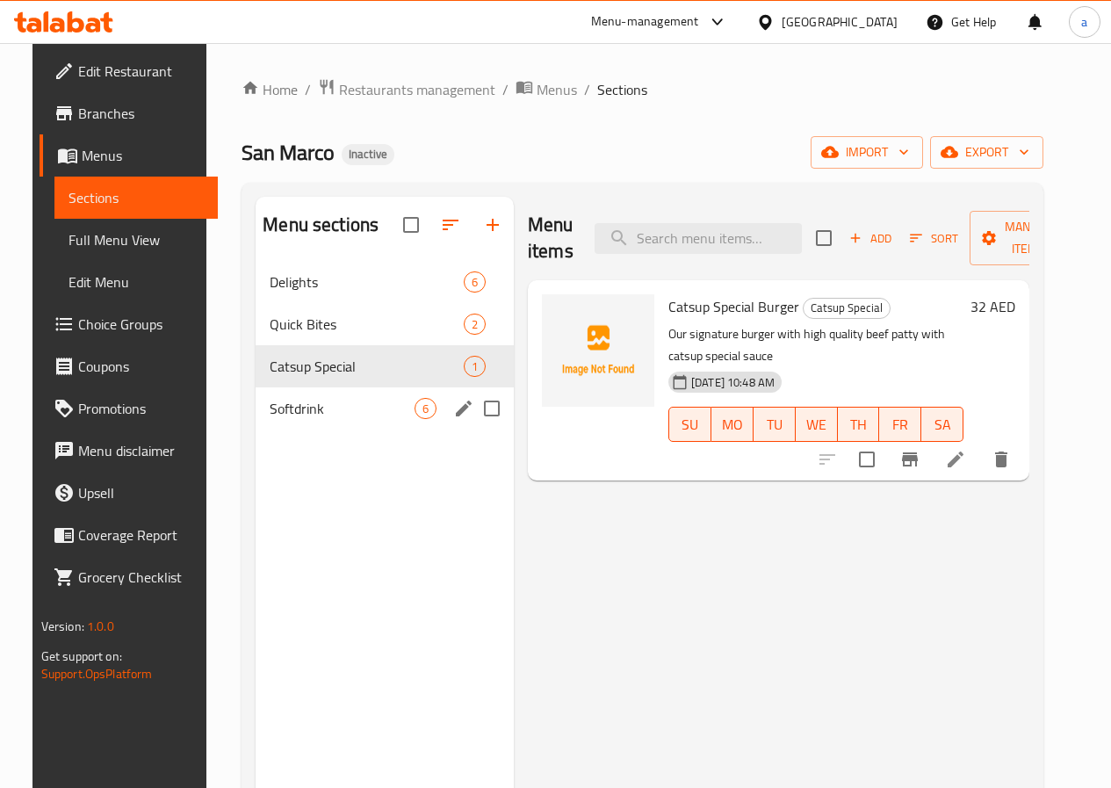
click at [294, 419] on span "Softdrink" at bounding box center [342, 408] width 145 height 21
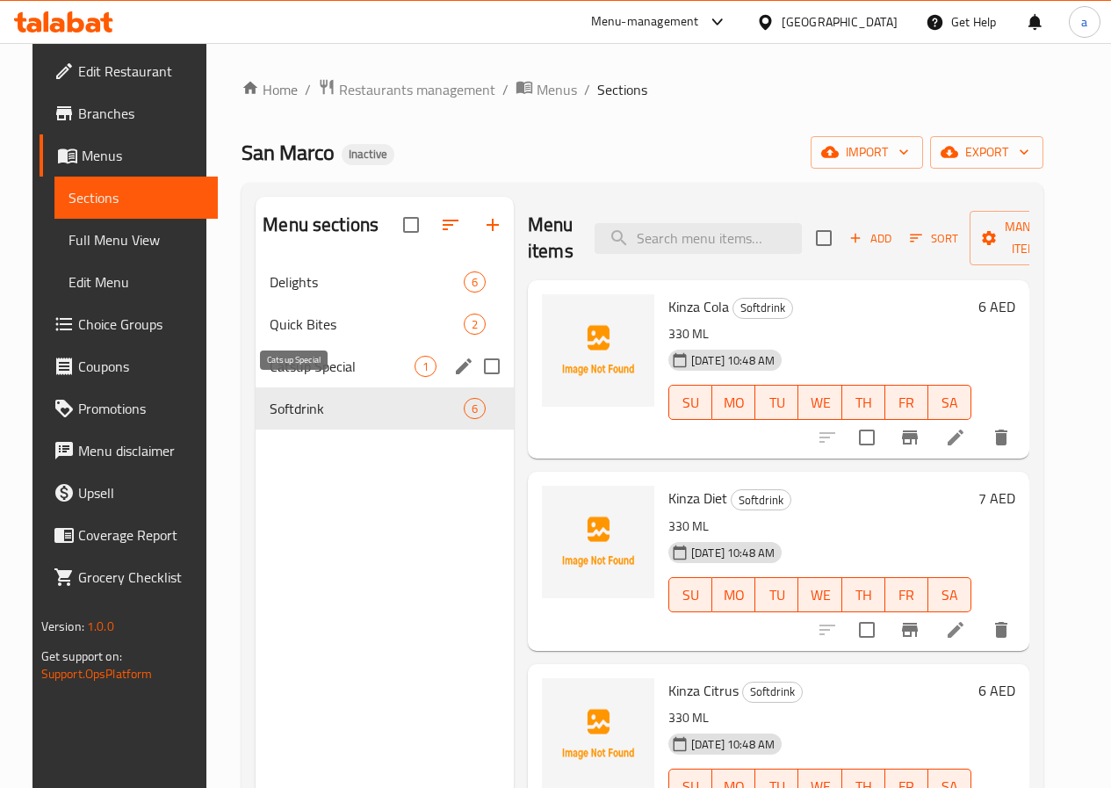
click at [286, 377] on span "Catsup Special" at bounding box center [342, 366] width 145 height 21
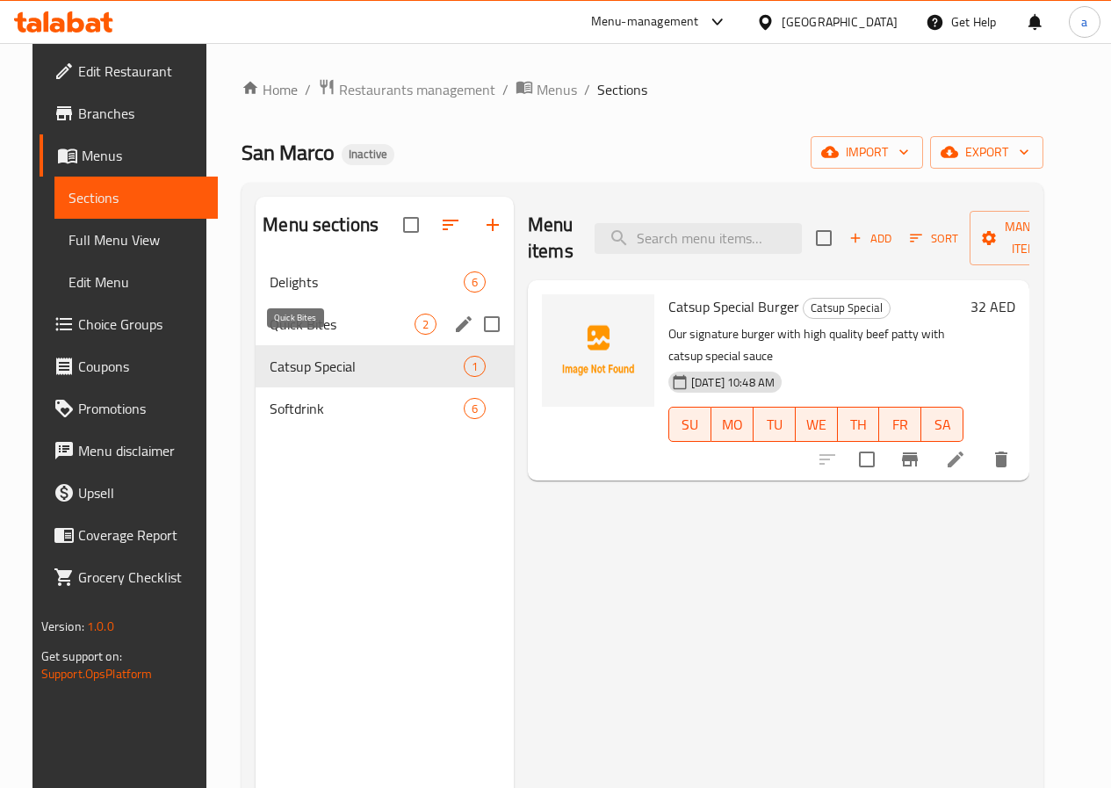
click at [292, 335] on span "Quick Bites" at bounding box center [342, 324] width 145 height 21
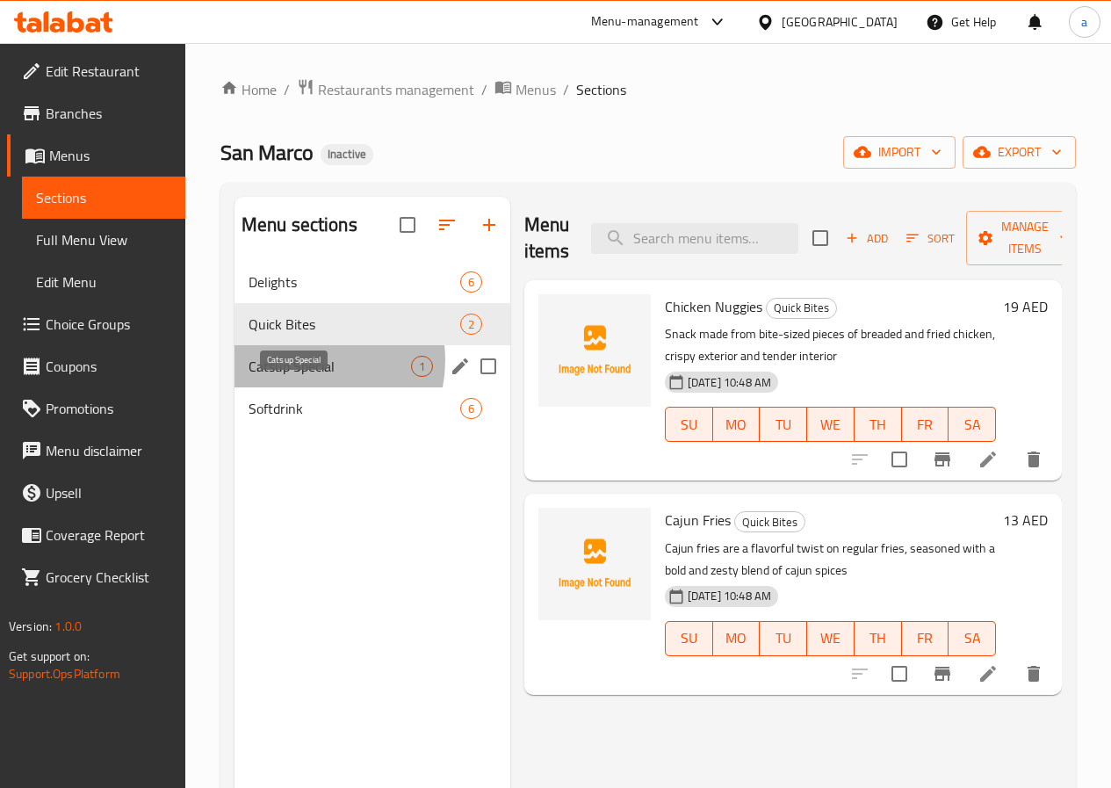
click at [302, 377] on span "Catsup Special" at bounding box center [330, 366] width 162 height 21
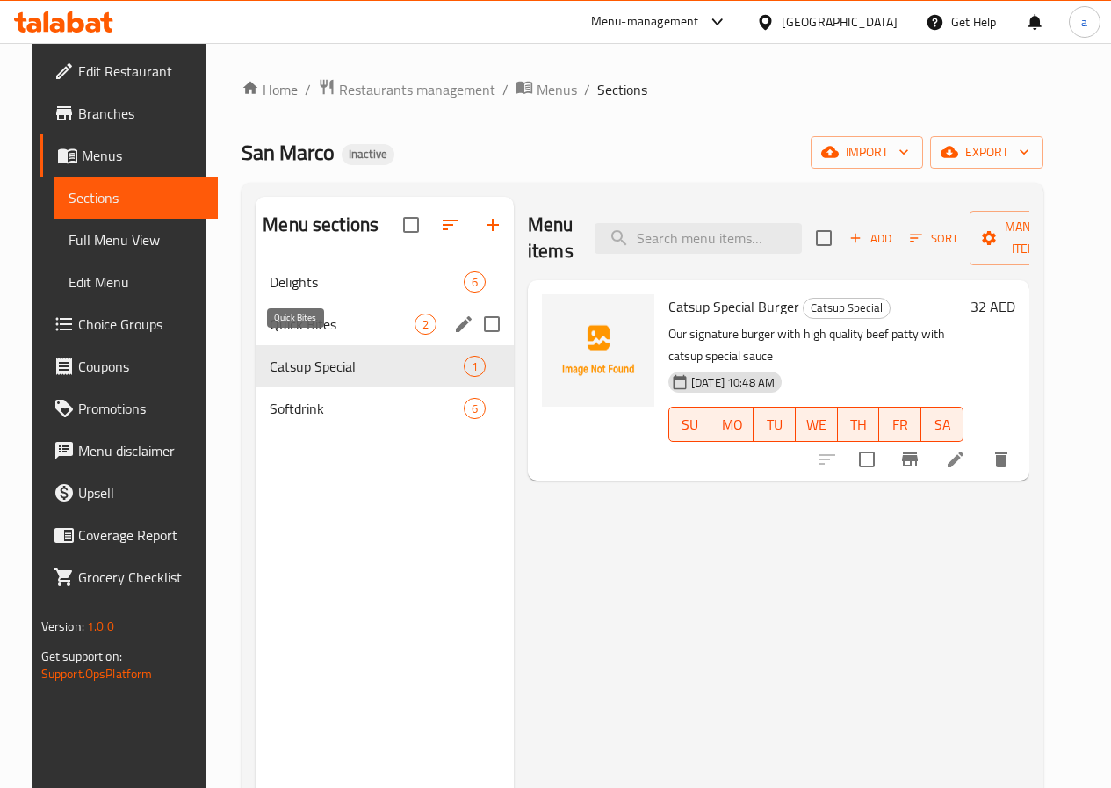
click at [306, 335] on span "Quick Bites" at bounding box center [342, 324] width 145 height 21
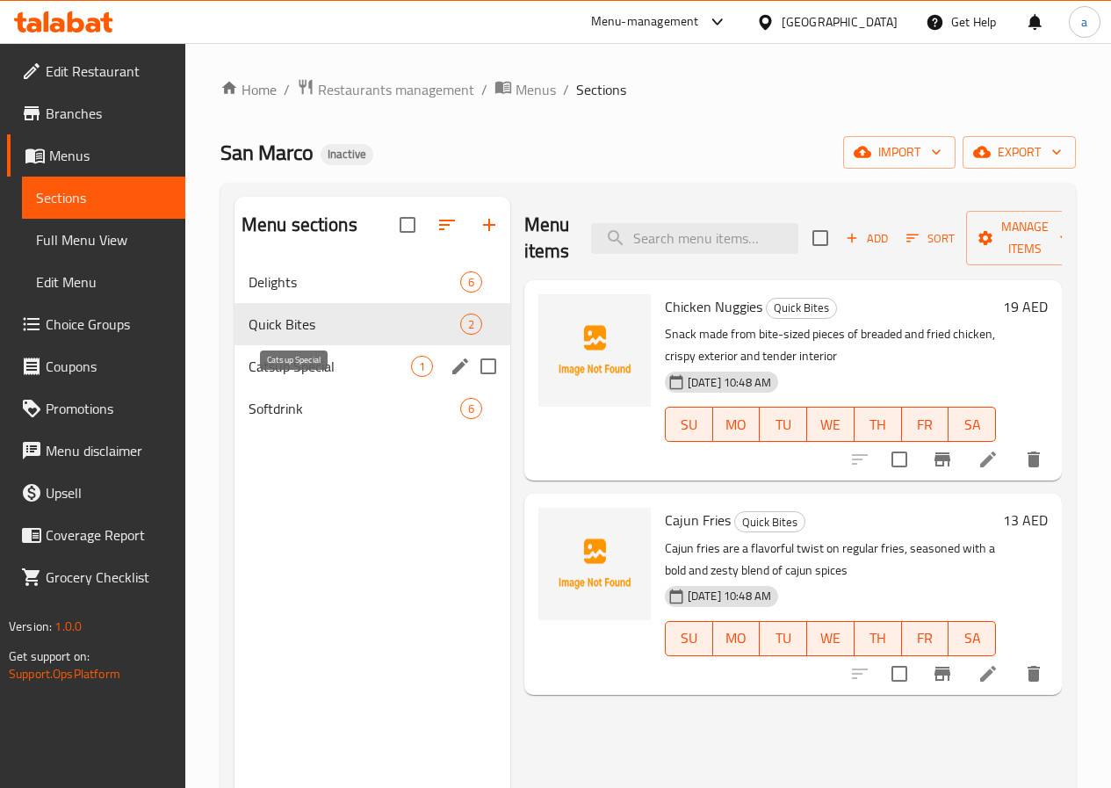
click at [306, 377] on span "Catsup Special" at bounding box center [330, 366] width 162 height 21
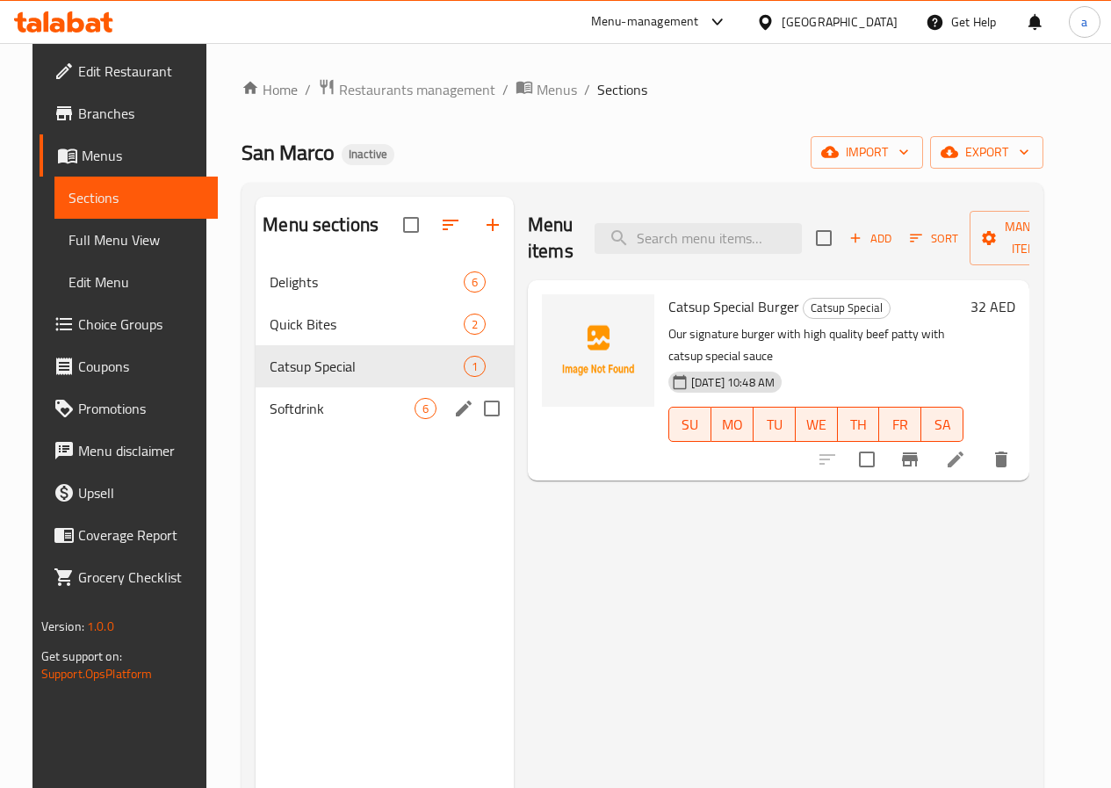
click at [339, 419] on span "Softdrink" at bounding box center [342, 408] width 145 height 21
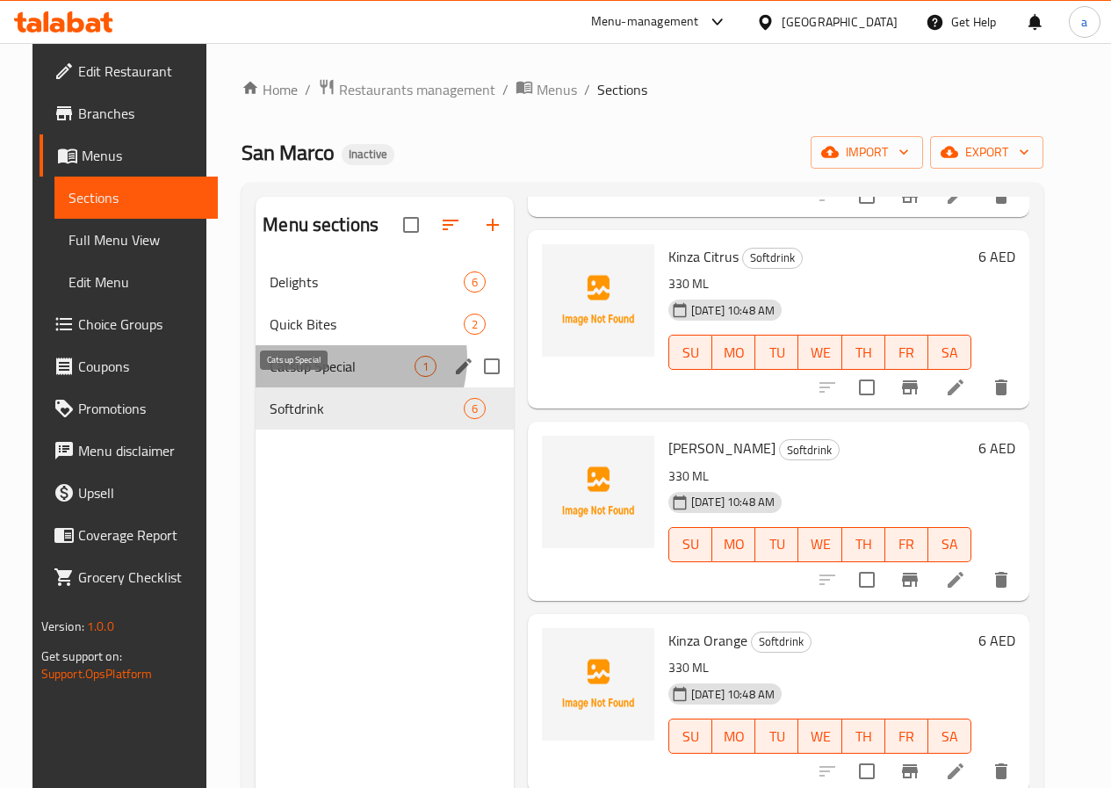
click at [321, 377] on span "Catsup Special" at bounding box center [342, 366] width 145 height 21
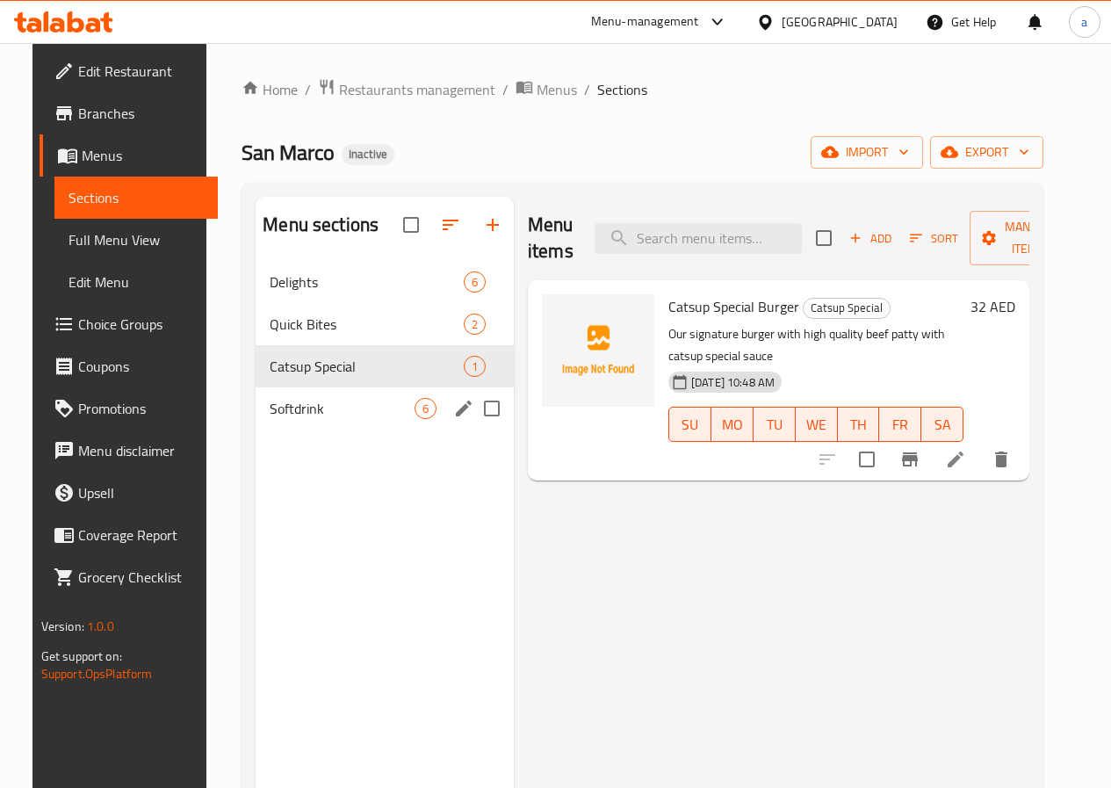
click at [331, 419] on span "Softdrink" at bounding box center [342, 408] width 145 height 21
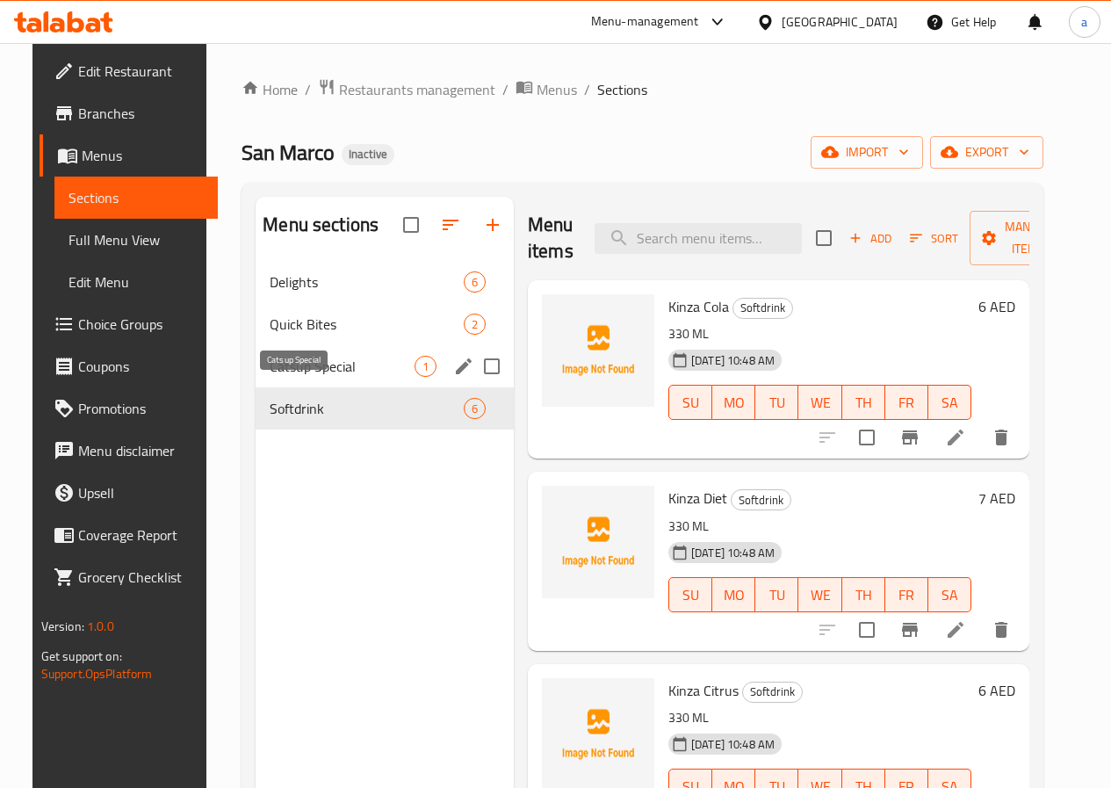
click at [338, 377] on span "Catsup Special" at bounding box center [342, 366] width 145 height 21
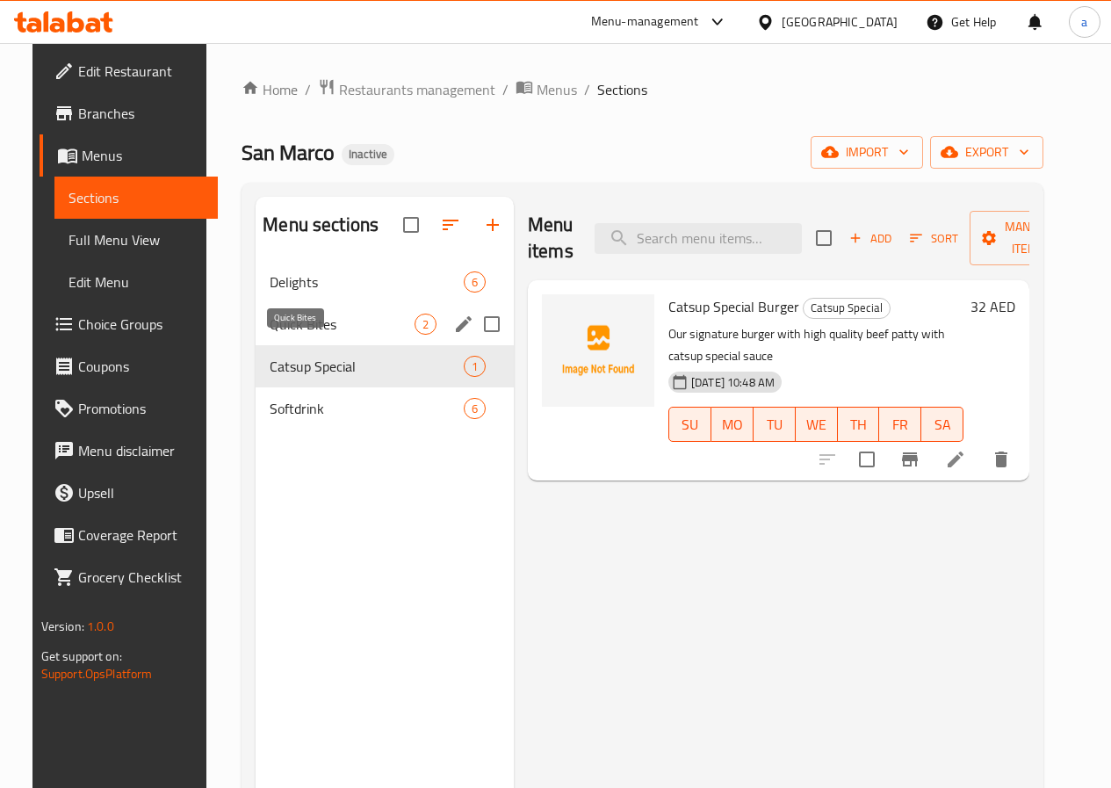
click at [299, 335] on span "Quick Bites" at bounding box center [342, 324] width 145 height 21
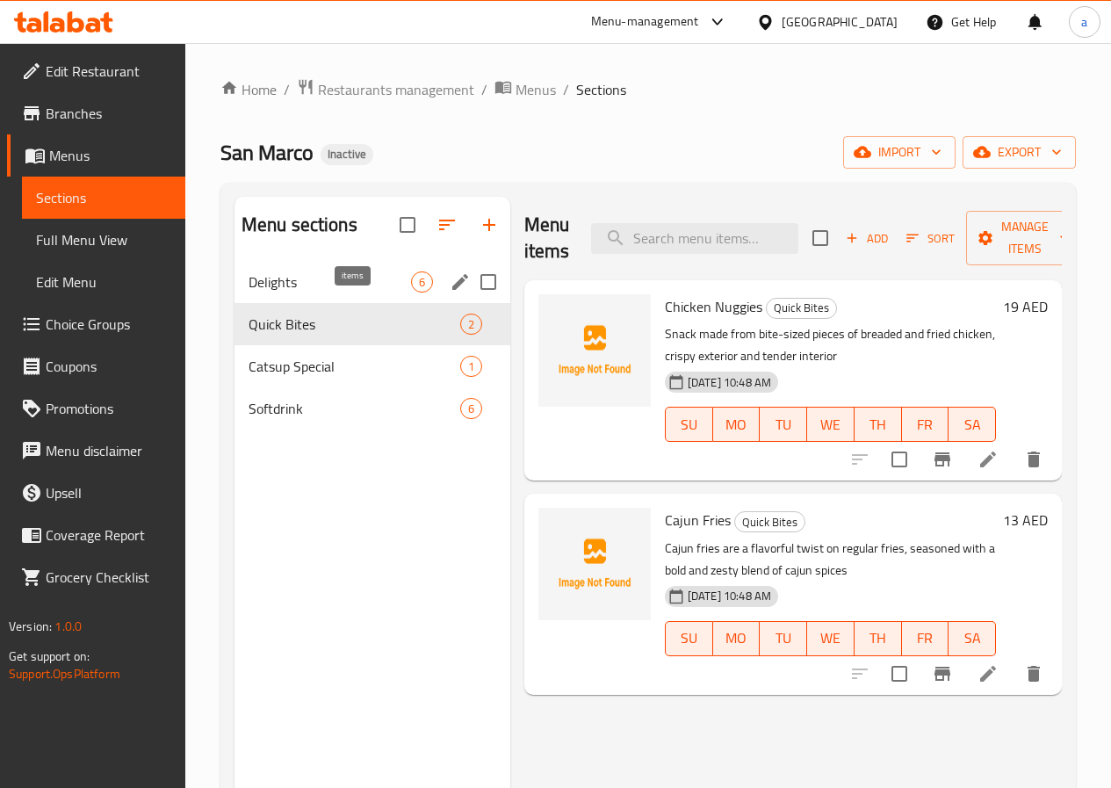
click at [412, 291] on span "6" at bounding box center [422, 282] width 20 height 17
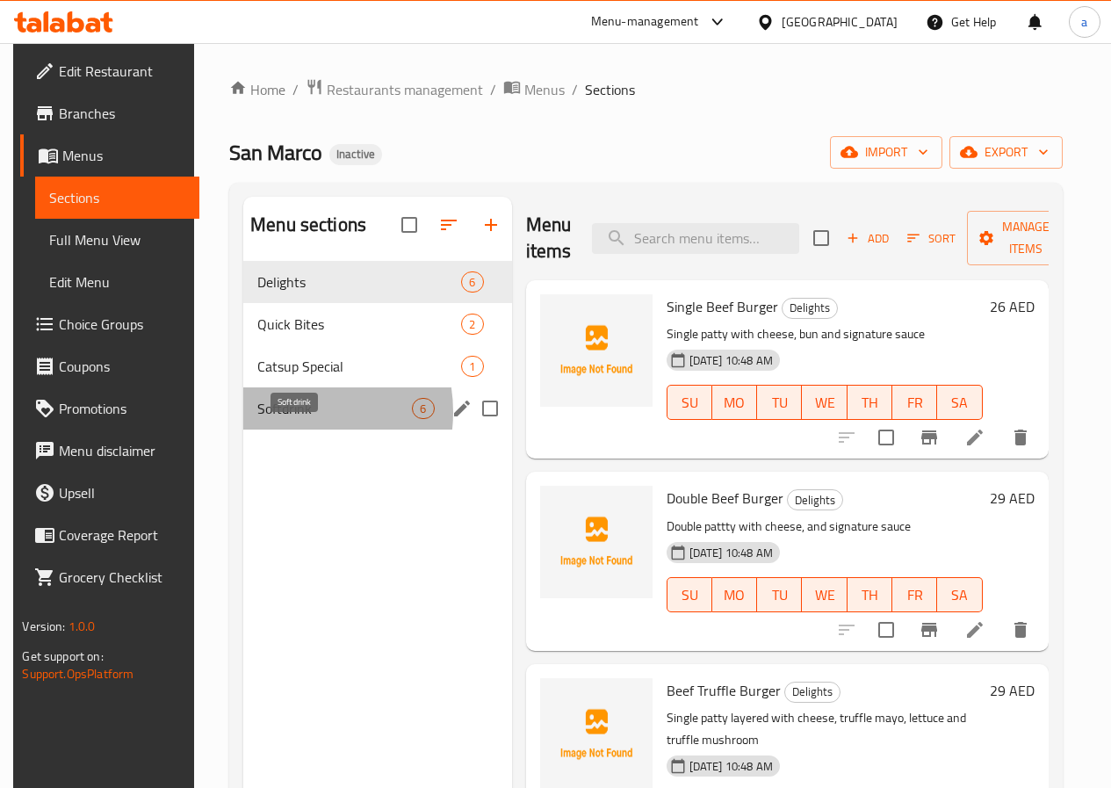
click at [279, 419] on span "Softdrink" at bounding box center [334, 408] width 155 height 21
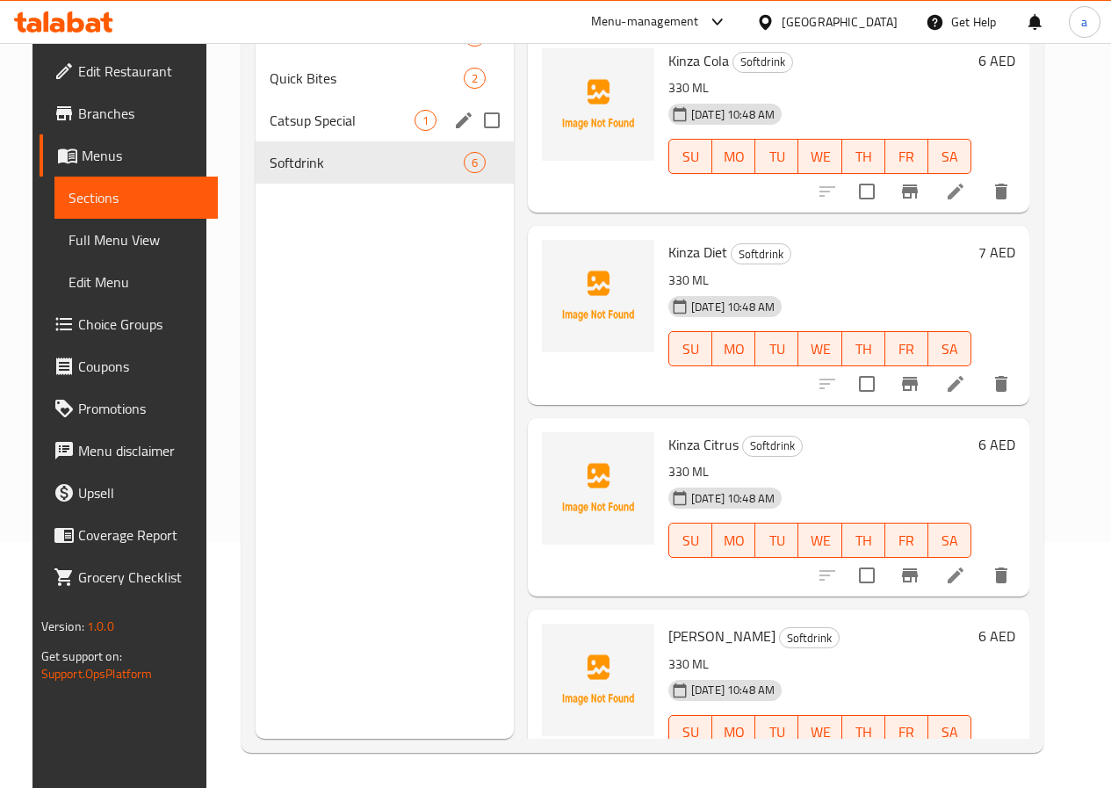
click at [308, 131] on span "Catsup Special" at bounding box center [342, 120] width 145 height 21
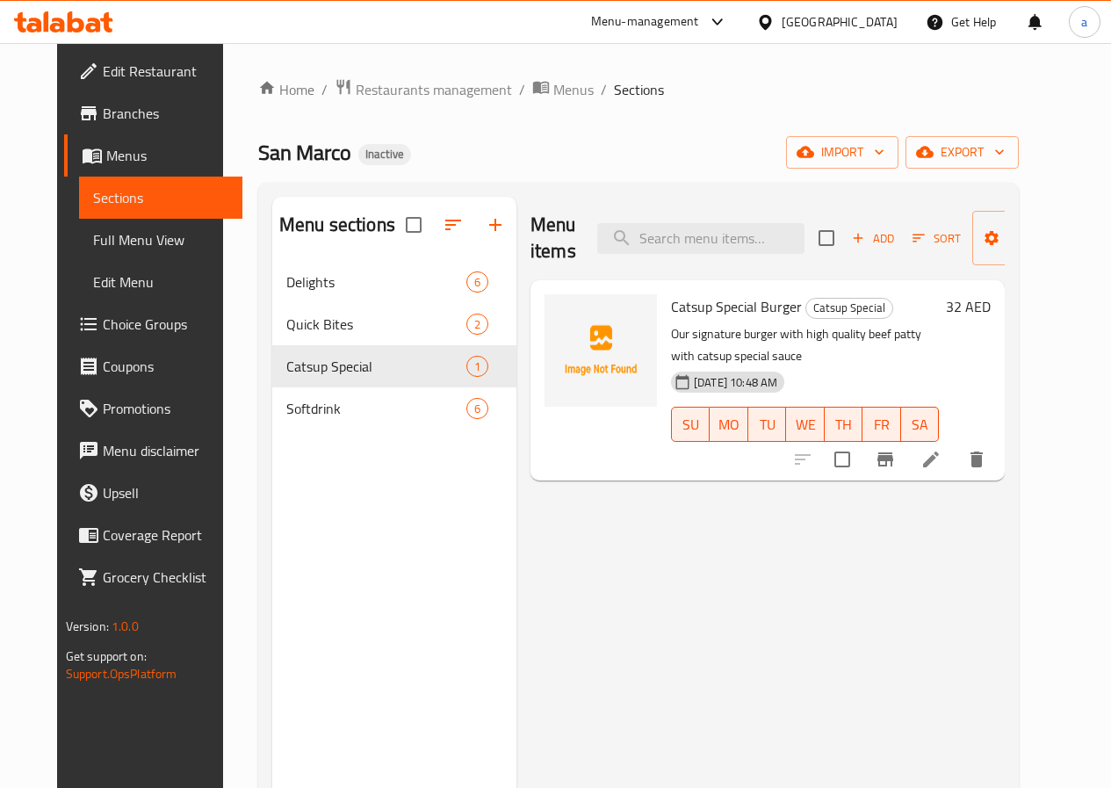
click at [94, 242] on span "Full Menu View" at bounding box center [160, 239] width 135 height 21
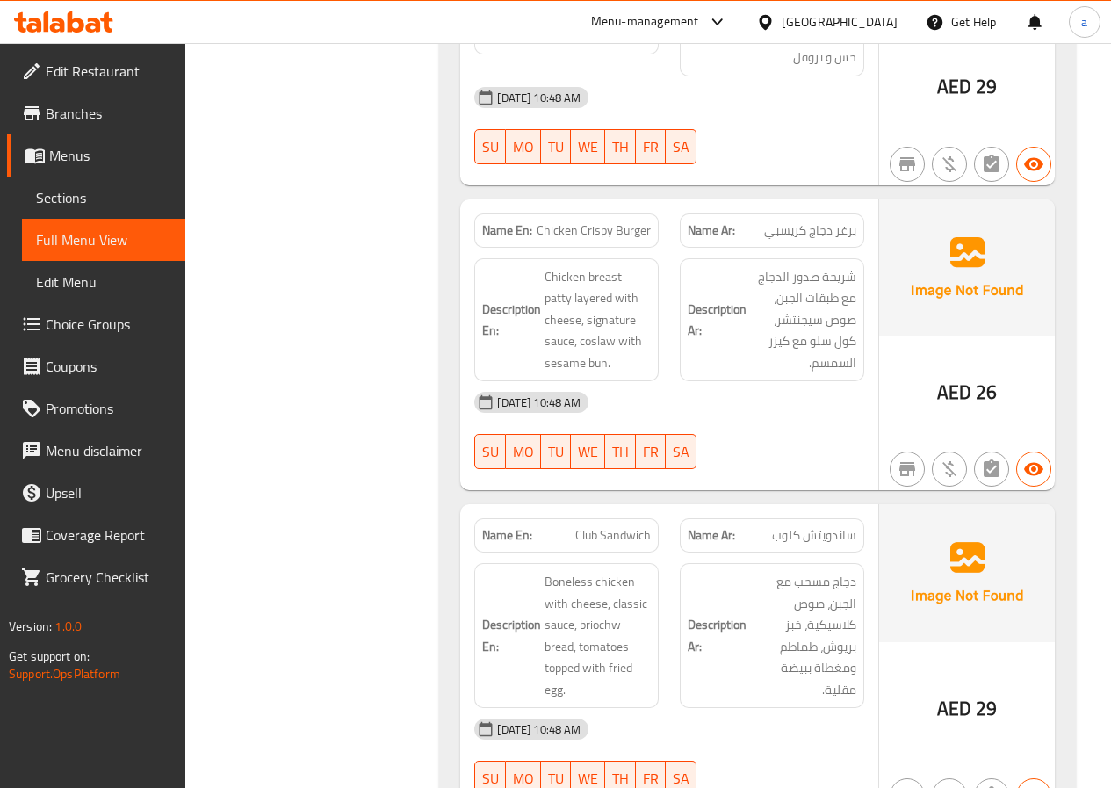
scroll to position [920, 0]
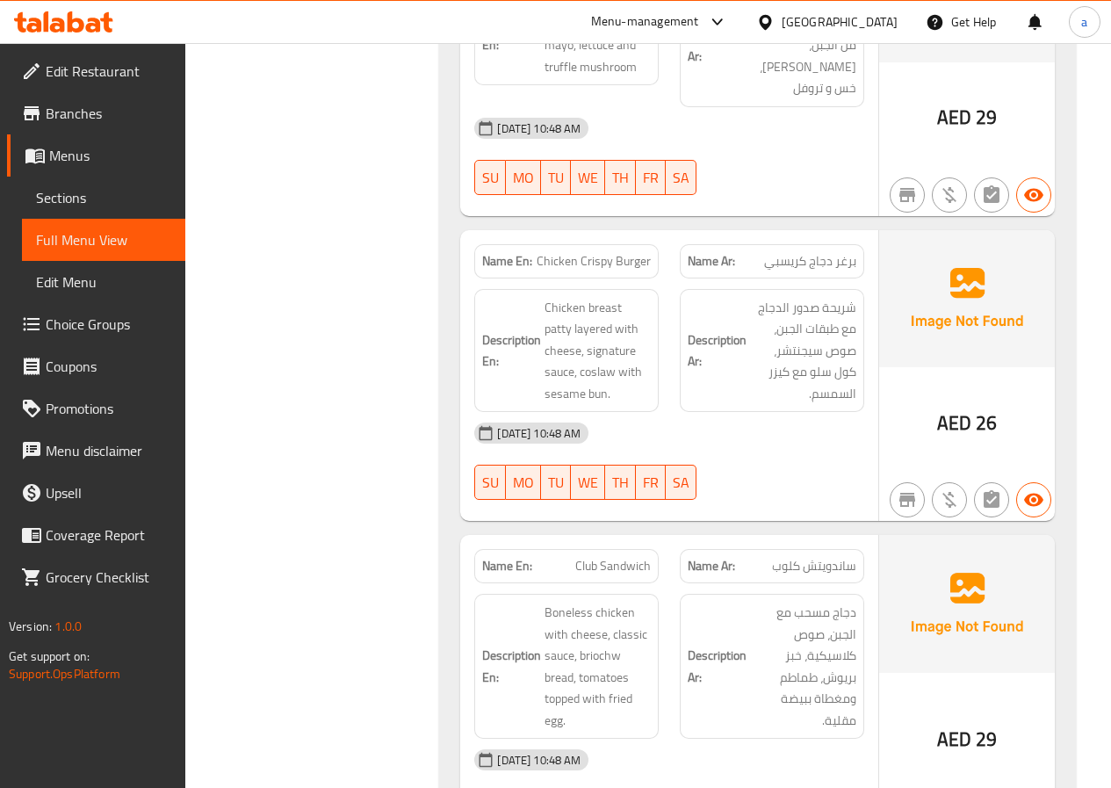
click at [63, 194] on span "Sections" at bounding box center [103, 197] width 135 height 21
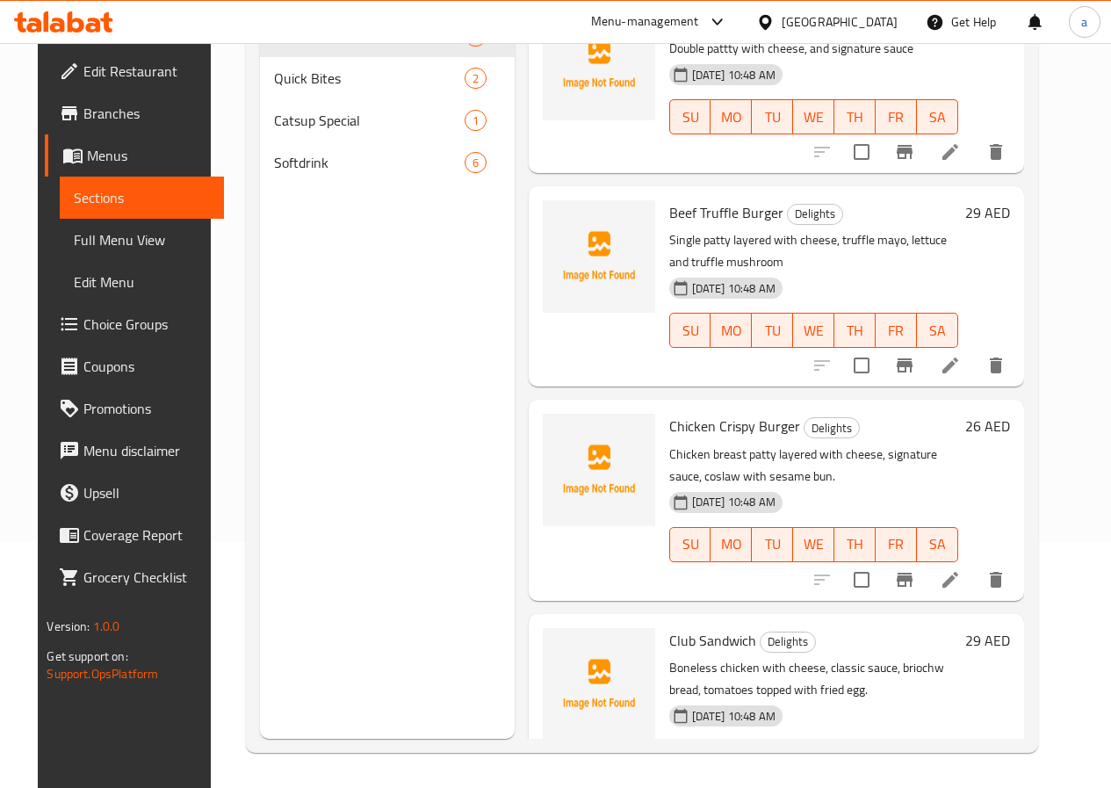
scroll to position [263, 0]
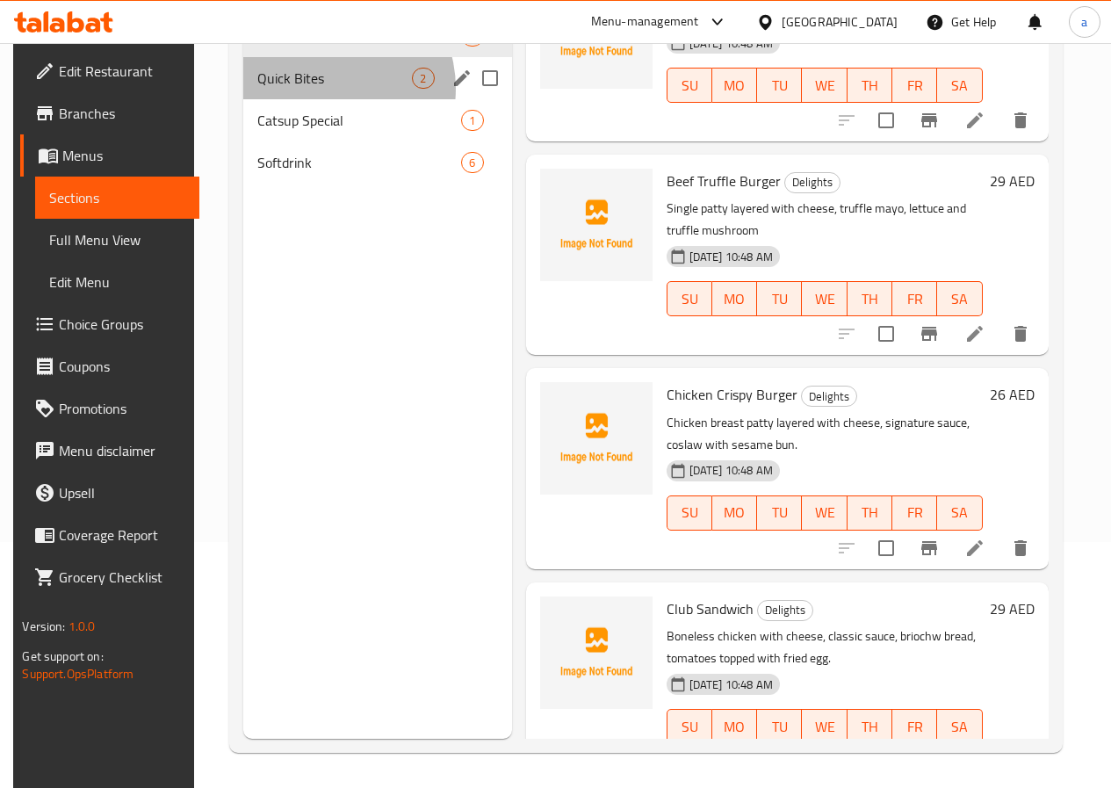
click at [315, 99] on div "Quick Bites 2" at bounding box center [377, 78] width 268 height 42
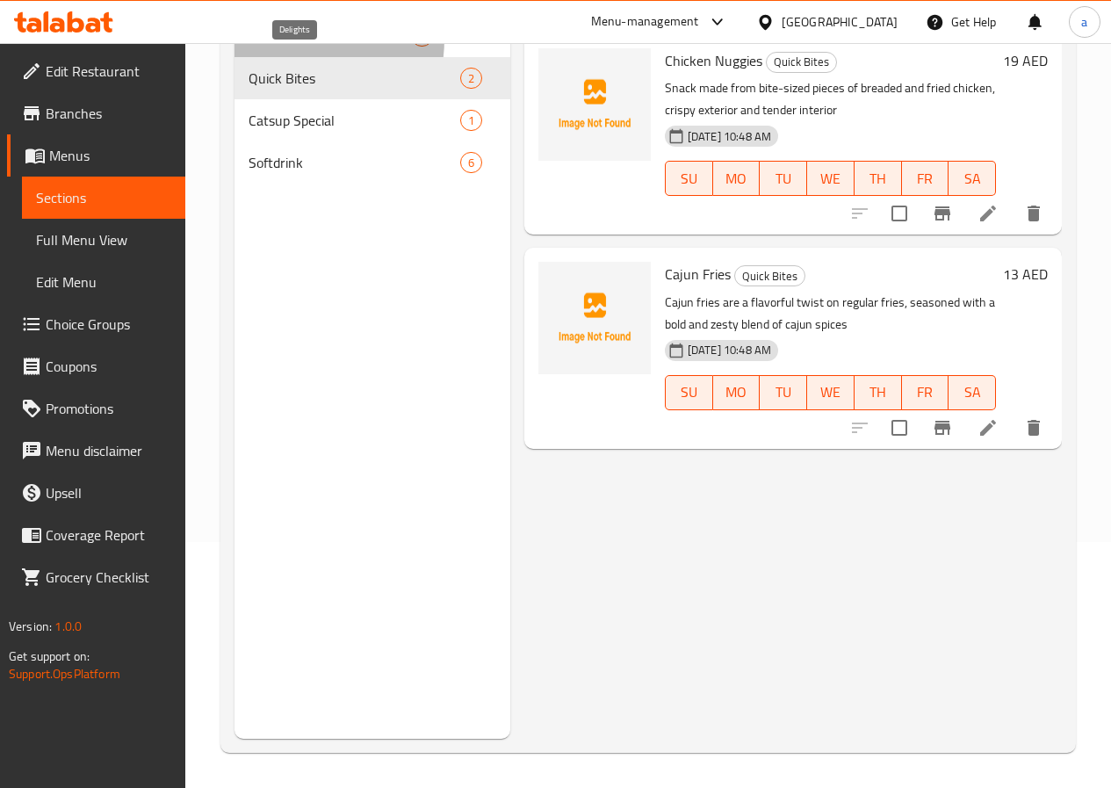
click at [288, 47] on span "Delights" at bounding box center [330, 35] width 162 height 21
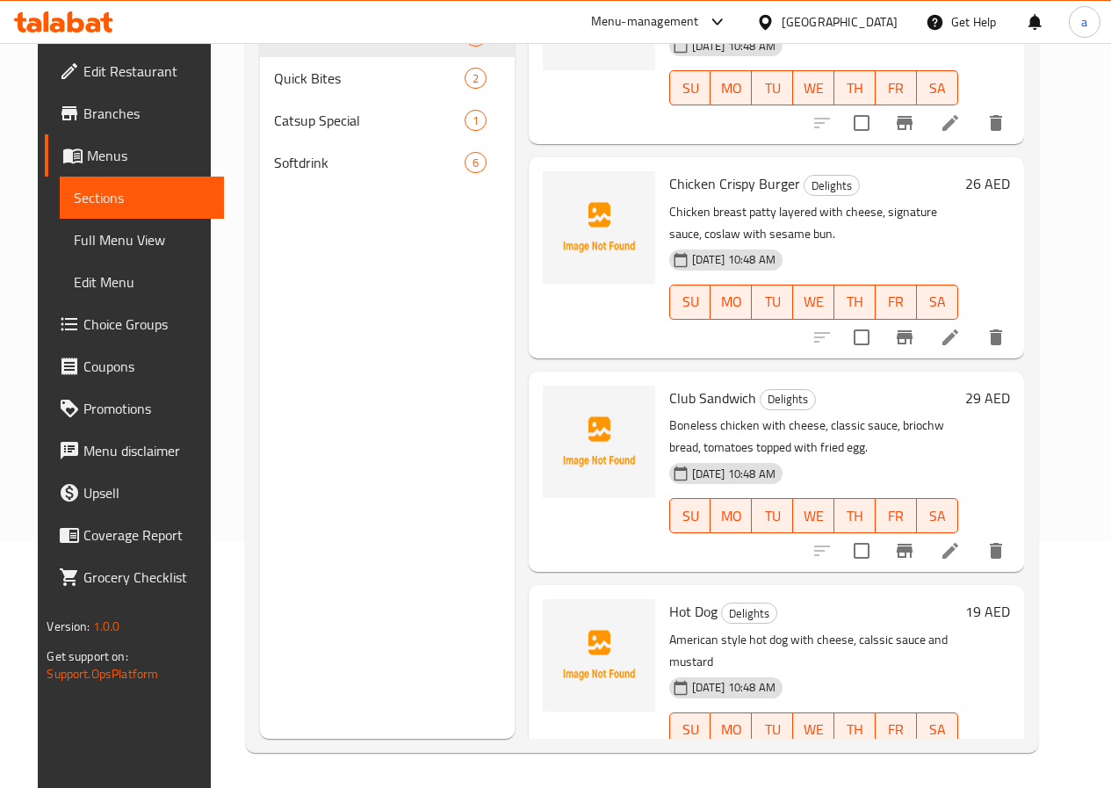
scroll to position [500, 0]
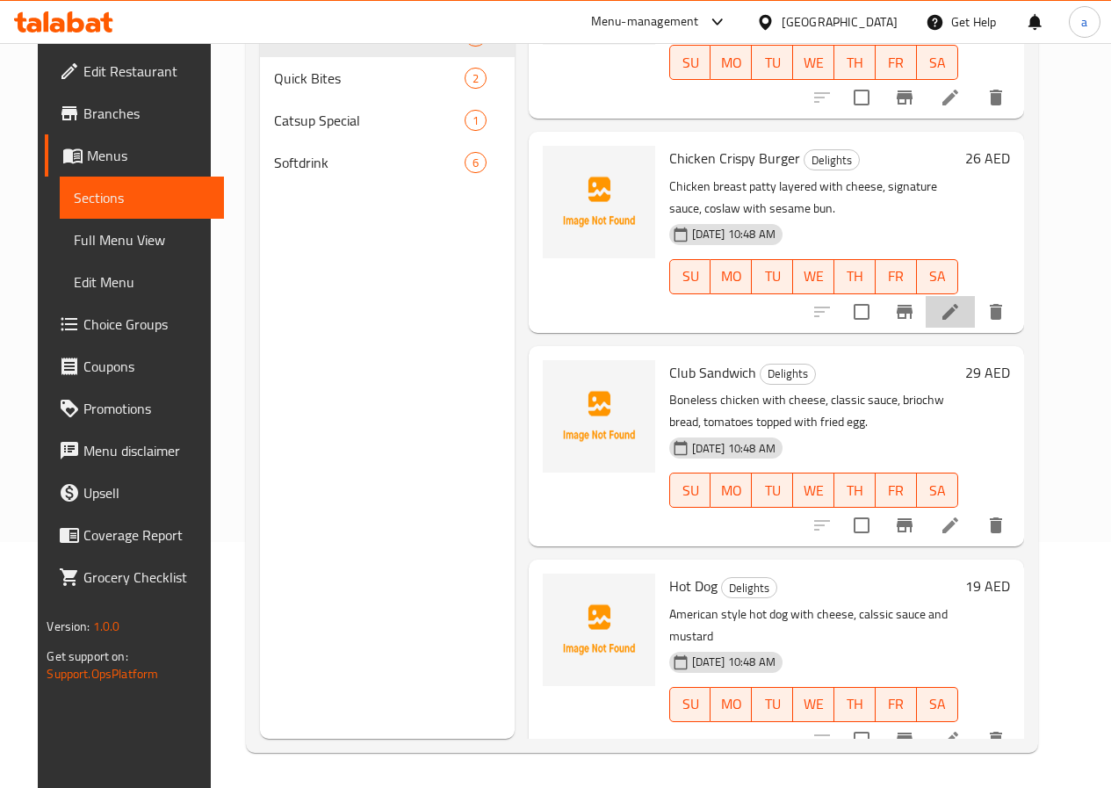
click at [970, 326] on li at bounding box center [950, 312] width 49 height 32
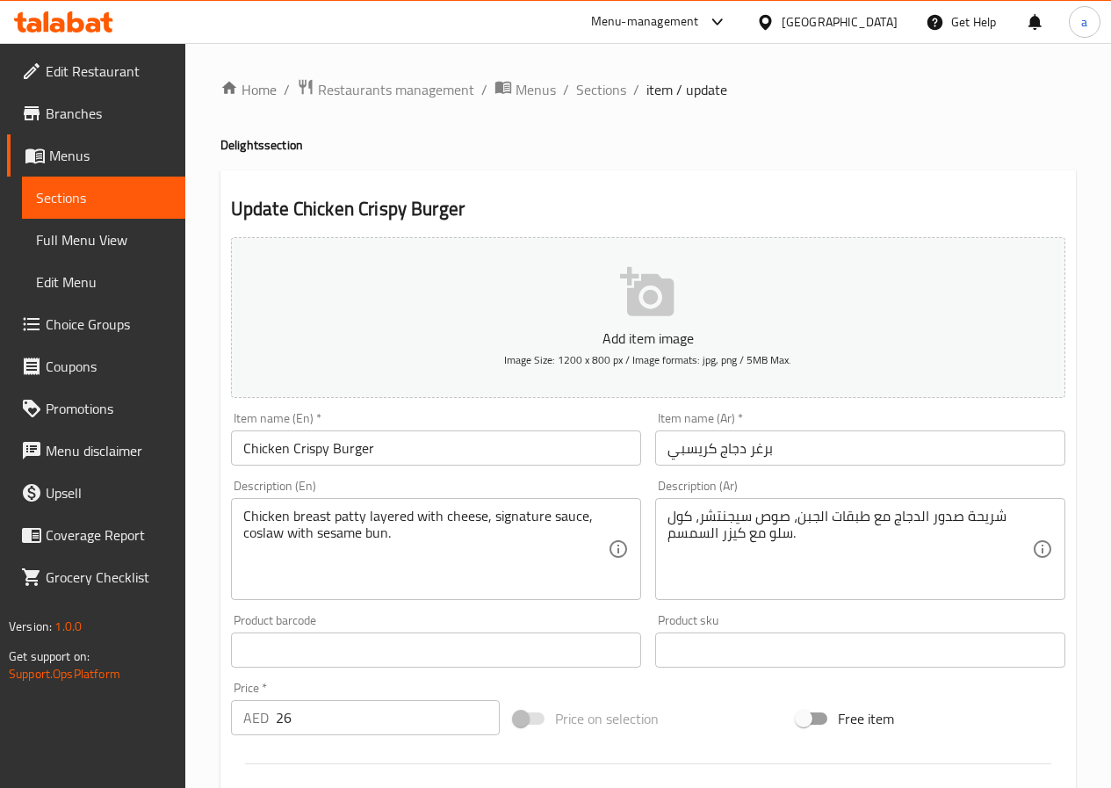
click at [875, 516] on textarea "شريحة صدور الدجاج مع طبقات الجبن، صوص سيجنتشر، كول سلو مع كيزر السمسم." at bounding box center [849, 549] width 364 height 83
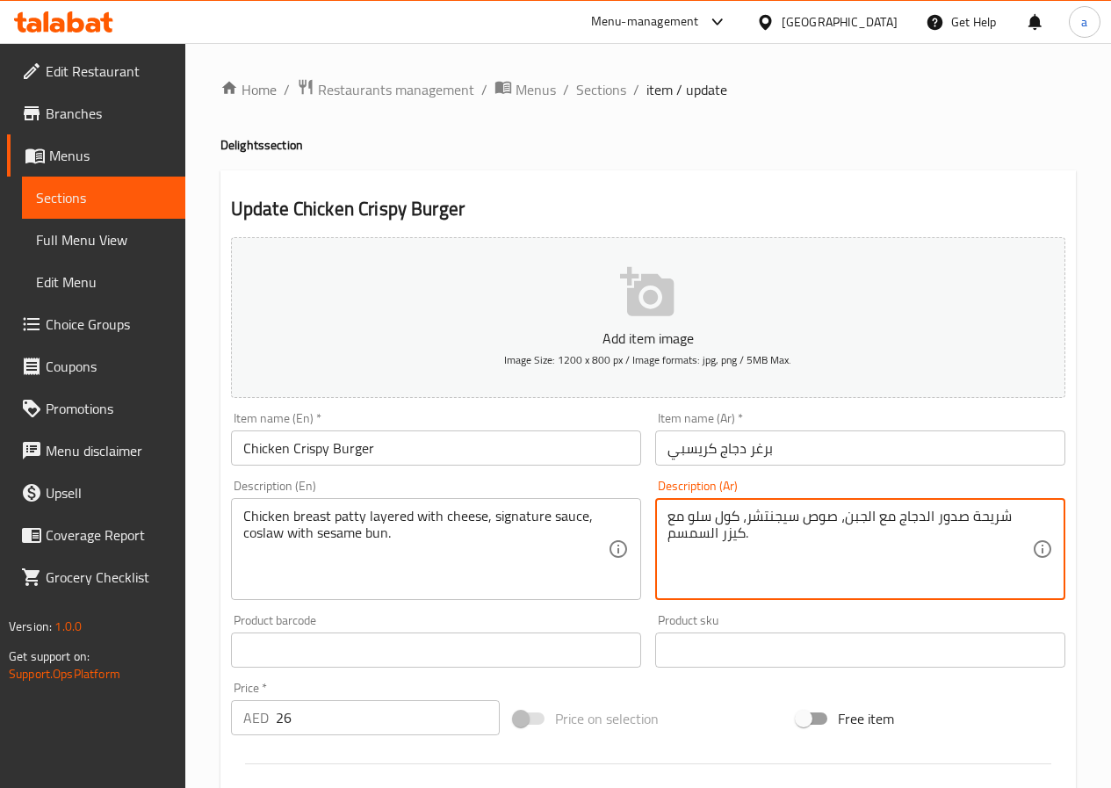
click at [897, 520] on textarea "شريحة صدور الدجاج مع الجبن، صوص سيجنتشر، كول سلو مع كيزر السمسم." at bounding box center [849, 549] width 364 height 83
paste textarea "طبقات"
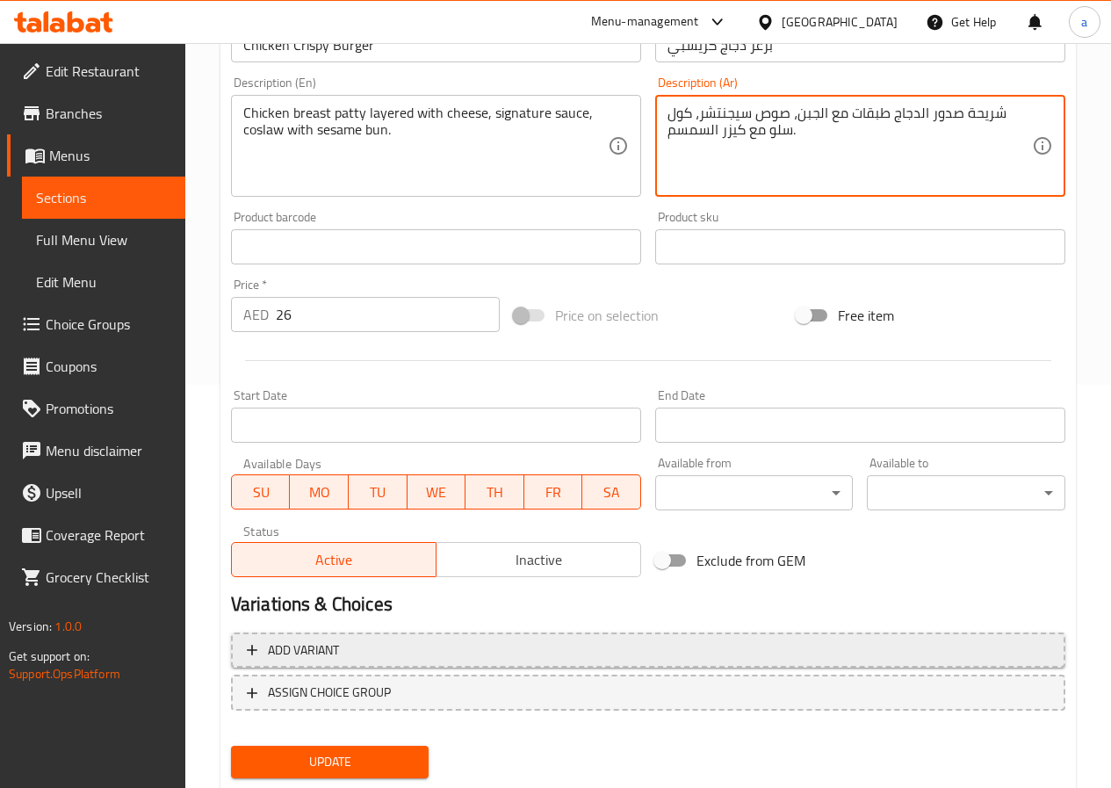
scroll to position [453, 0]
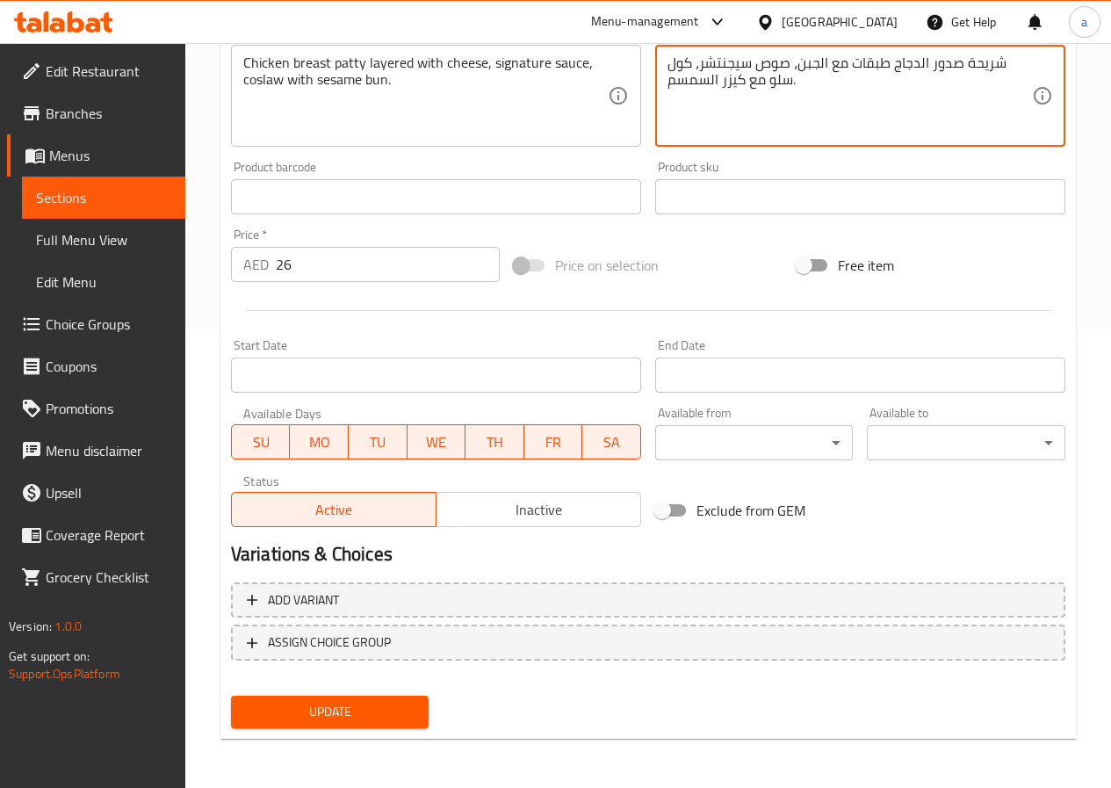
type textarea "شريحة صدور الدجاج طبقات مع الجبن، صوص سيجنتشر، كول سلو مع كيزر السمسم."
click at [352, 707] on span "Update" at bounding box center [330, 712] width 170 height 22
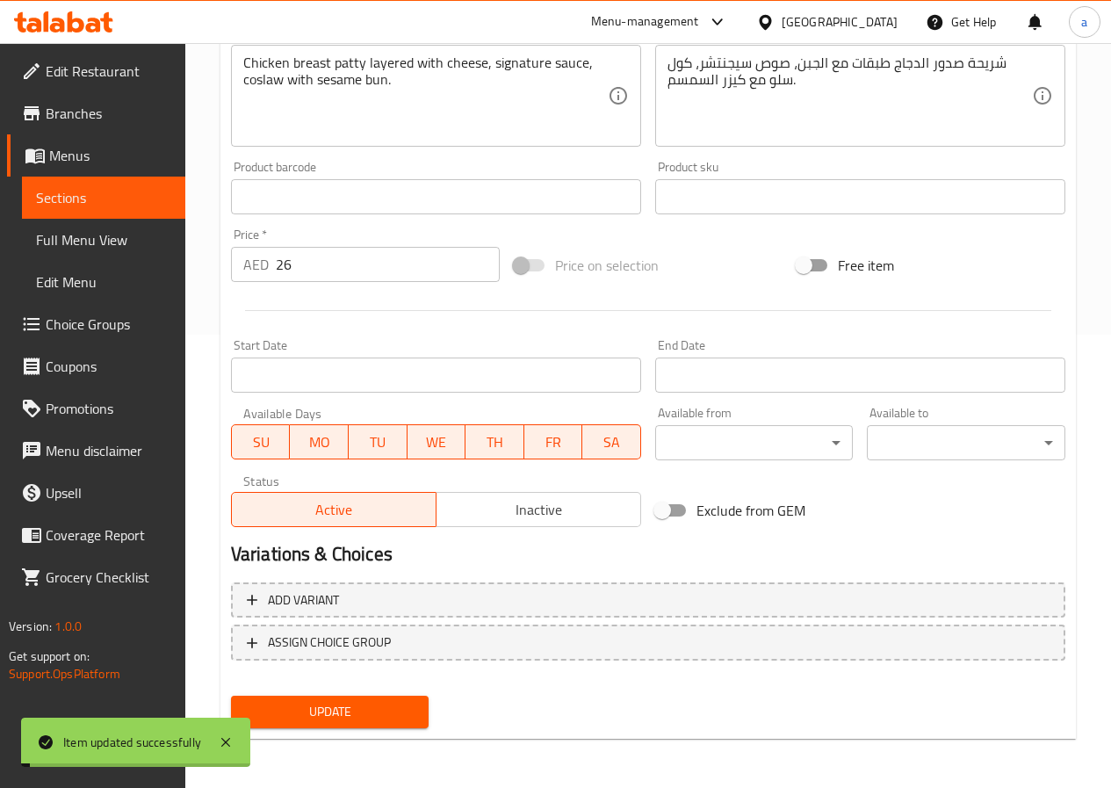
click at [97, 242] on span "Full Menu View" at bounding box center [103, 239] width 135 height 21
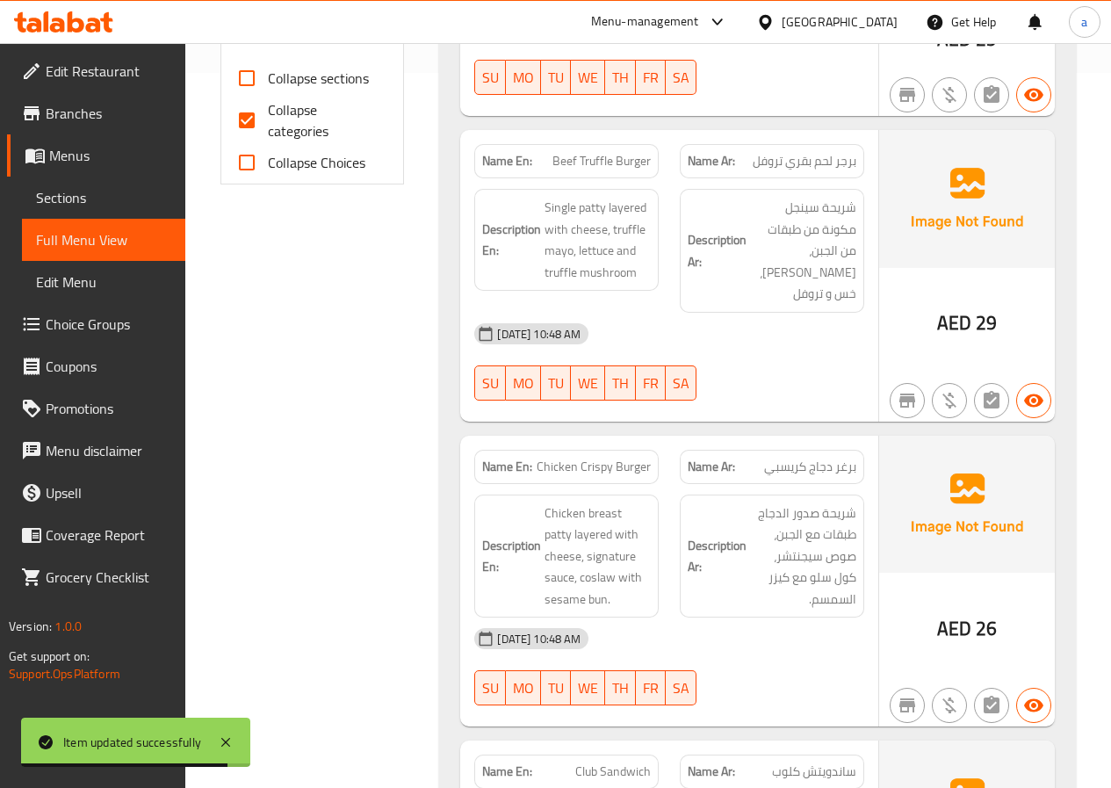
scroll to position [629, 0]
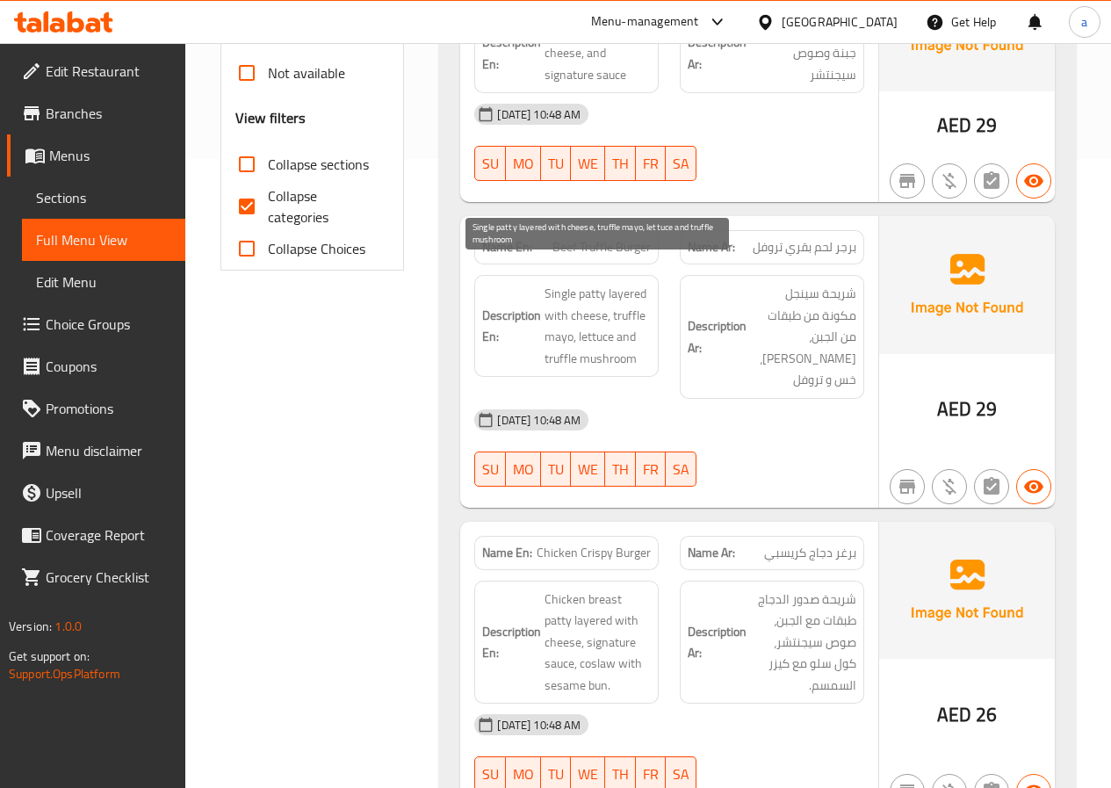
click at [595, 335] on span "Single patty layered with cheese, truffle mayo, lettuce and truffle mushroom" at bounding box center [598, 326] width 106 height 86
copy span "mushroom"
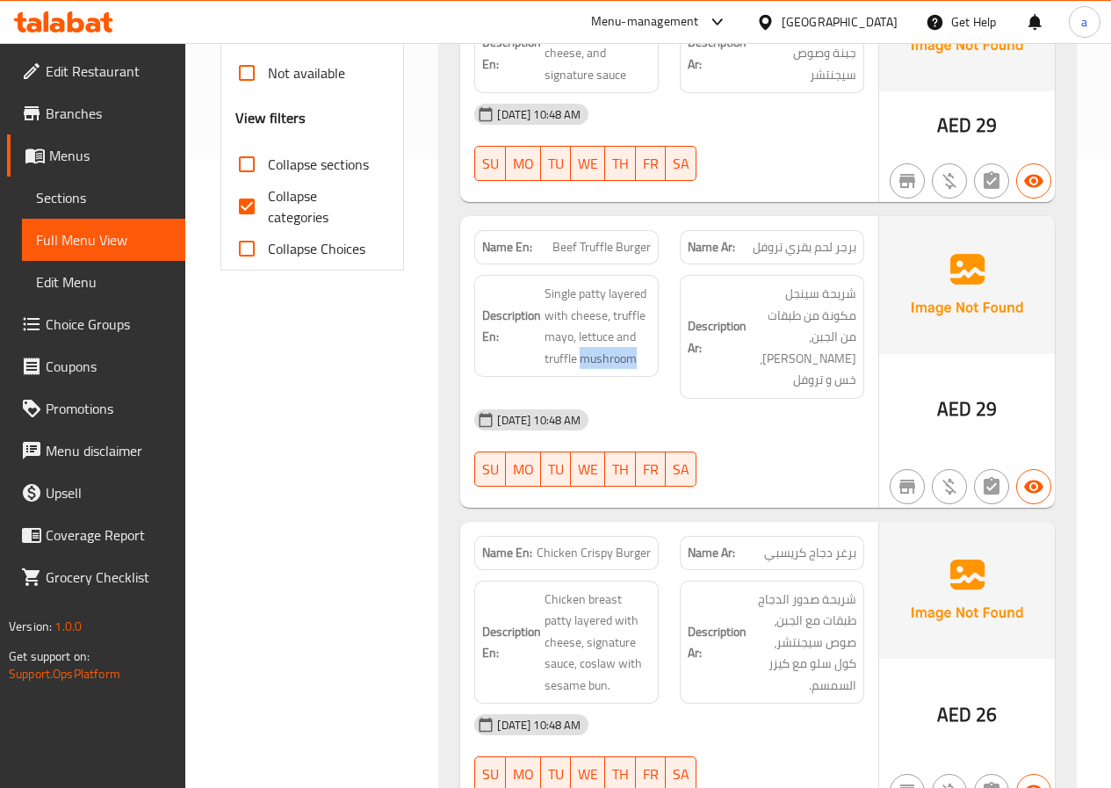
click at [107, 199] on span "Sections" at bounding box center [103, 197] width 135 height 21
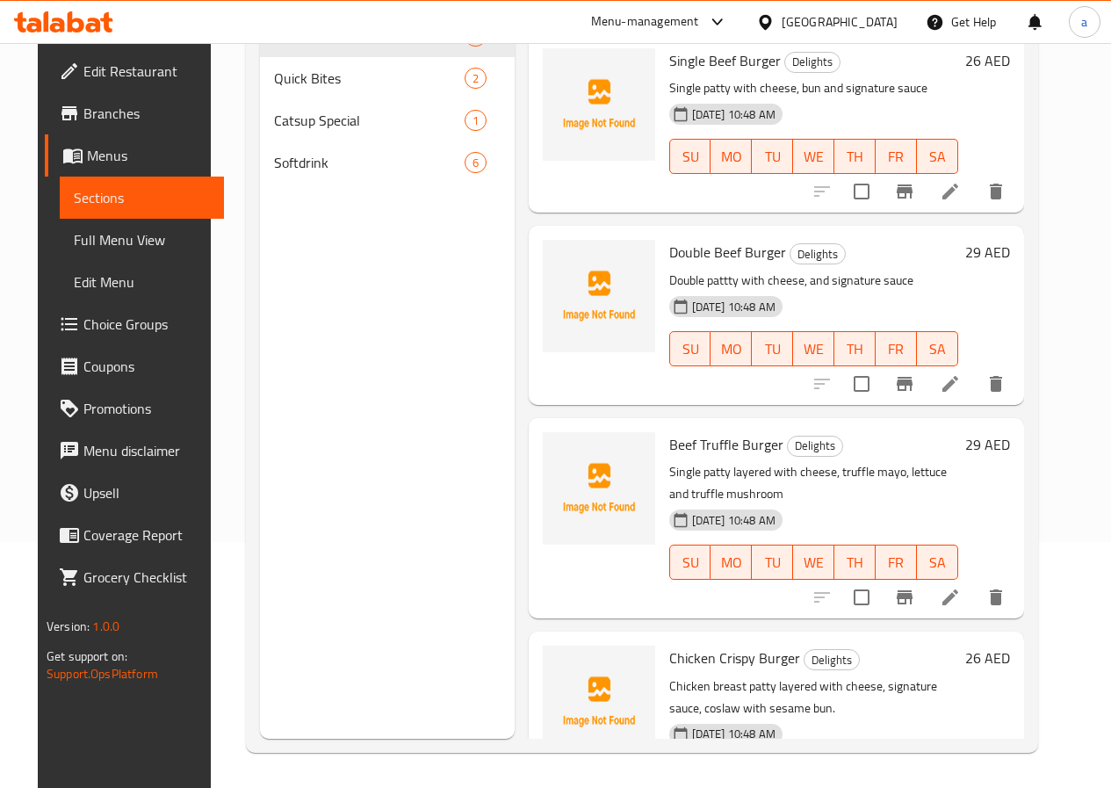
scroll to position [246, 0]
click at [91, 241] on span "Full Menu View" at bounding box center [141, 239] width 135 height 21
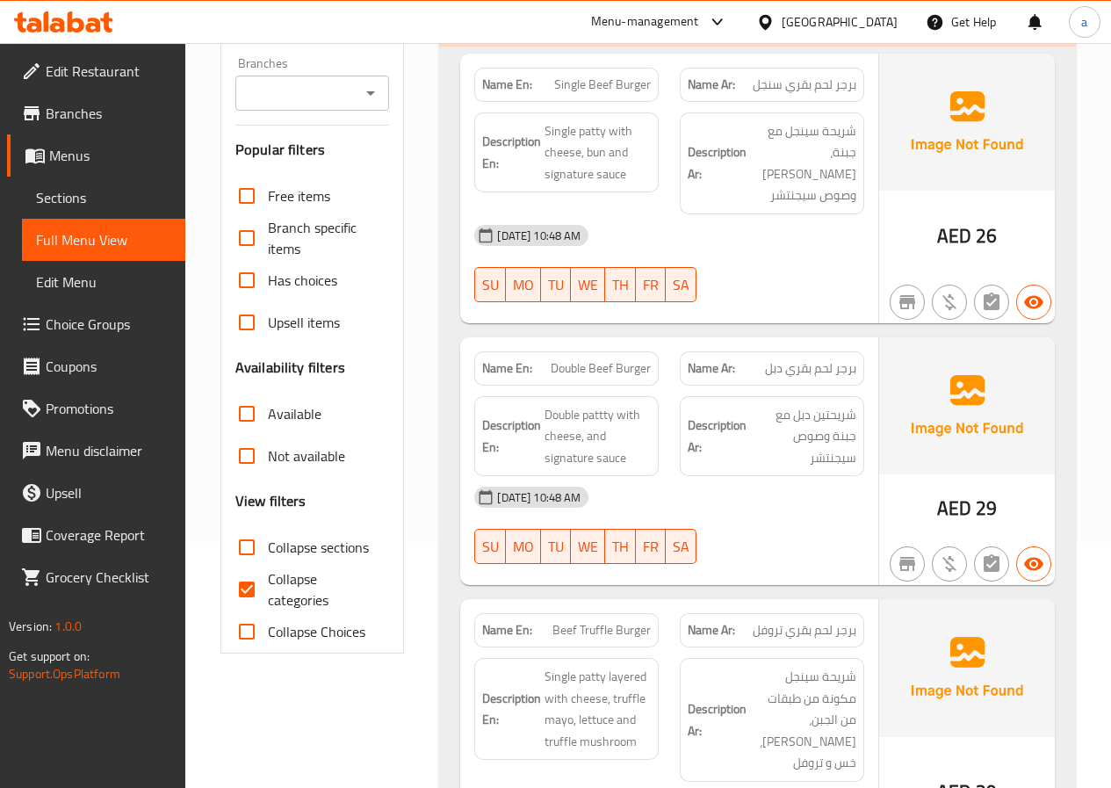
click at [117, 205] on span "Sections" at bounding box center [103, 197] width 135 height 21
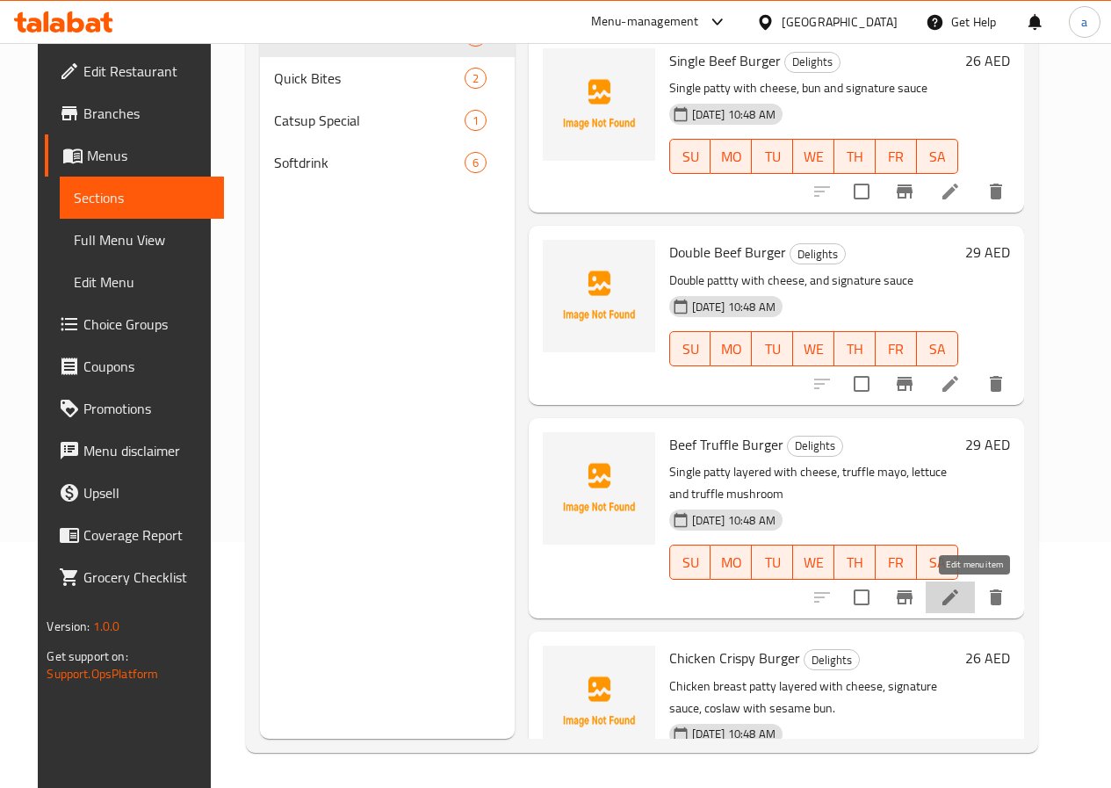
click at [961, 605] on icon at bounding box center [950, 597] width 21 height 21
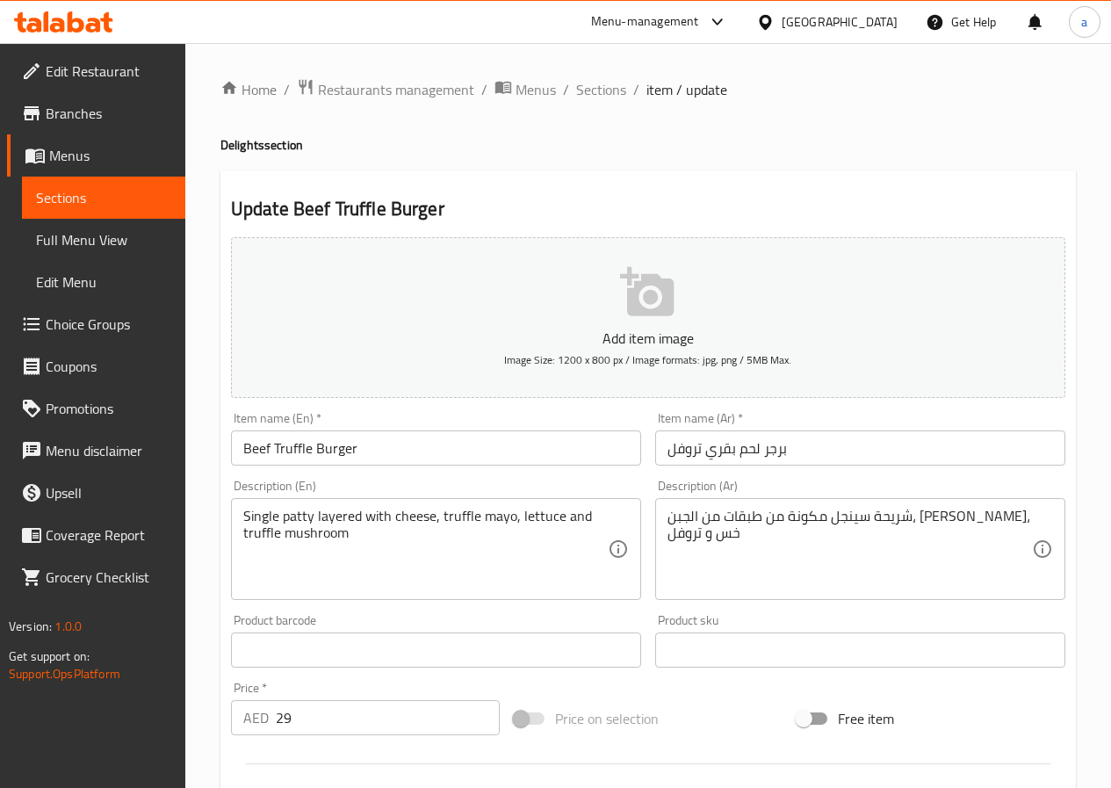
click at [660, 536] on div "شريحة سينجل مكونة من طبقات من الجبن، مايونيز تروفل، خس و تروفل Description (Ar)" at bounding box center [860, 549] width 410 height 102
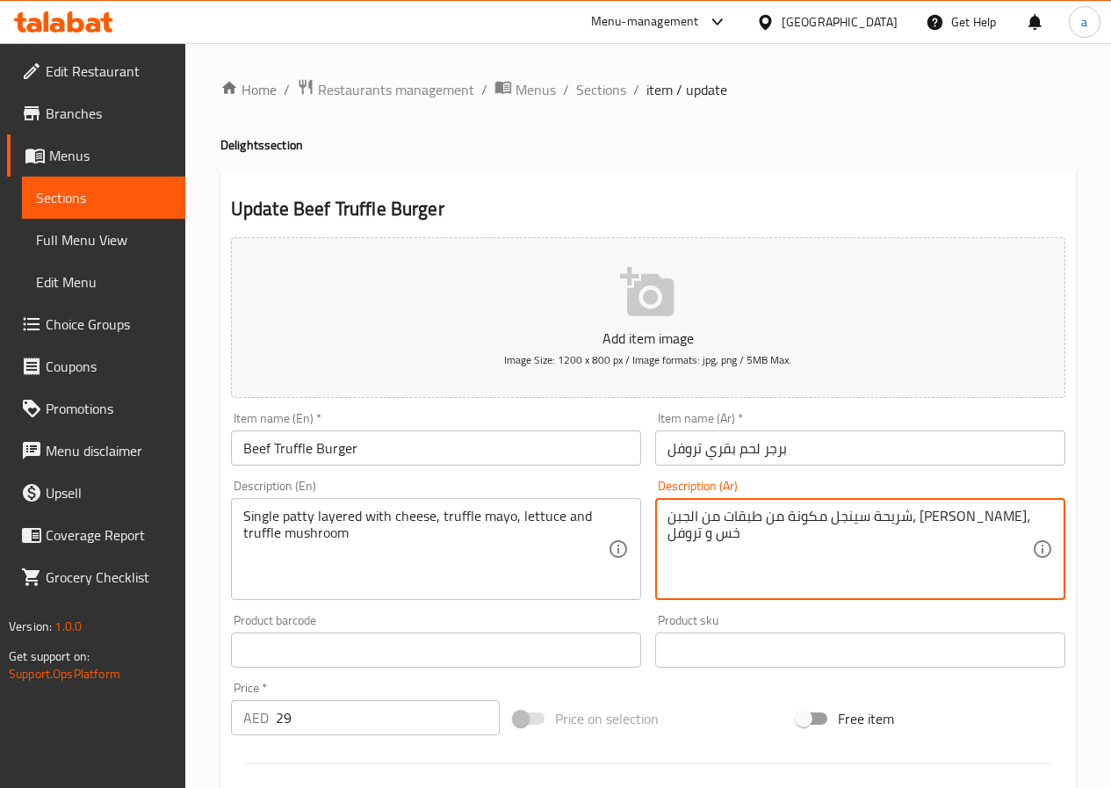
click at [666, 532] on div "شريحة سينجل مكونة من طبقات من الجبن، مايونيز تروفل، خس و تروفل Description (Ar)" at bounding box center [860, 549] width 410 height 102
click at [761, 535] on textarea "شريحة سينجل مكونة من طبقات من الجبن، مايونيز تروفل، خس و تروفل" at bounding box center [849, 549] width 364 height 83
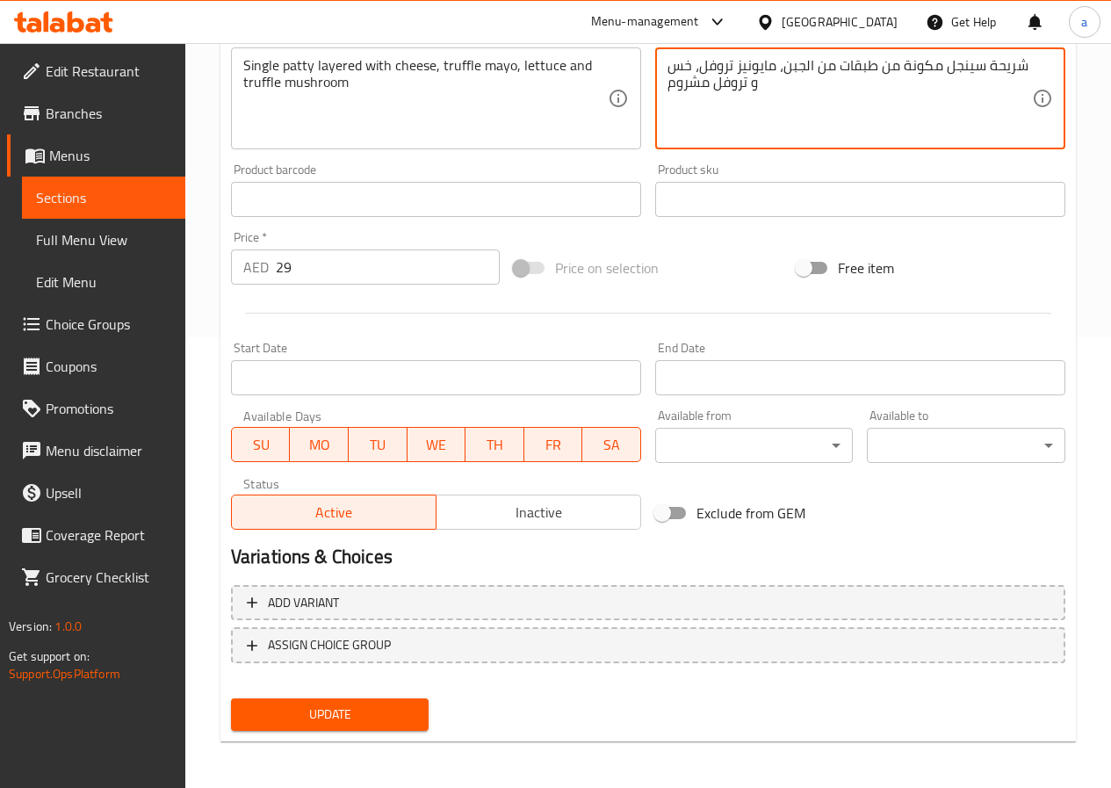
scroll to position [453, 0]
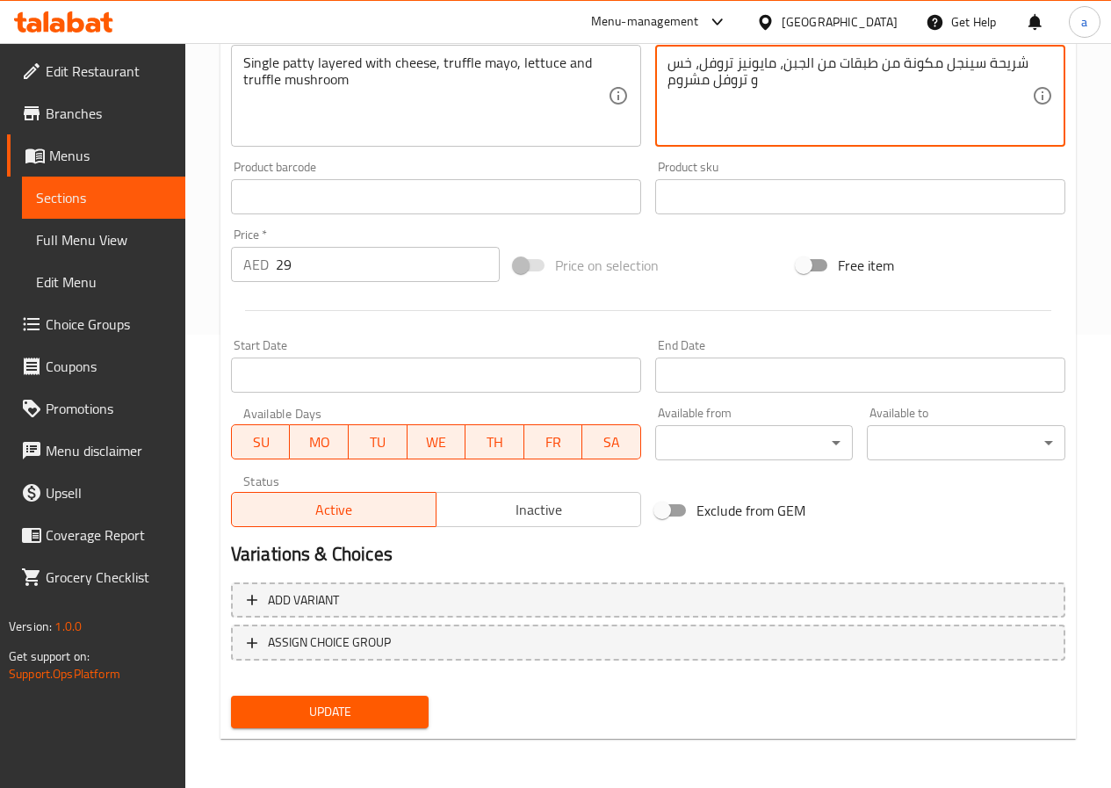
type textarea "شريحة سينجل مكونة من طبقات من الجبن، مايونيز تروفل، خس و تروفل مشروم"
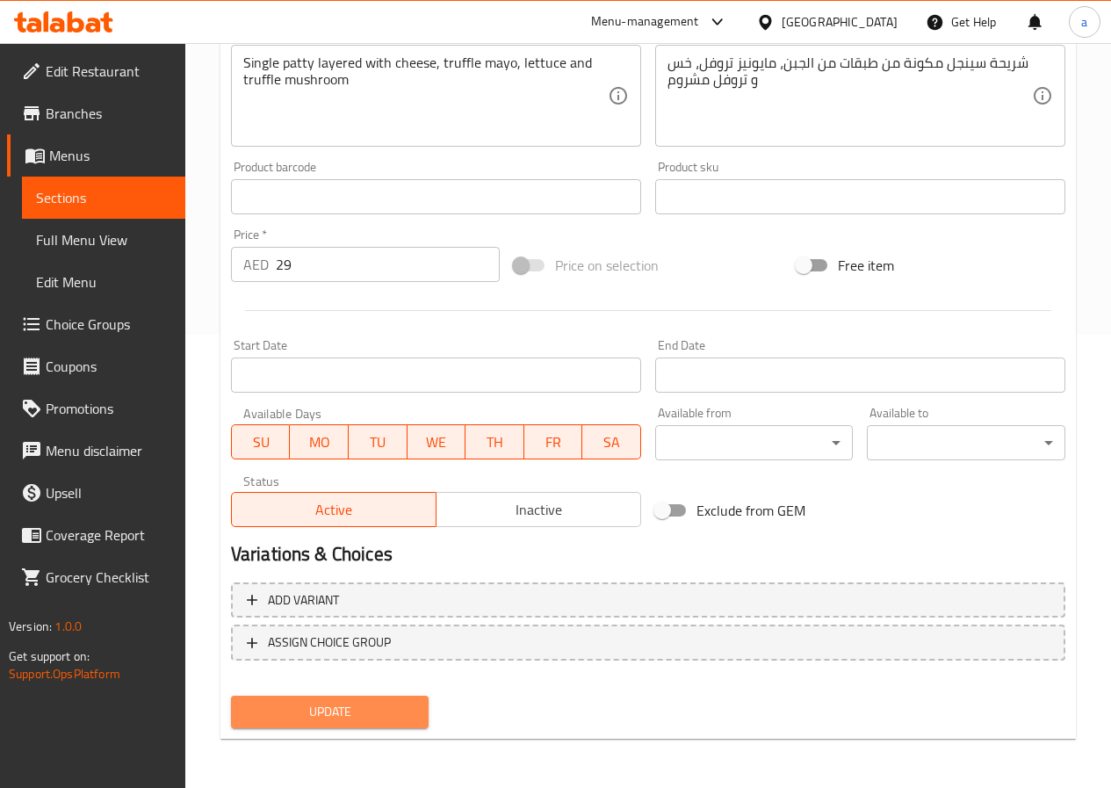
click at [393, 709] on span "Update" at bounding box center [330, 712] width 170 height 22
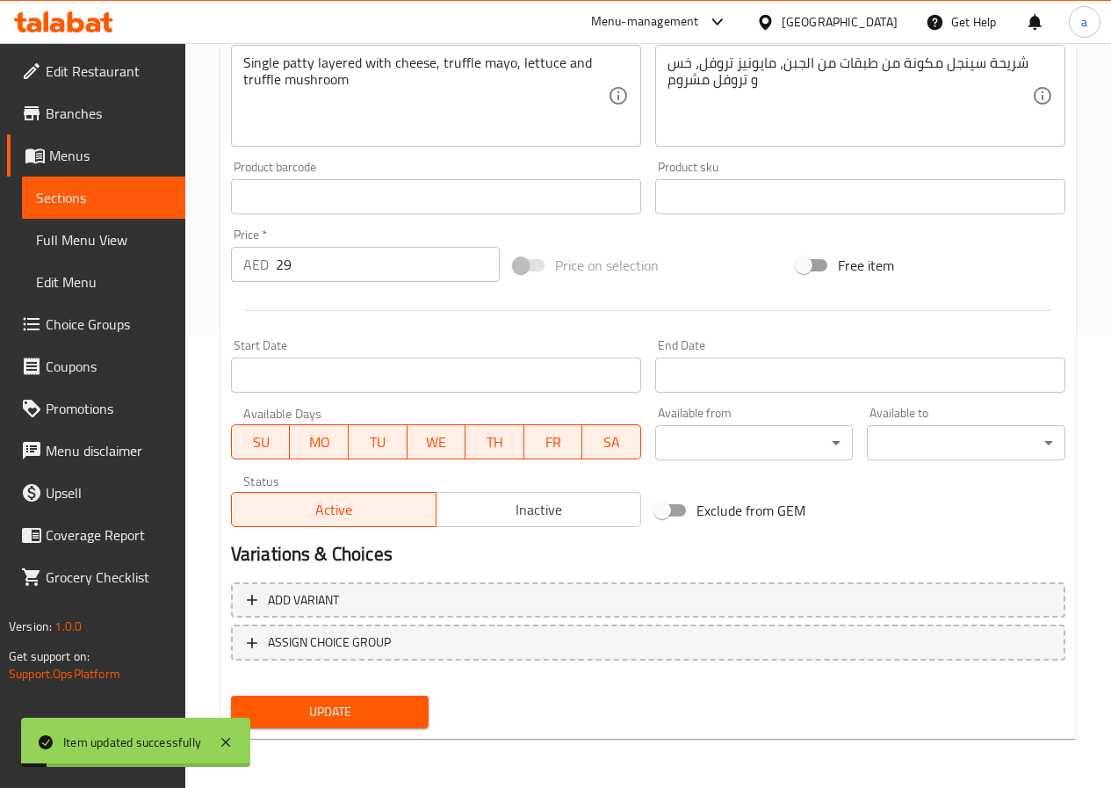
click at [94, 233] on span "Full Menu View" at bounding box center [103, 239] width 135 height 21
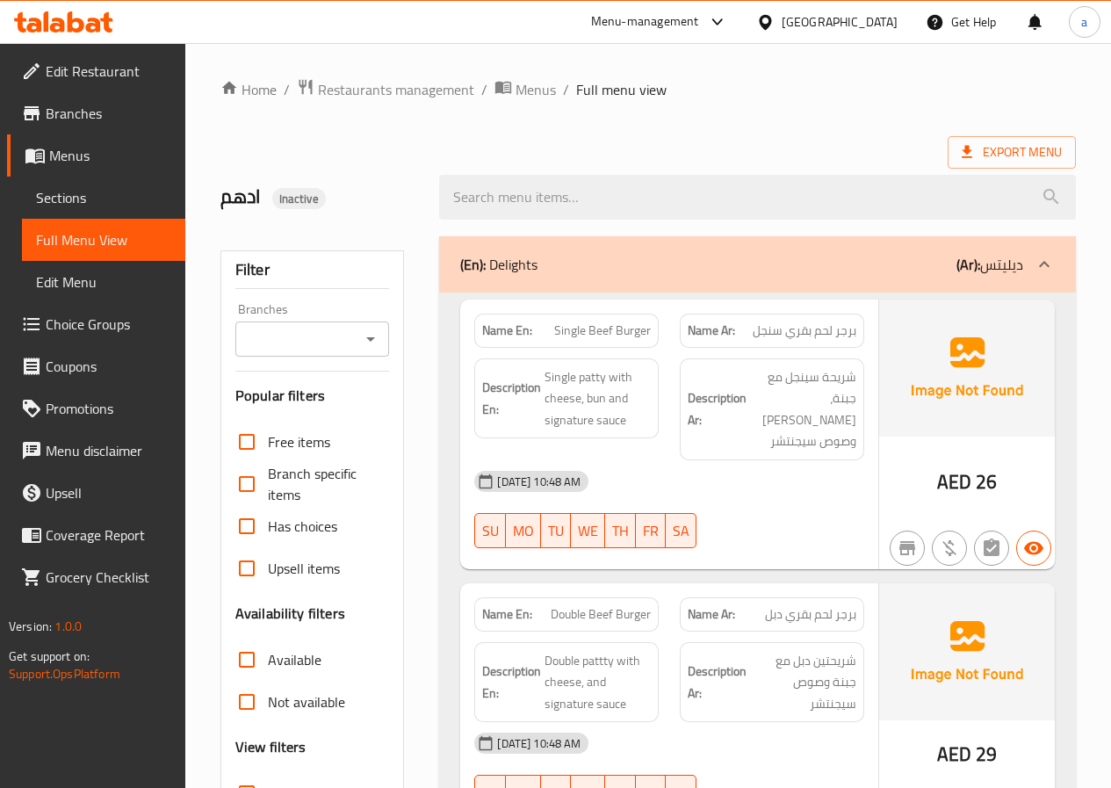
scroll to position [263, 0]
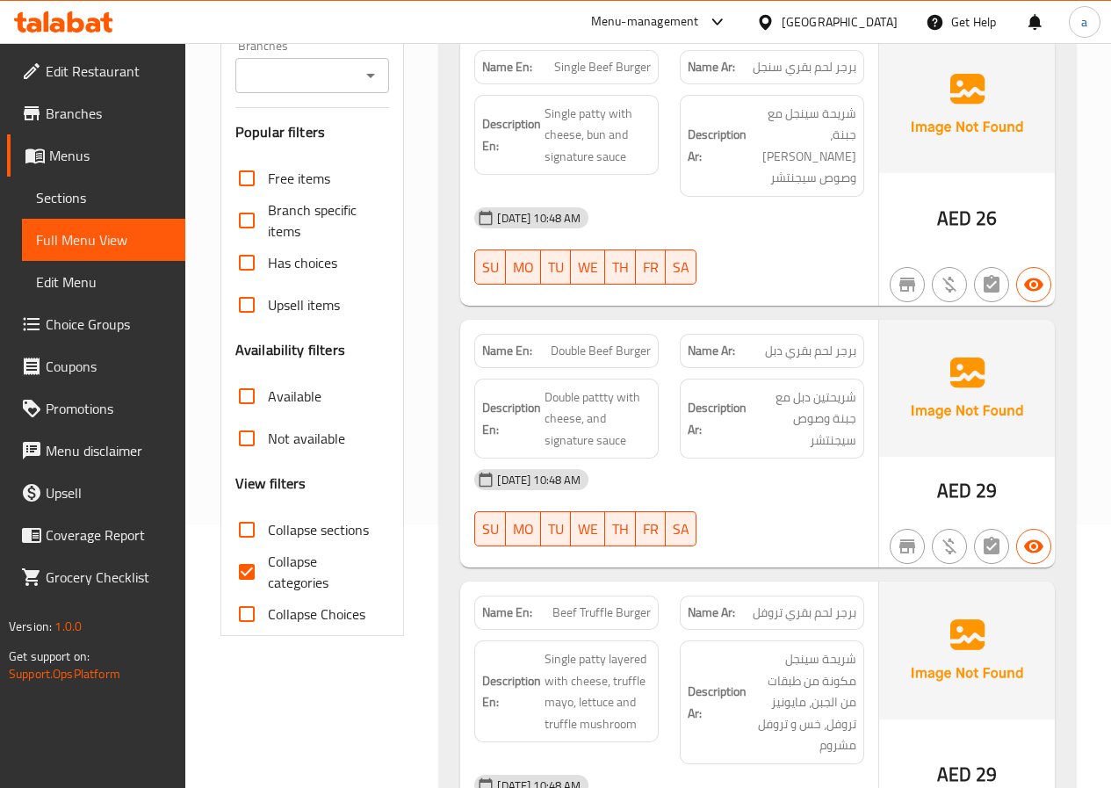
click at [249, 572] on input "Collapse categories" at bounding box center [247, 572] width 42 height 42
checkbox input "true"
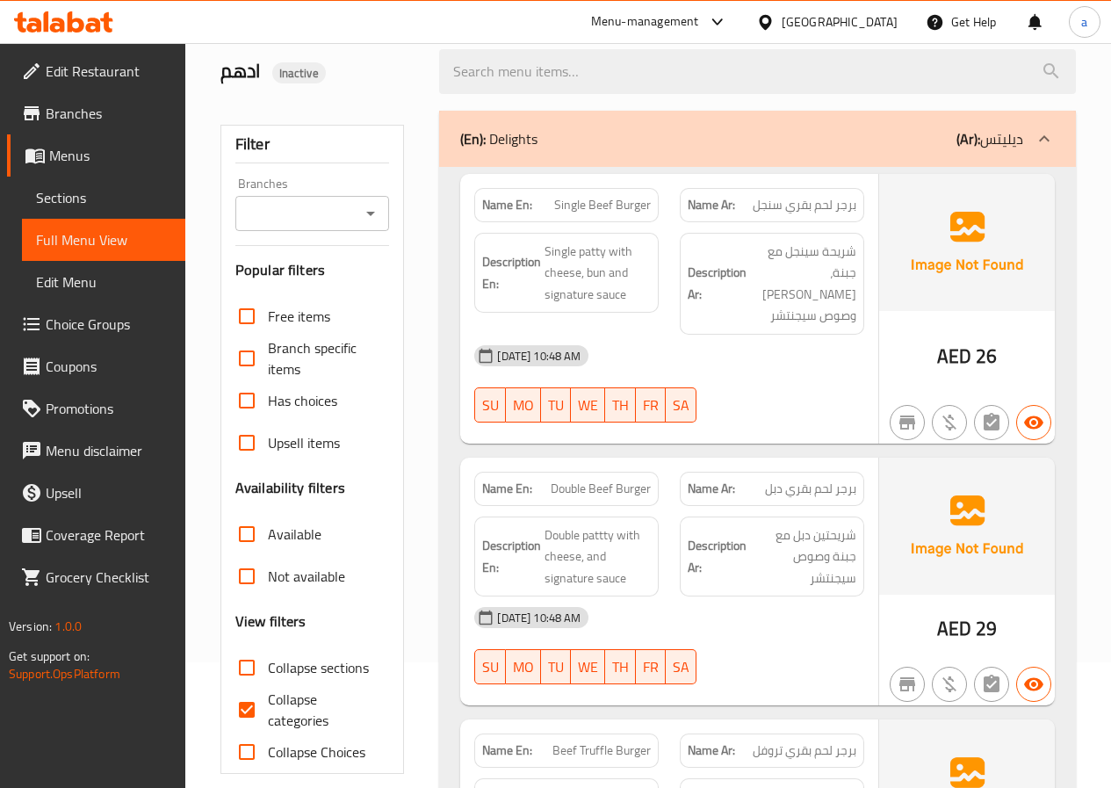
scroll to position [0, 0]
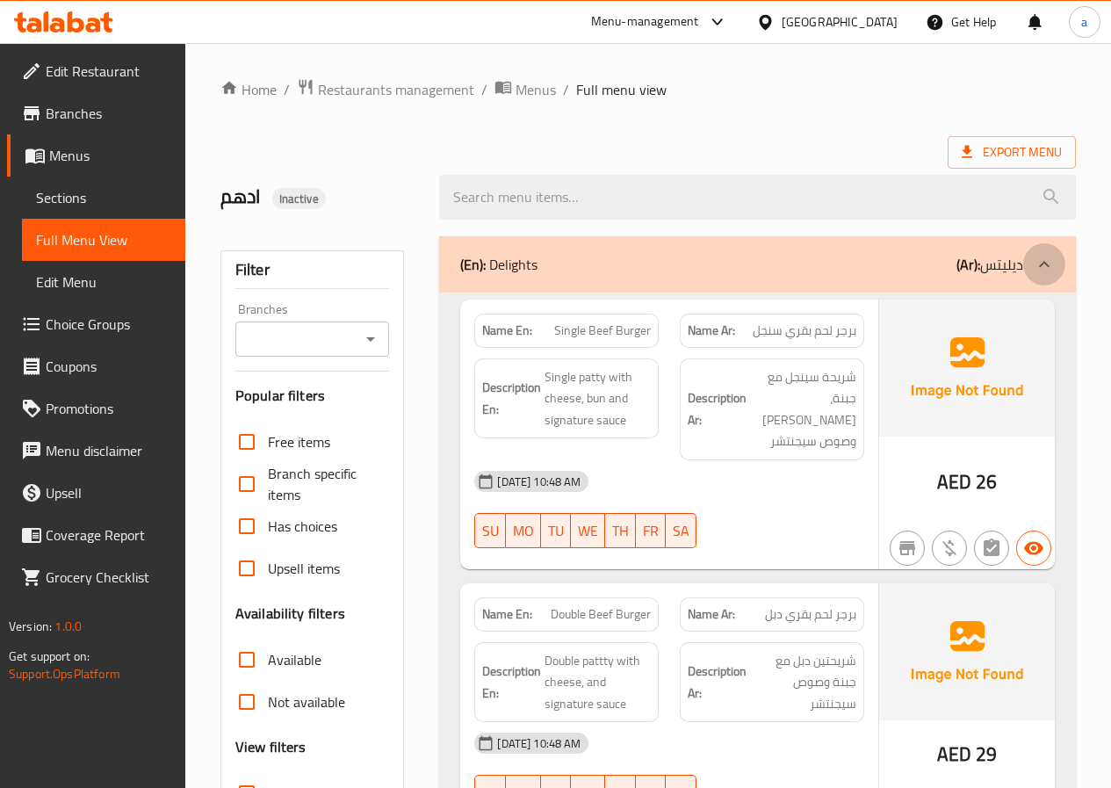
click at [1050, 260] on icon at bounding box center [1044, 264] width 21 height 21
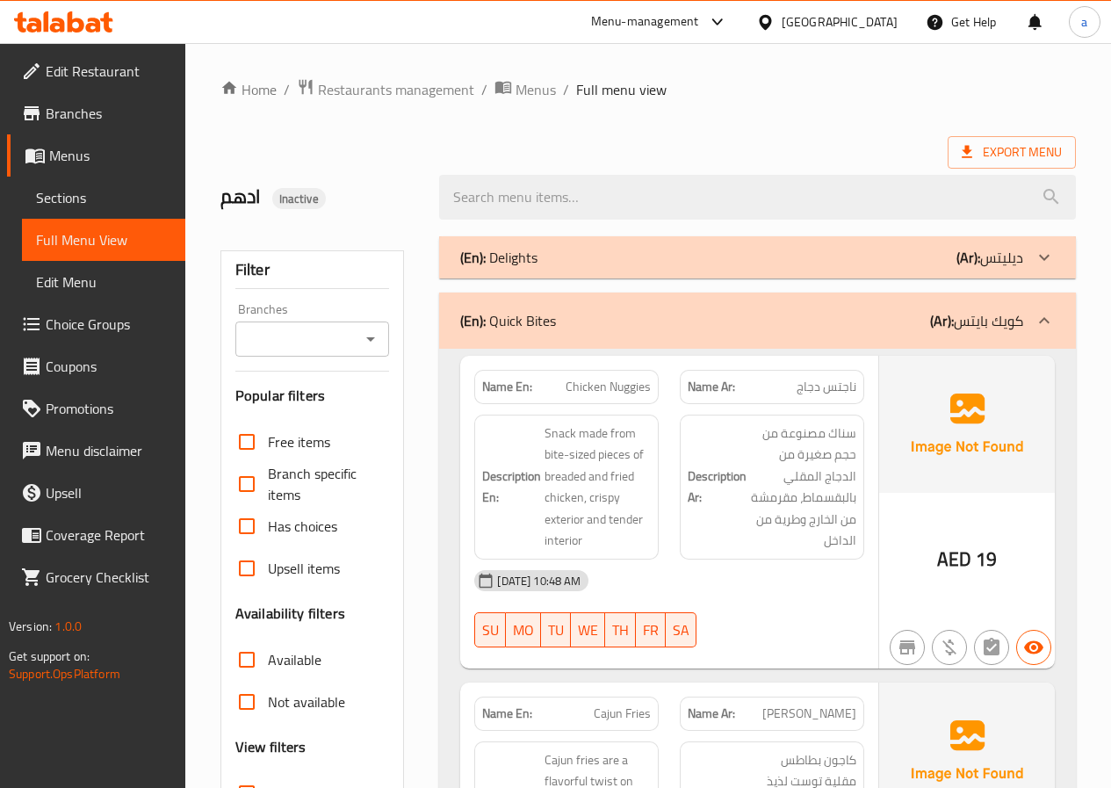
click at [1050, 320] on icon at bounding box center [1044, 320] width 21 height 21
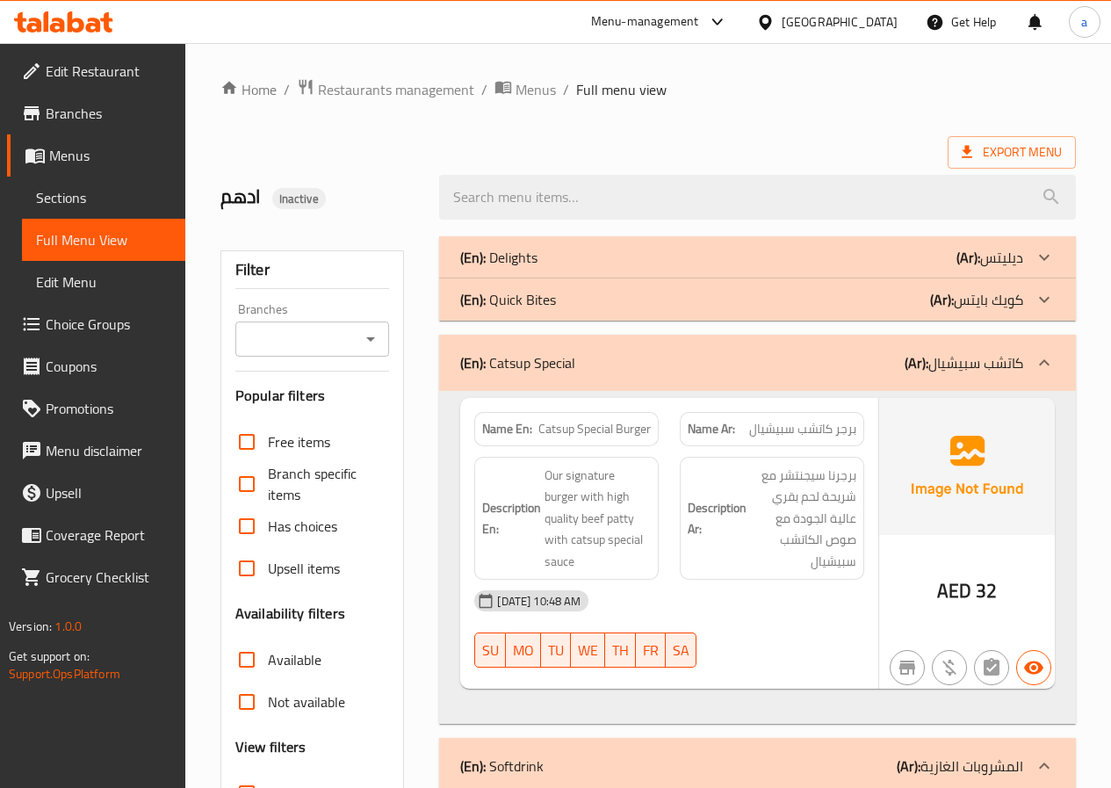
click at [1043, 368] on icon at bounding box center [1044, 362] width 21 height 21
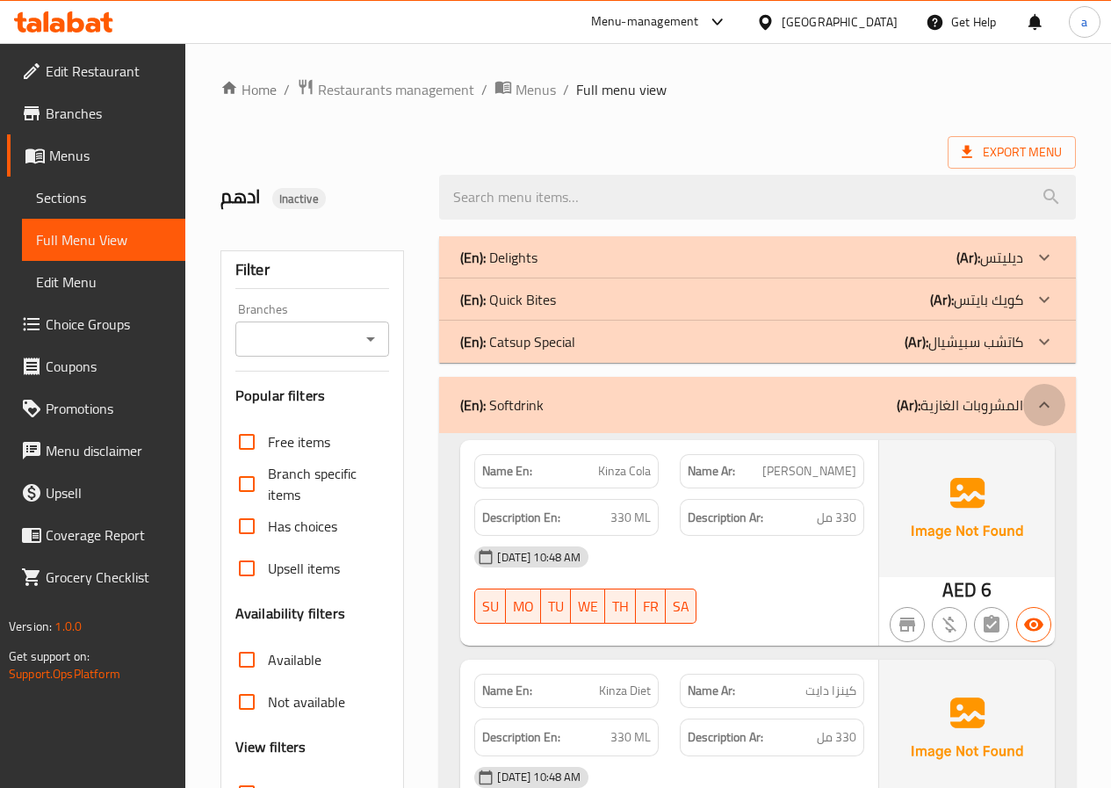
click at [1038, 394] on icon at bounding box center [1044, 404] width 21 height 21
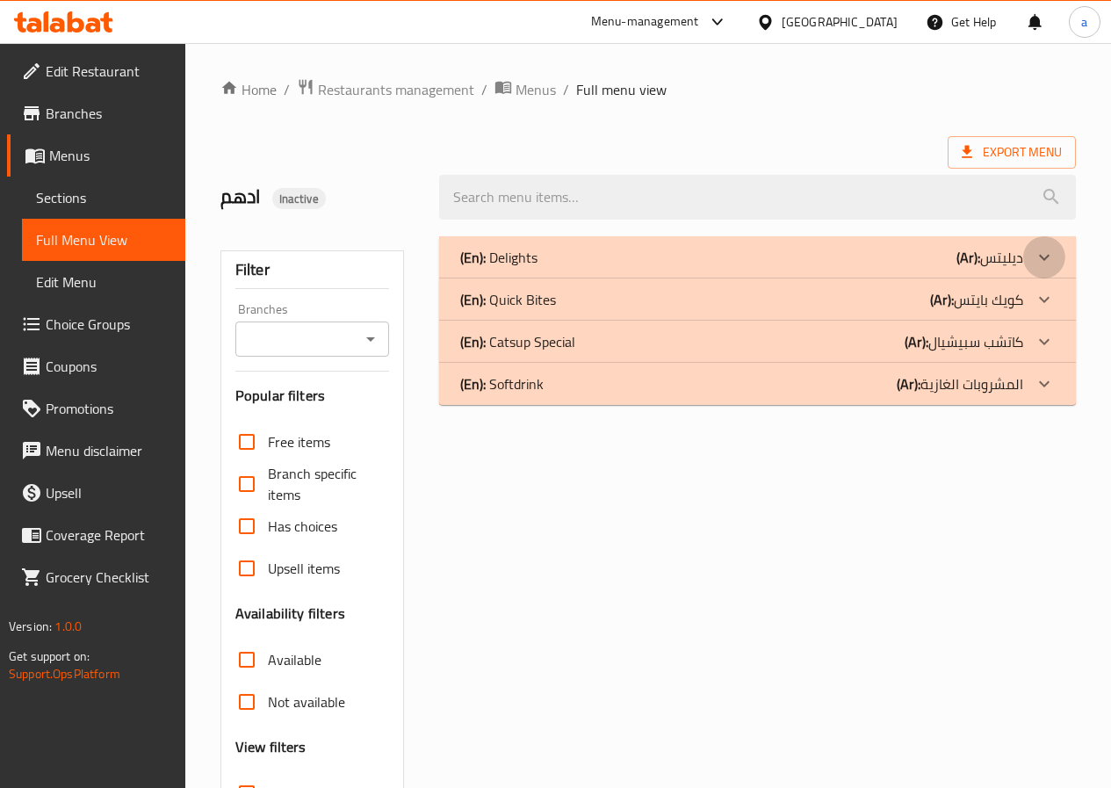
click at [1035, 265] on icon at bounding box center [1044, 257] width 21 height 21
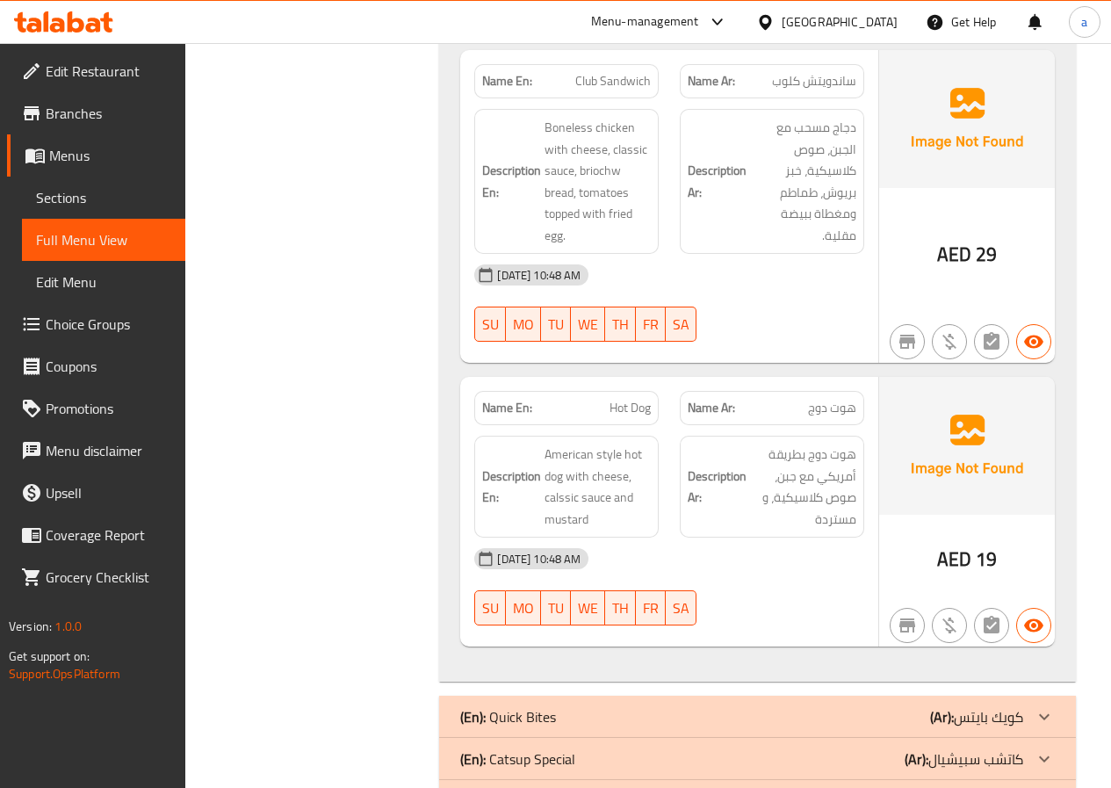
scroll to position [1454, 0]
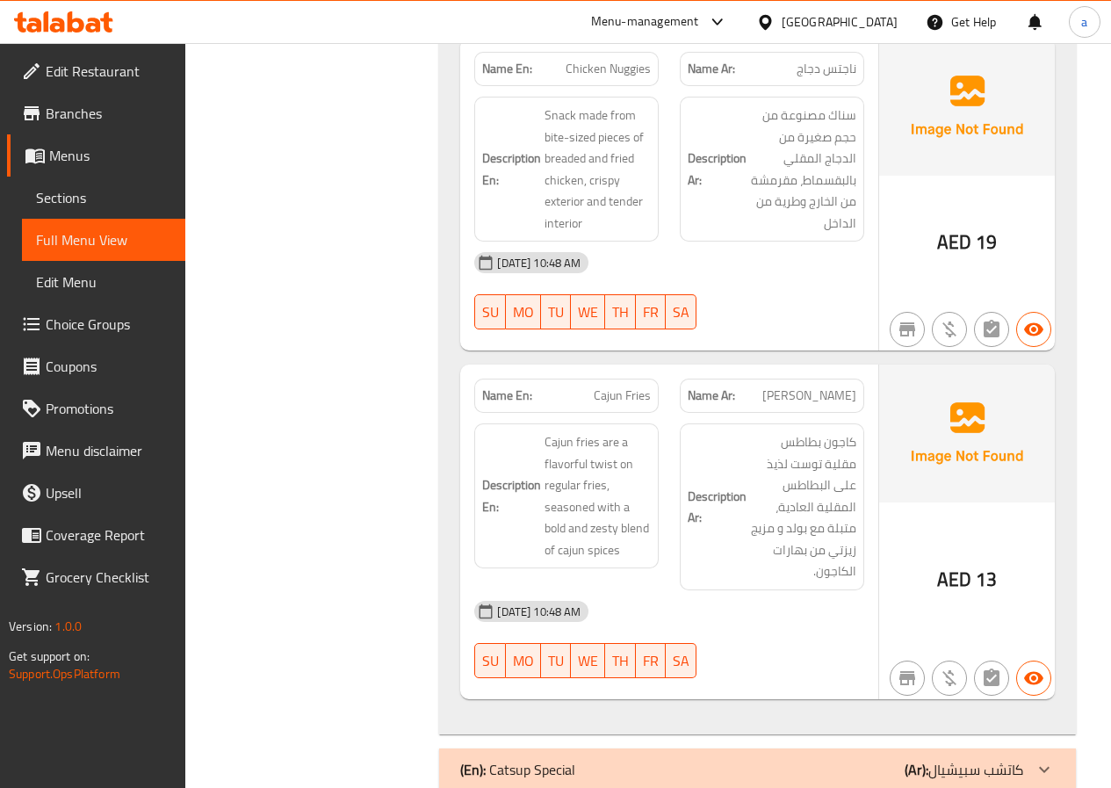
scroll to position [2184, 0]
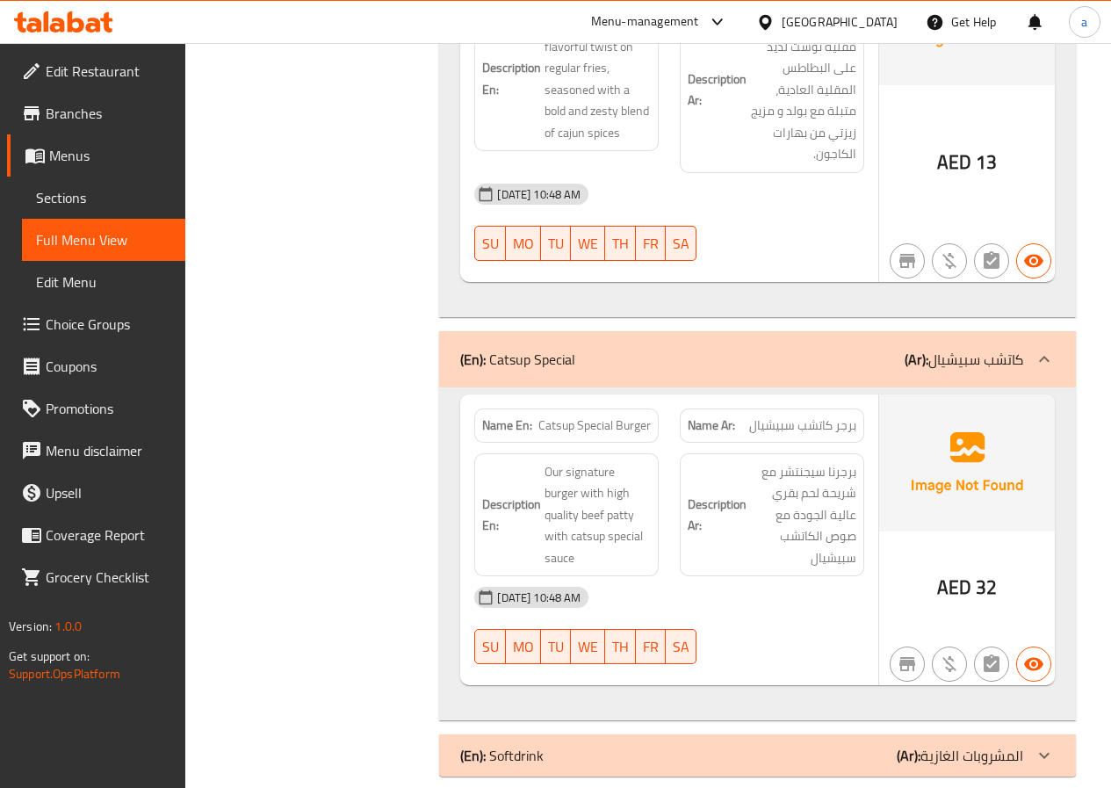
scroll to position [2546, 0]
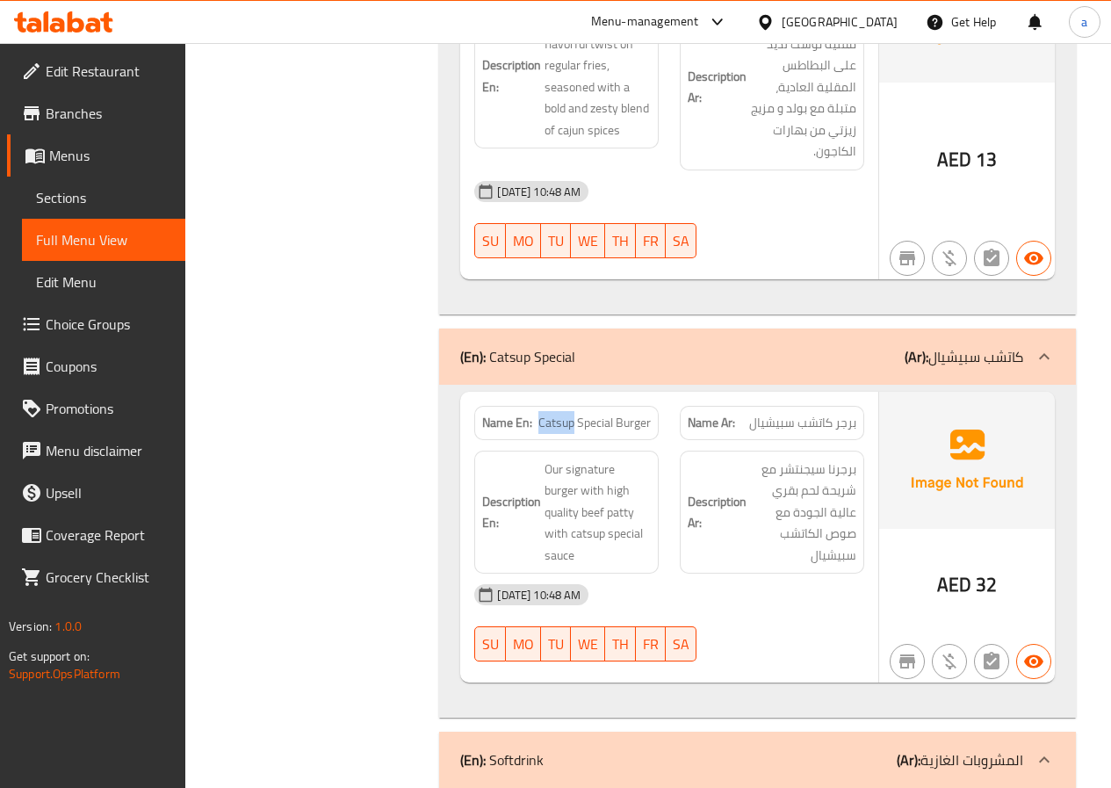
drag, startPoint x: 537, startPoint y: 396, endPoint x: 574, endPoint y: 408, distance: 39.5
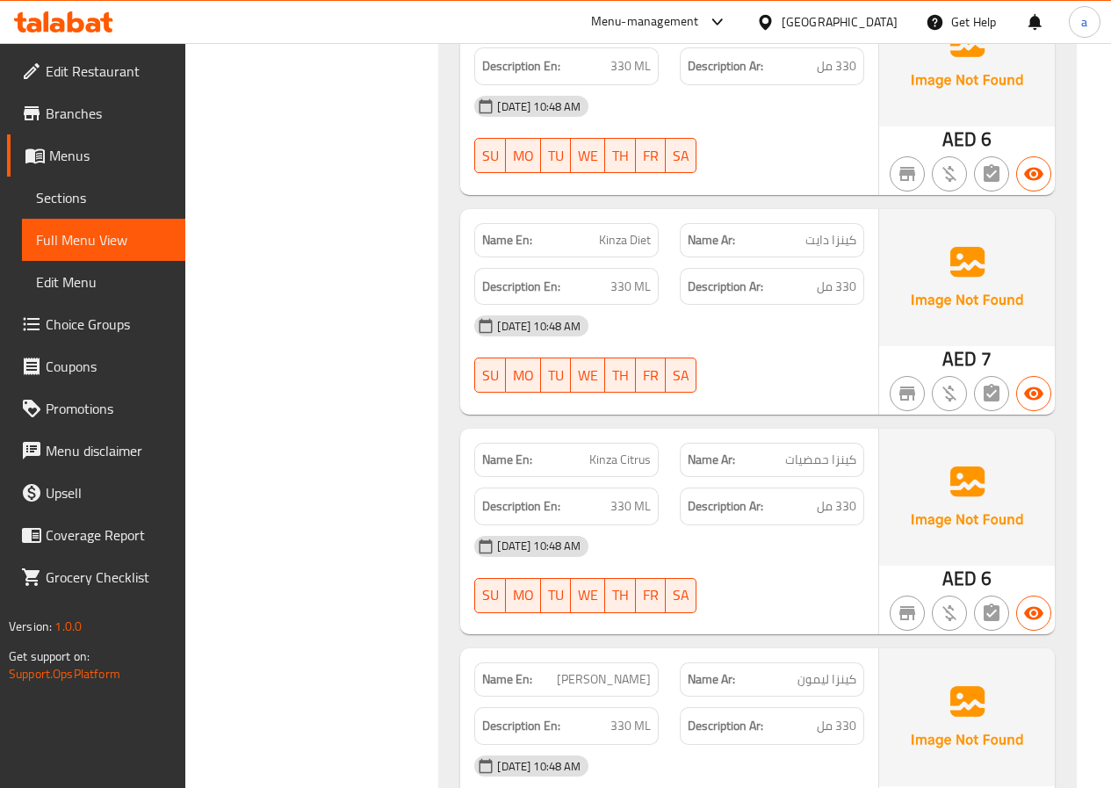
scroll to position [3226, 0]
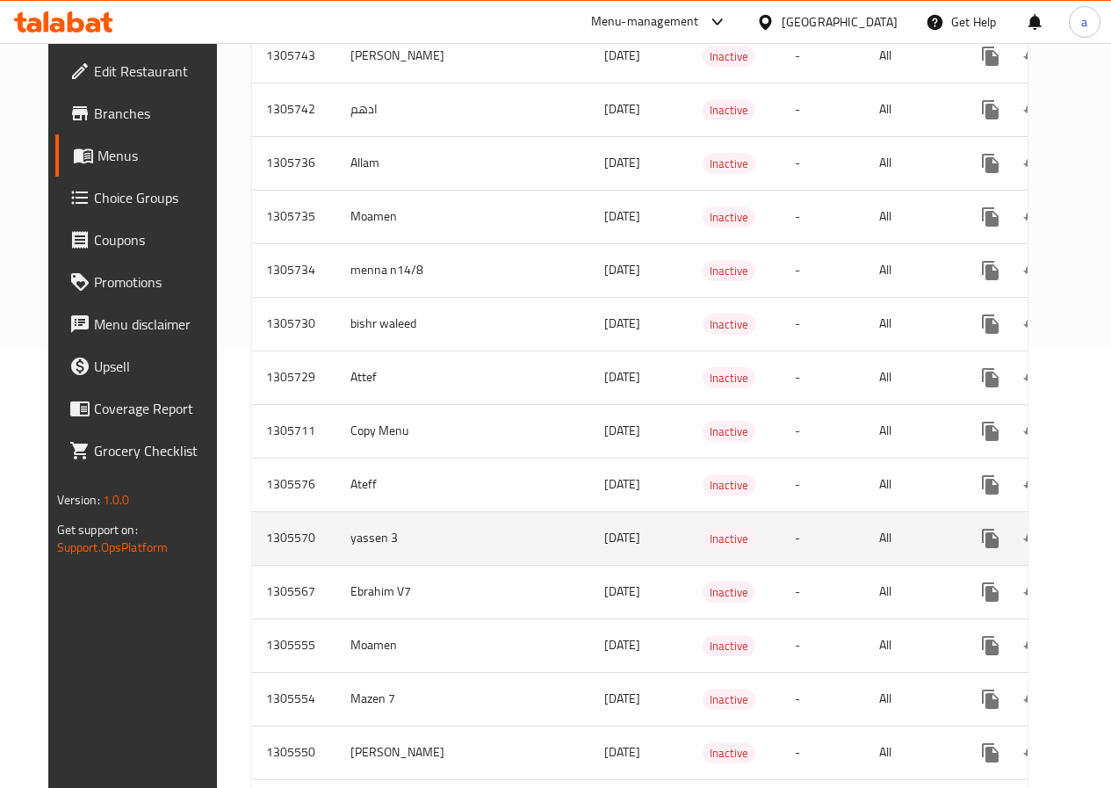
scroll to position [615, 0]
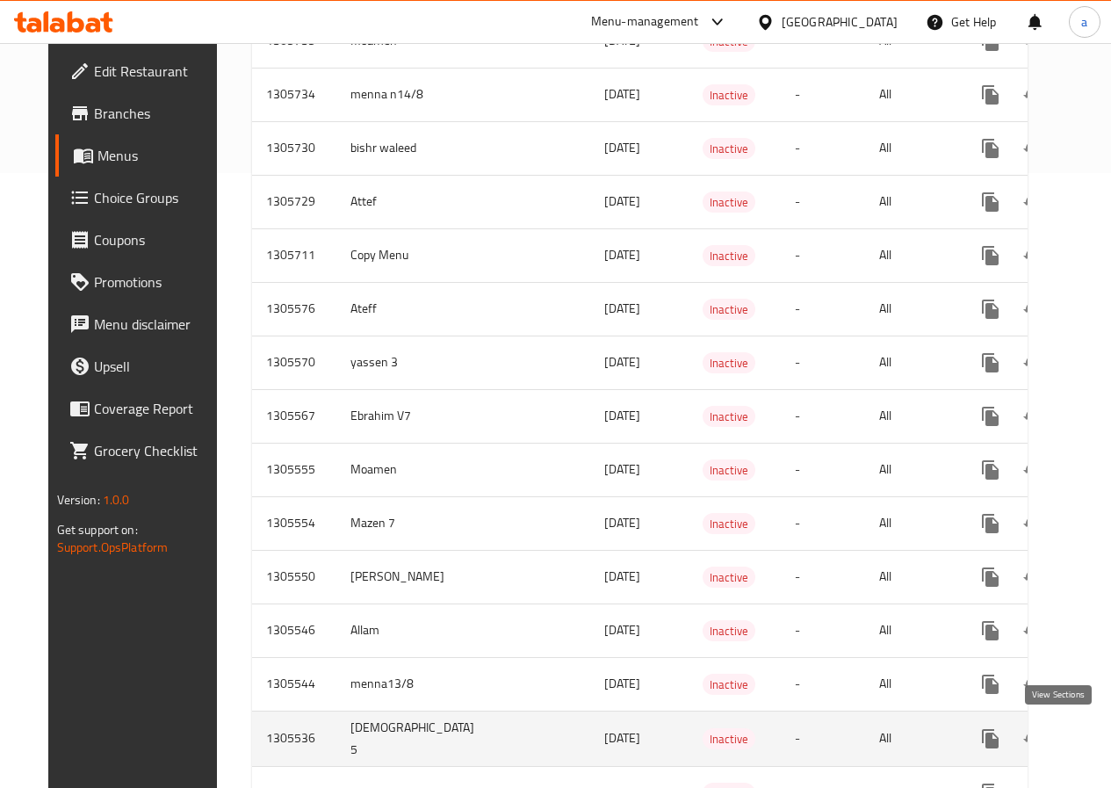
click at [1107, 744] on icon "enhanced table" at bounding box center [1117, 738] width 21 height 21
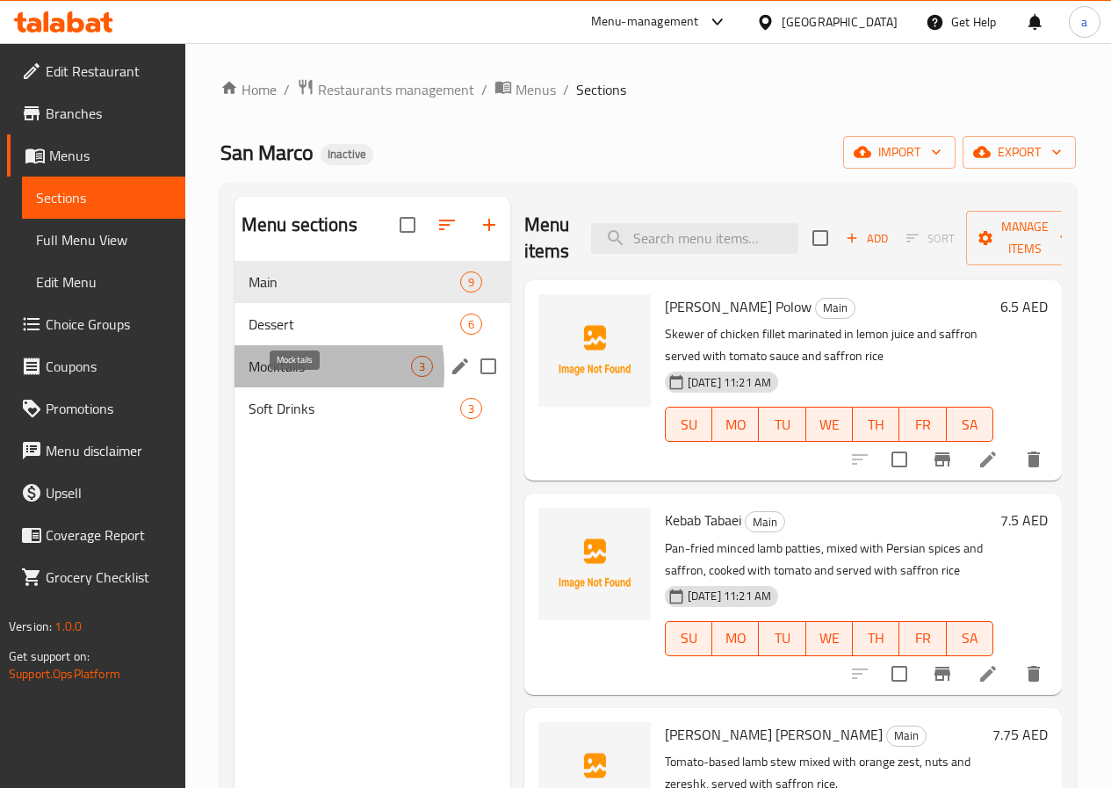
click at [270, 377] on span "Mocktails" at bounding box center [330, 366] width 162 height 21
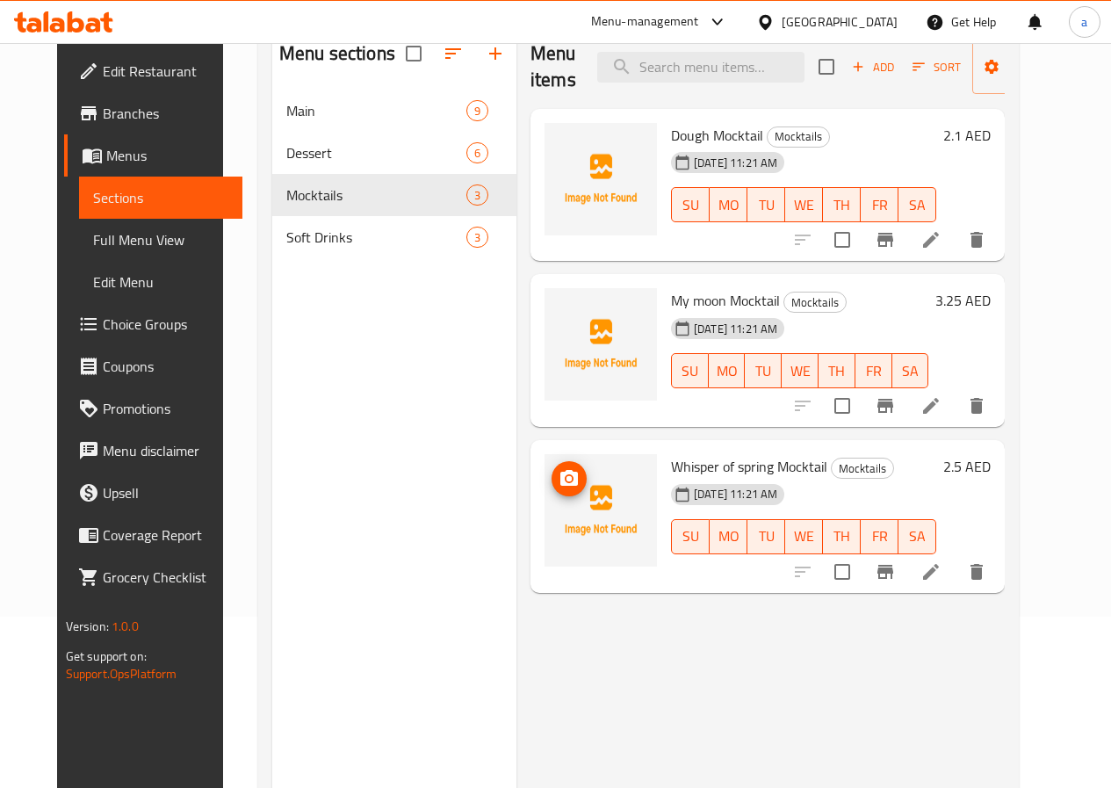
scroll to position [70, 0]
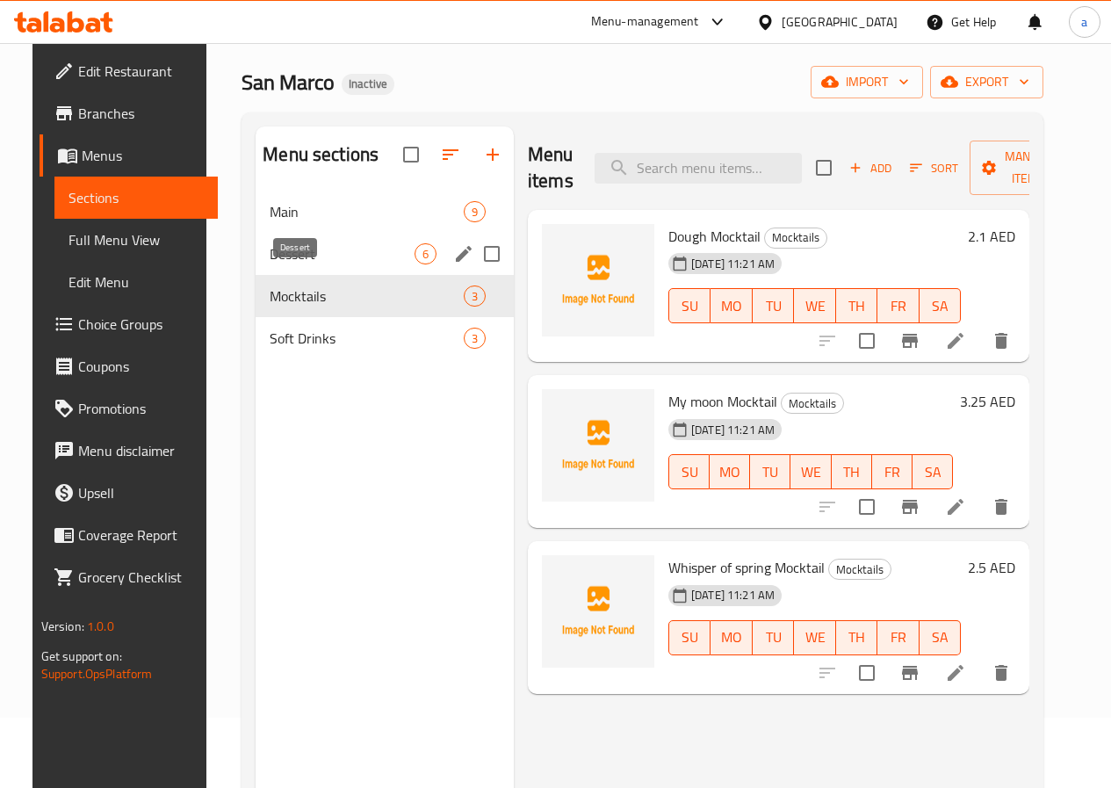
click at [320, 264] on span "Dessert" at bounding box center [342, 253] width 145 height 21
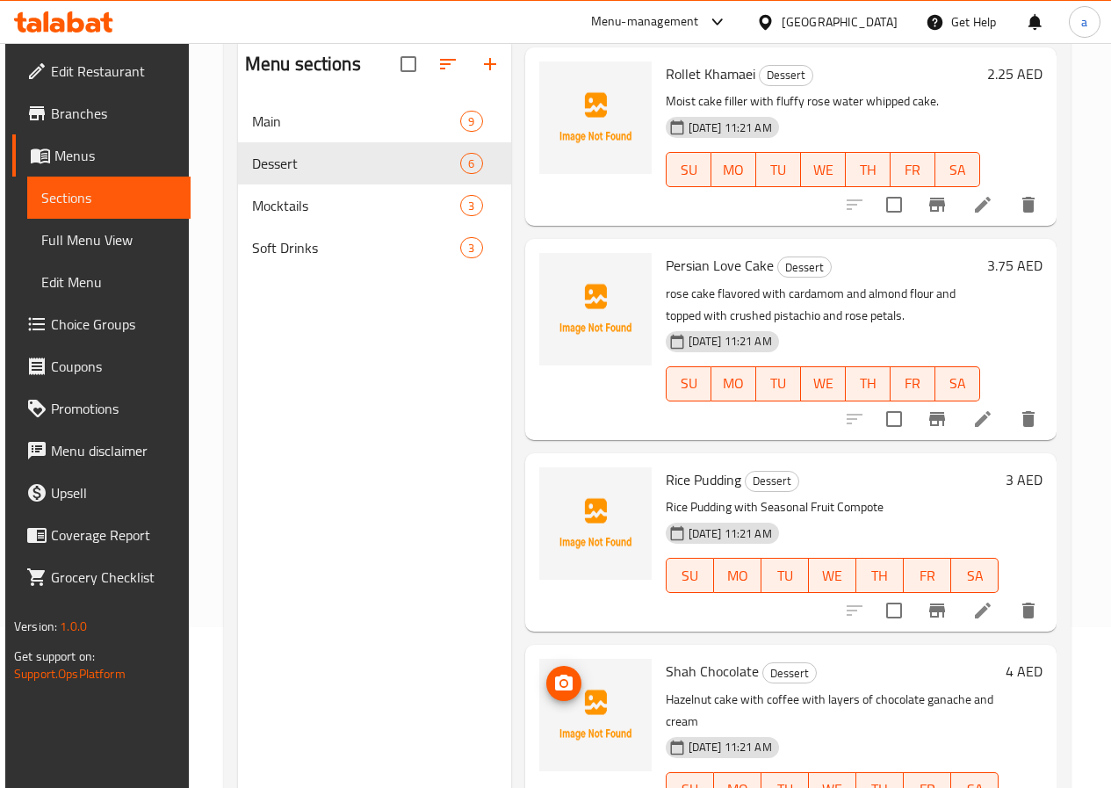
scroll to position [246, 0]
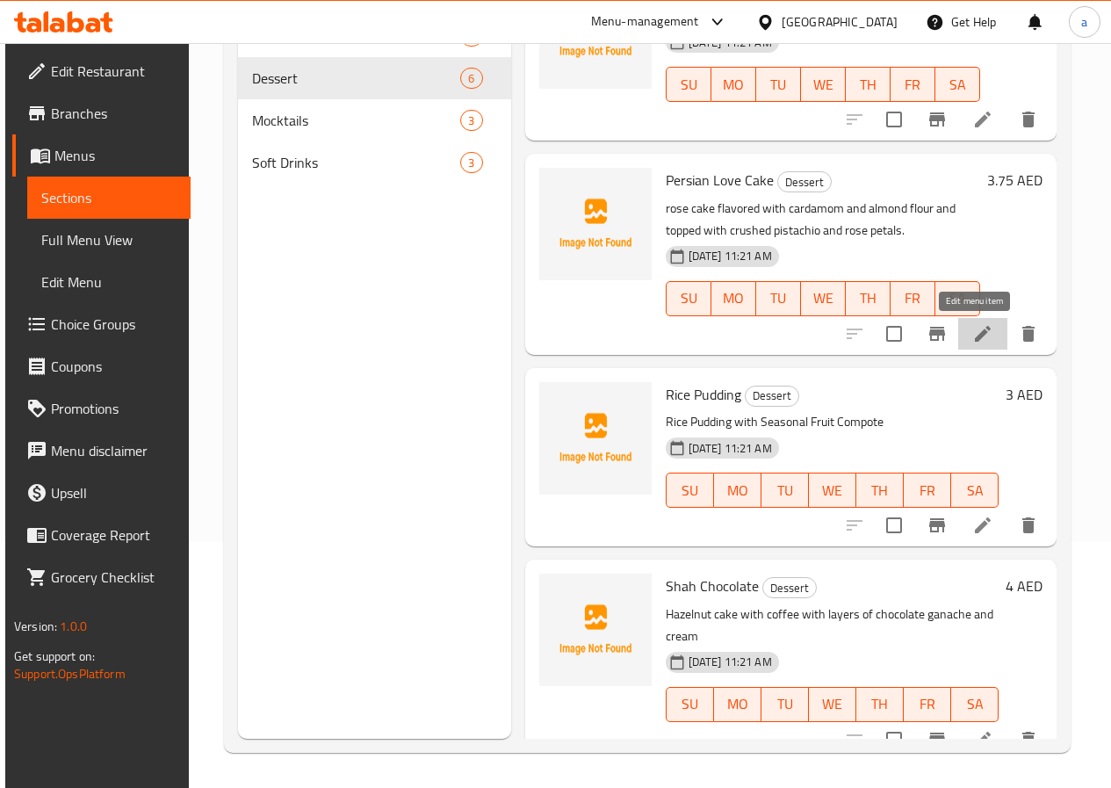
click at [978, 334] on icon at bounding box center [982, 333] width 21 height 21
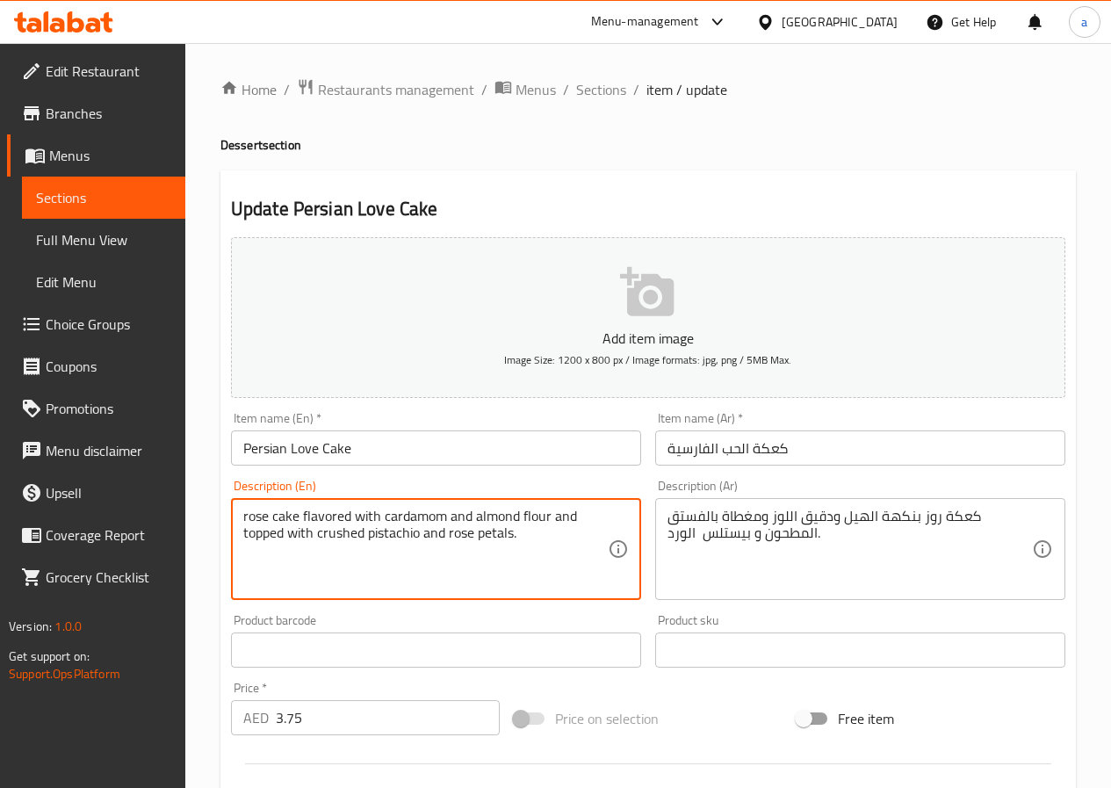
click at [492, 532] on textarea "rose cake flavored with cardamom and almond flour and topped with crushed pista…" at bounding box center [425, 549] width 364 height 83
click at [498, 440] on input "Persian Love Cake" at bounding box center [436, 447] width 410 height 35
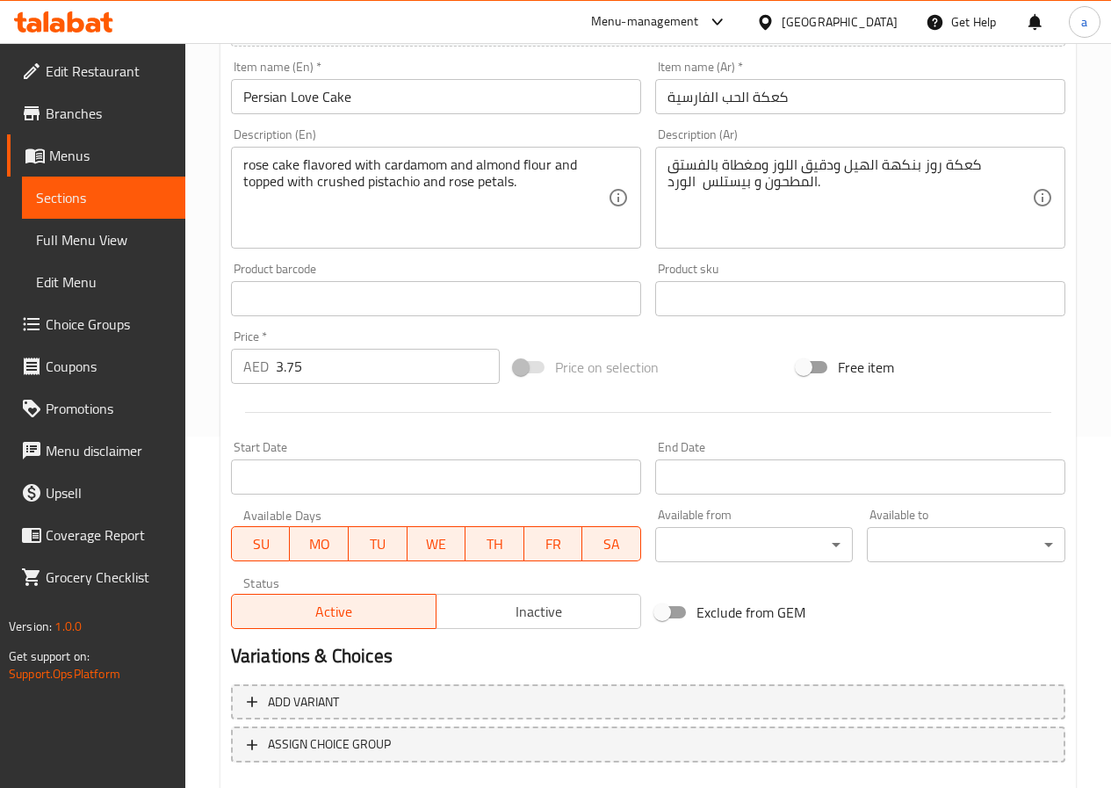
scroll to position [88, 0]
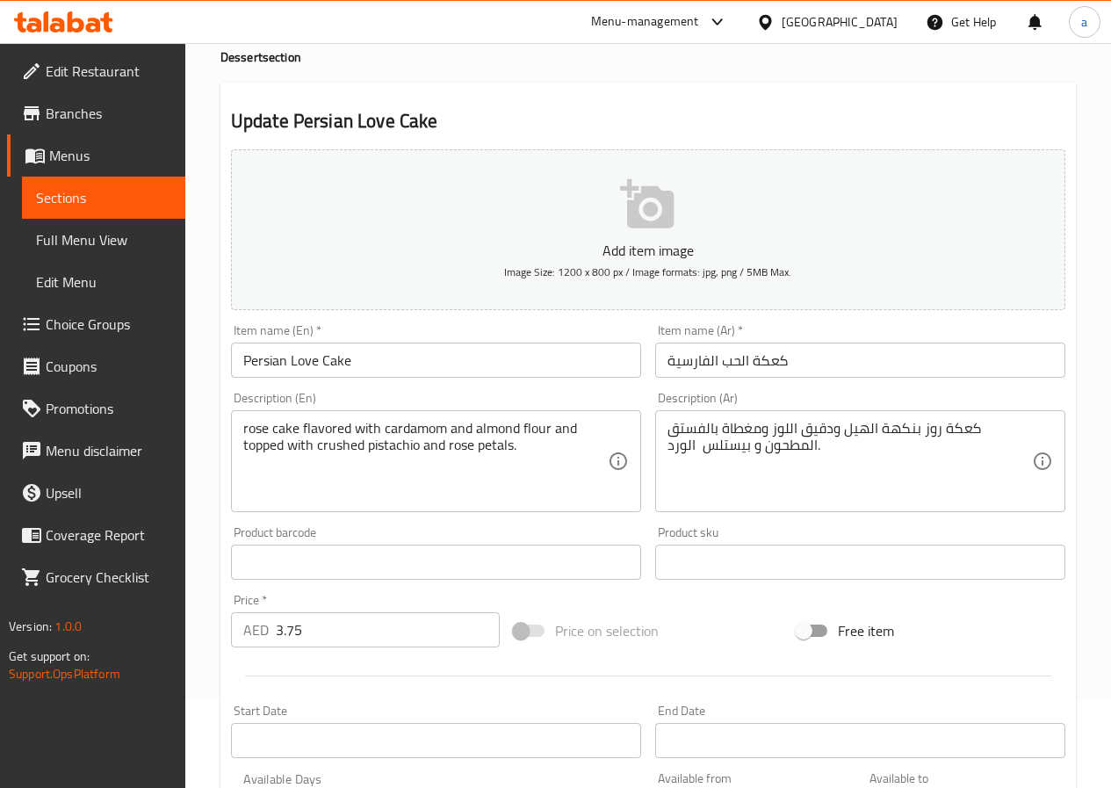
drag, startPoint x: 121, startPoint y: 227, endPoint x: 133, endPoint y: 234, distance: 14.2
click at [121, 229] on span "Full Menu View" at bounding box center [103, 239] width 135 height 21
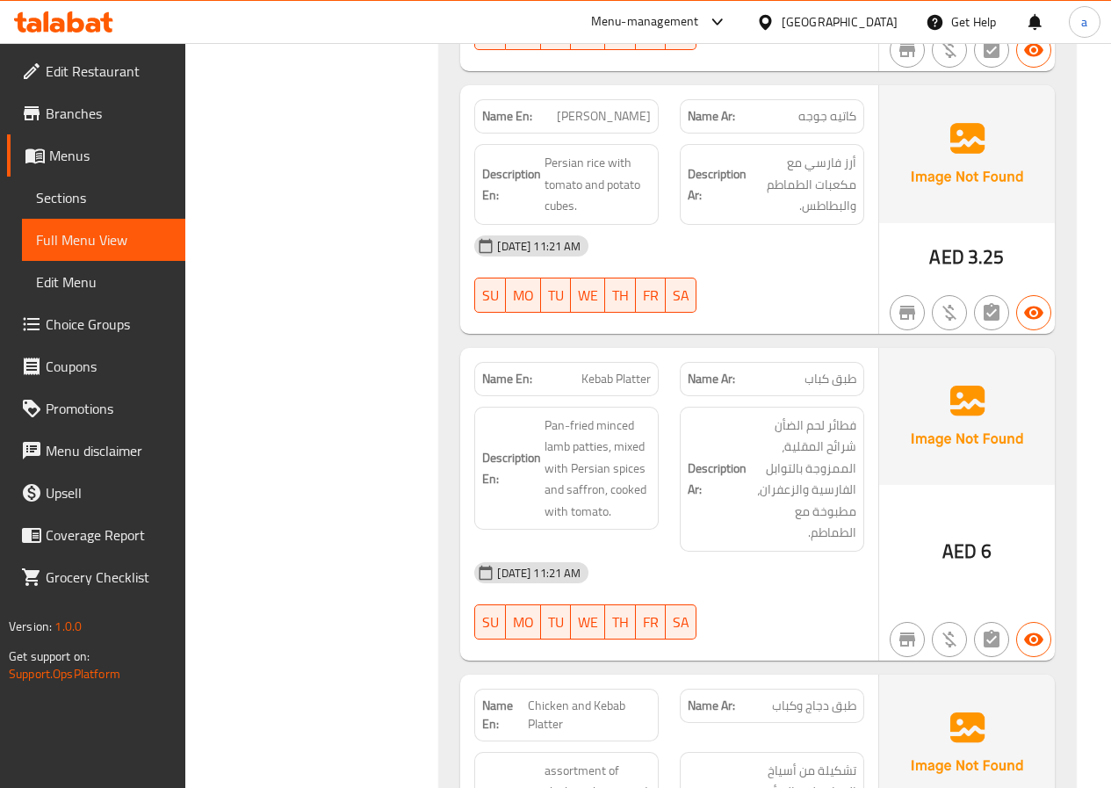
scroll to position [2020, 0]
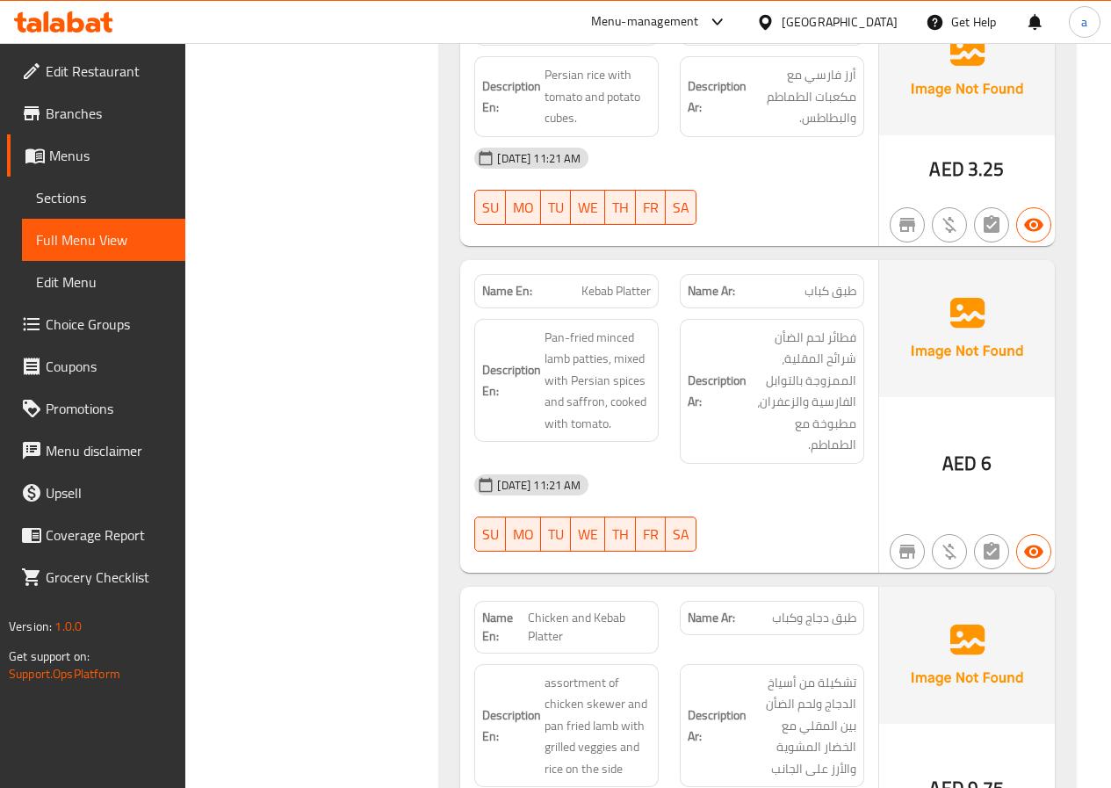
click at [543, 602] on div "Name En: Chicken and Kebab Platter" at bounding box center [566, 627] width 184 height 53
click at [549, 609] on span "Chicken and Kebab Platter" at bounding box center [589, 627] width 123 height 37
copy span "Platter"
